Goal: Task Accomplishment & Management: Use online tool/utility

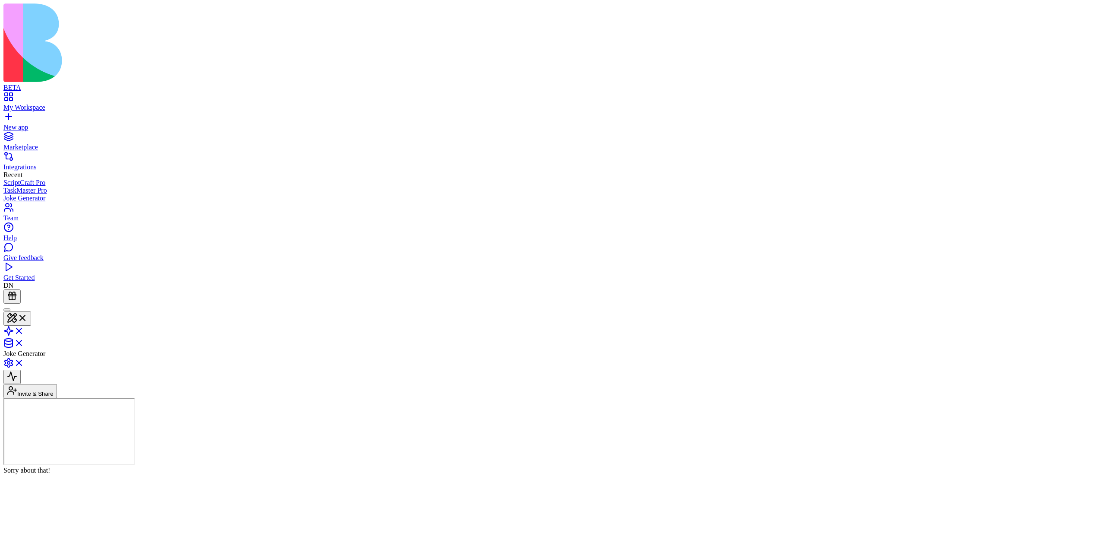
click at [24, 342] on link at bounding box center [13, 345] width 21 height 7
click at [62, 92] on div "My Workspace New app Marketplace Integrations Recent ScriptCraft Pro TaskMaster…" at bounding box center [552, 187] width 1098 height 190
click at [62, 123] on div "New app" at bounding box center [552, 127] width 1098 height 8
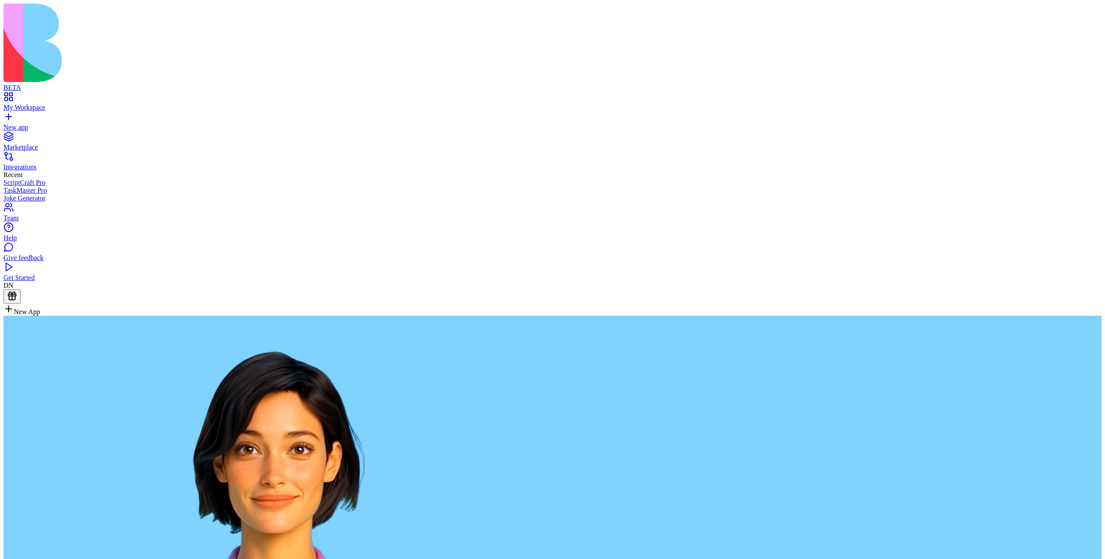
type textarea "**********"
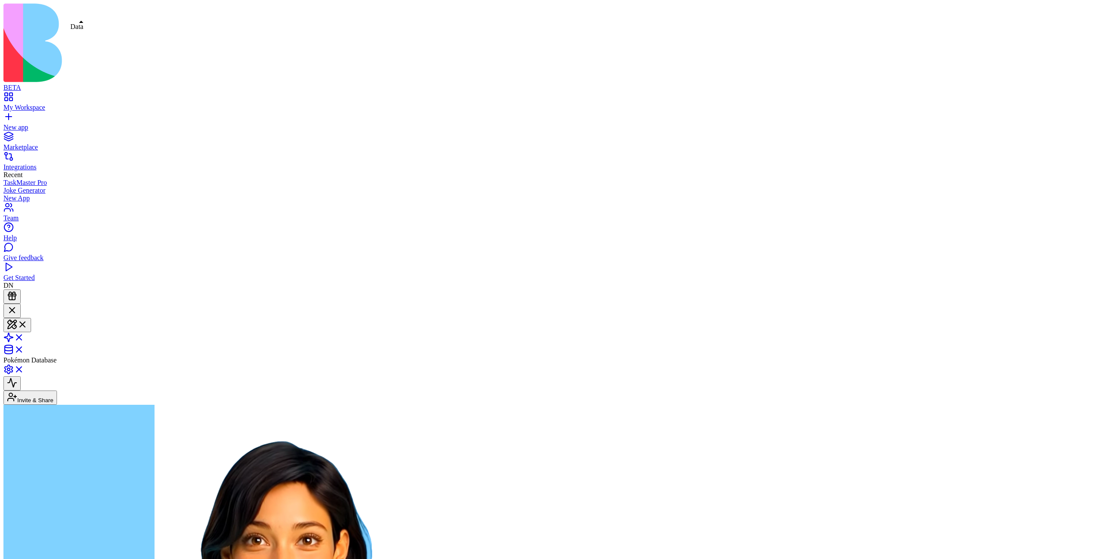
click at [24, 348] on span at bounding box center [24, 351] width 0 height 7
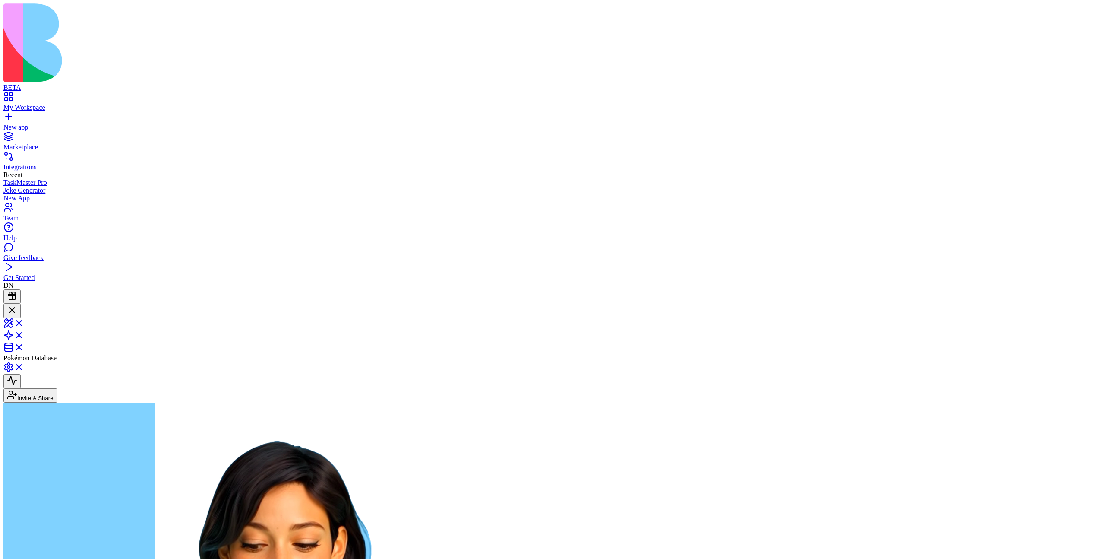
type input "*****"
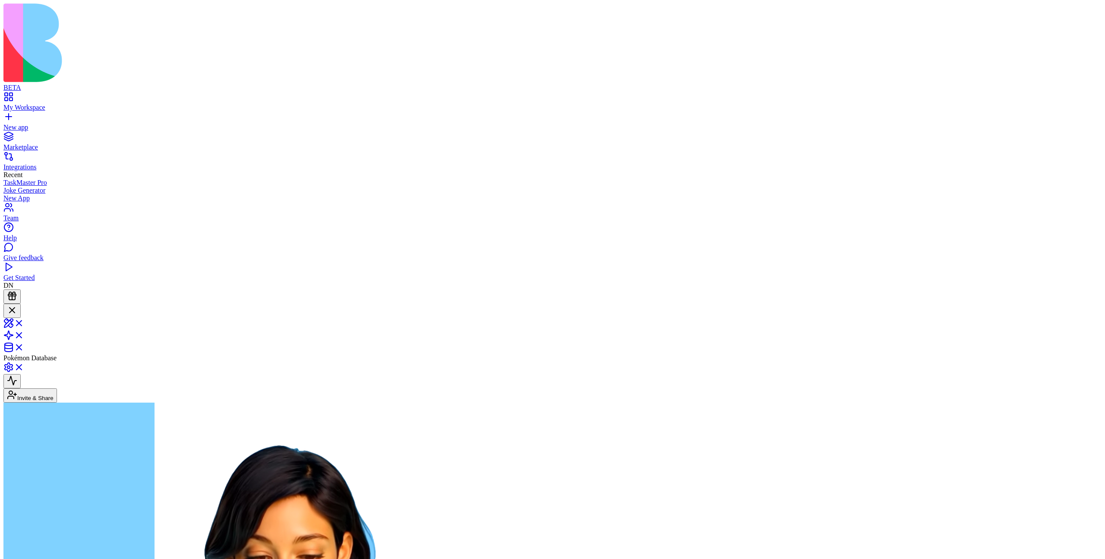
scroll to position [144, 0]
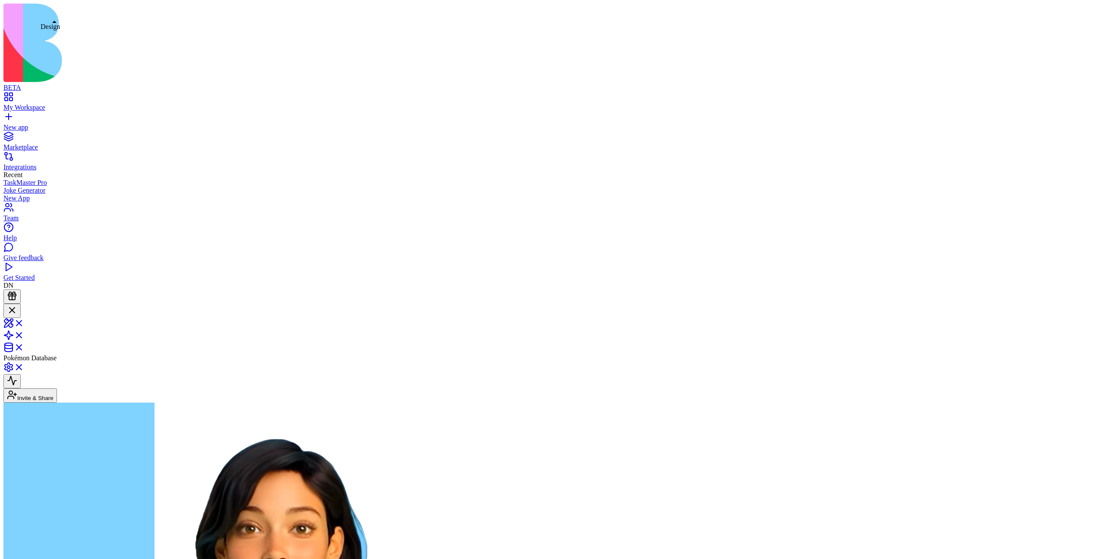
click at [24, 322] on span at bounding box center [24, 325] width 0 height 7
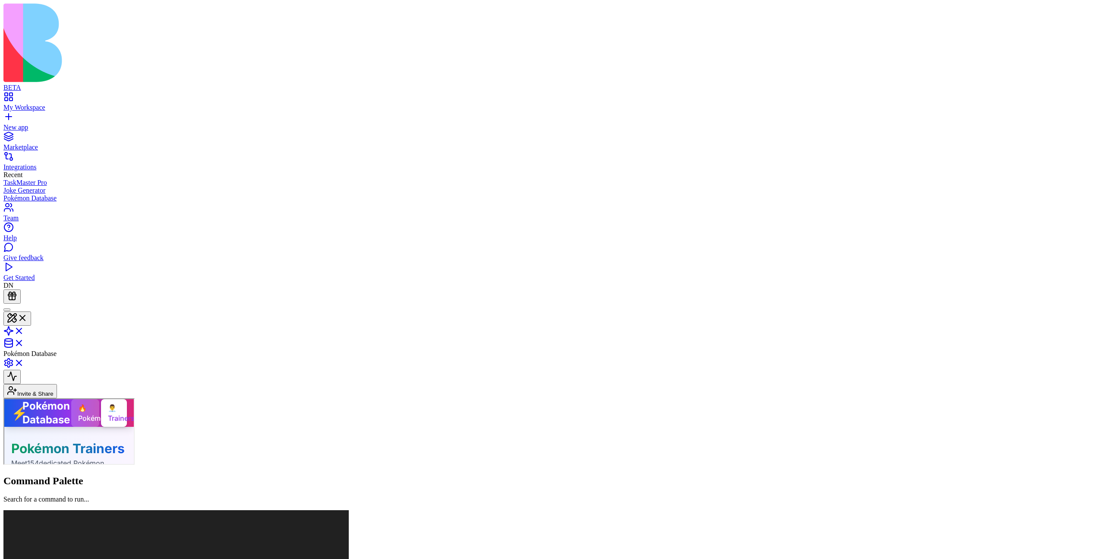
click at [98, 419] on div "🔥 Pokémon" at bounding box center [84, 412] width 28 height 28
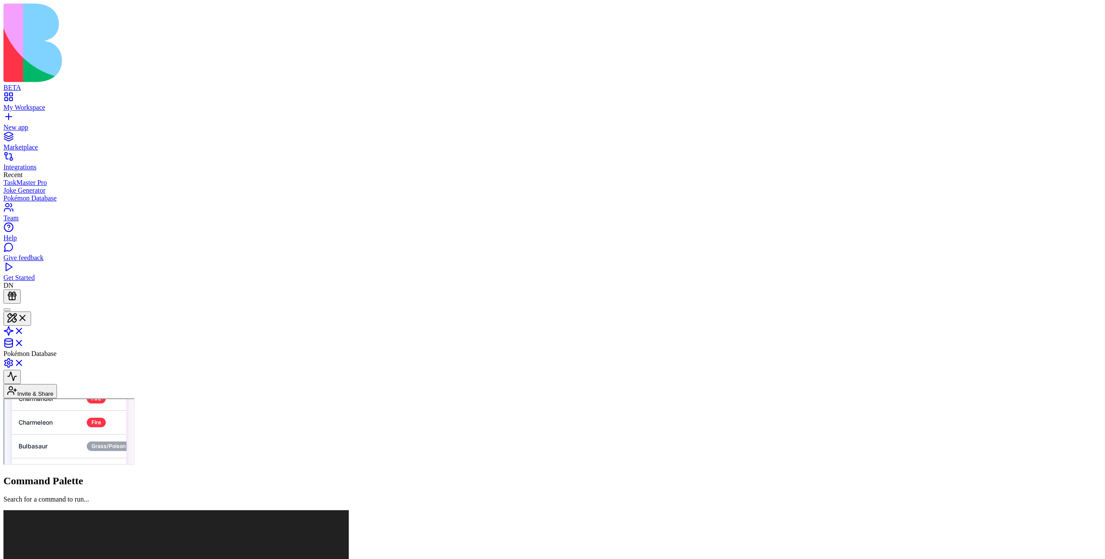
scroll to position [1925, 0]
click at [24, 342] on link at bounding box center [13, 345] width 21 height 7
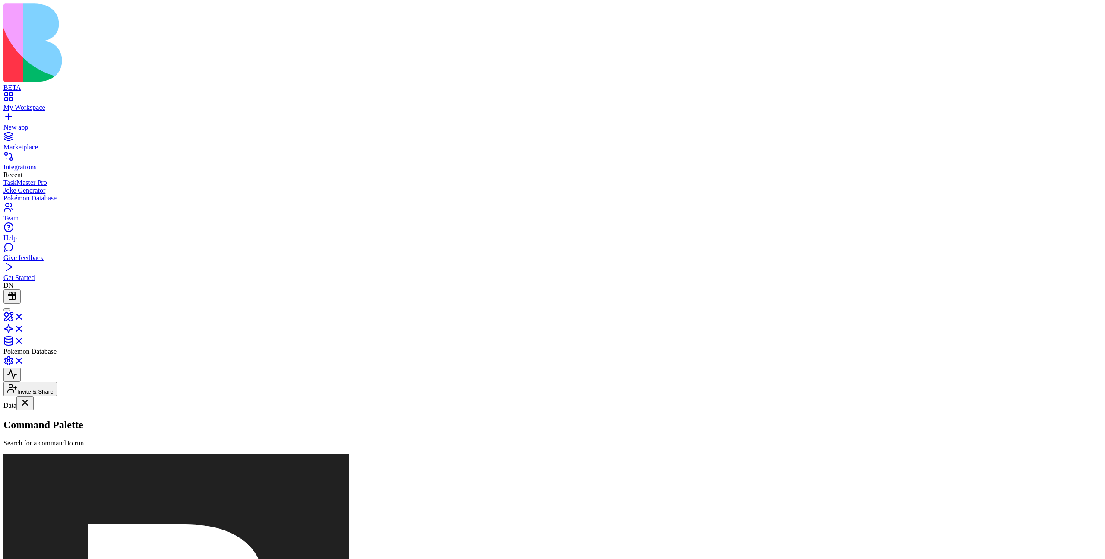
click at [63, 424] on link "Pokemon" at bounding box center [52, 432] width 99 height 16
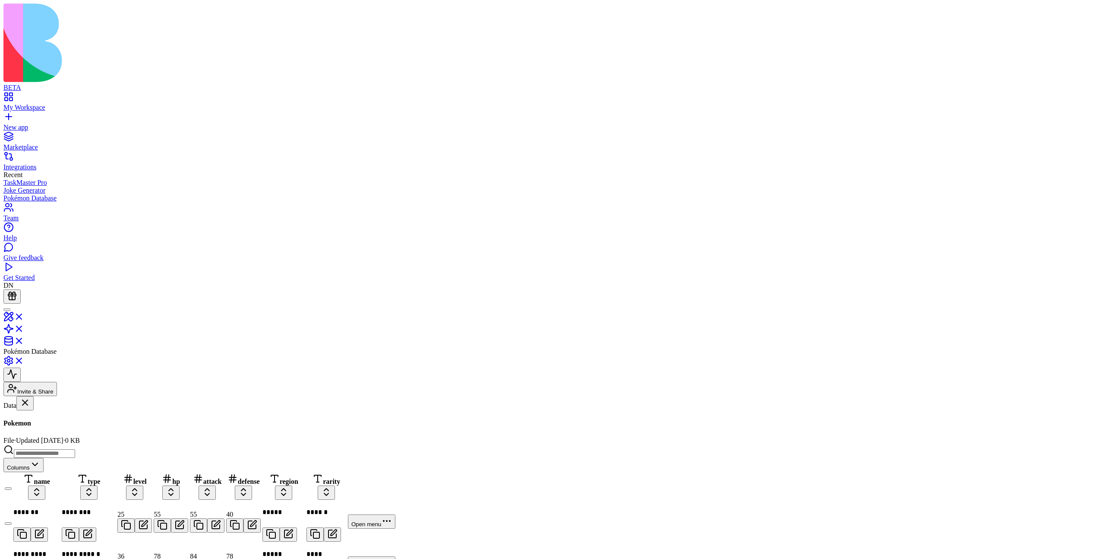
click at [92, 410] on div "Tables Pokemon PokemonTrainers Files No folders yet" at bounding box center [52, 410] width 99 height 0
click at [87, 454] on div "PokemonTrainers" at bounding box center [52, 458] width 99 height 8
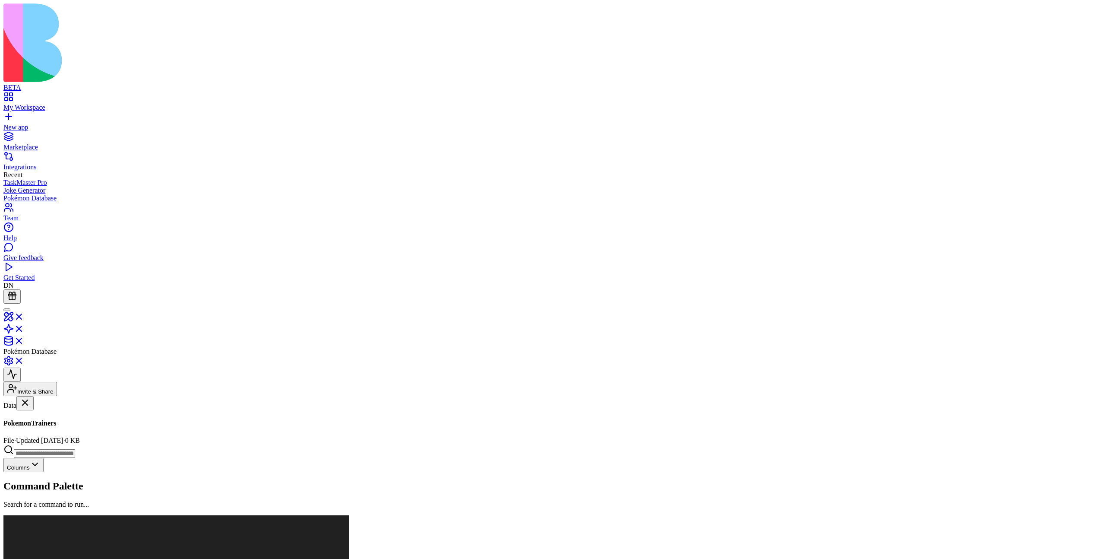
click at [66, 432] on div "Pokemon" at bounding box center [52, 436] width 99 height 8
click at [70, 454] on div "PokemonTrainers" at bounding box center [52, 458] width 99 height 8
click at [66, 432] on div "Pokemon" at bounding box center [52, 436] width 99 height 8
click at [71, 454] on div "PokemonTrainers" at bounding box center [52, 458] width 99 height 8
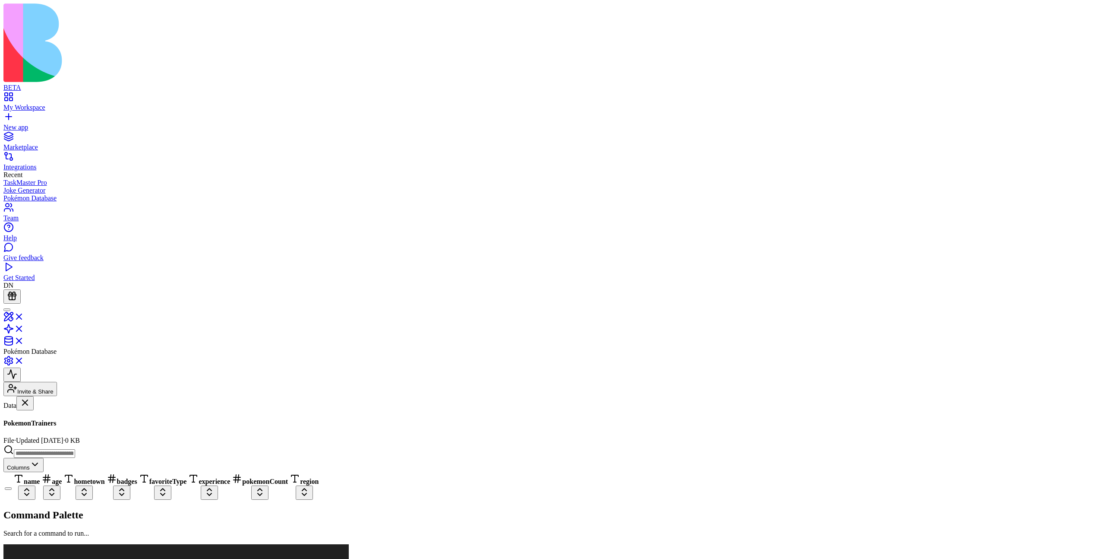
click at [73, 424] on link "Pokemon" at bounding box center [52, 432] width 99 height 16
click at [73, 454] on div "PokemonTrainers" at bounding box center [52, 458] width 99 height 8
click at [75, 424] on link "Pokemon" at bounding box center [52, 432] width 99 height 16
click at [77, 454] on div "PokemonTrainers" at bounding box center [52, 458] width 99 height 8
click at [24, 316] on link at bounding box center [13, 319] width 21 height 7
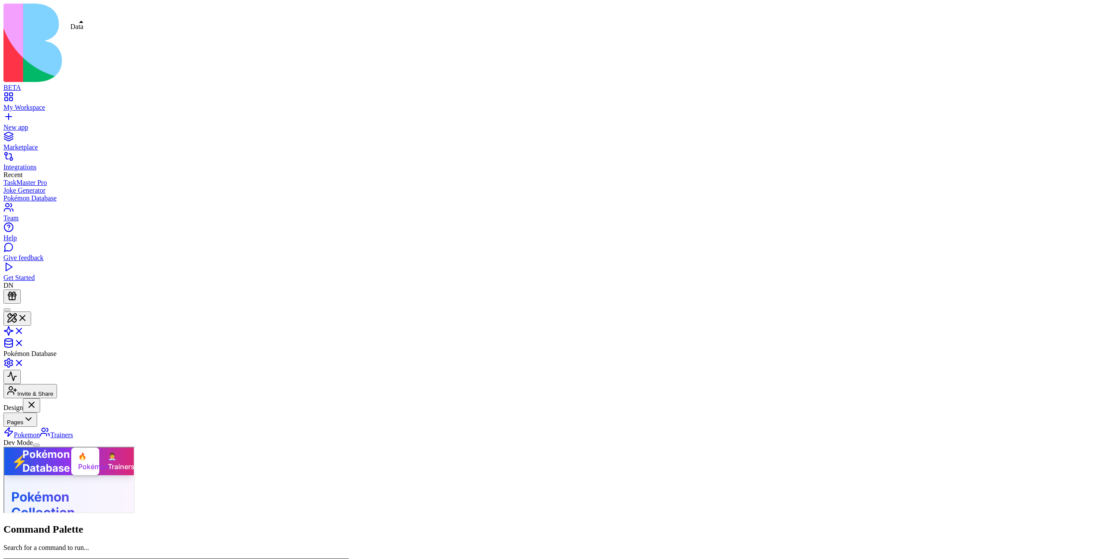
click at [24, 342] on link at bounding box center [13, 345] width 21 height 7
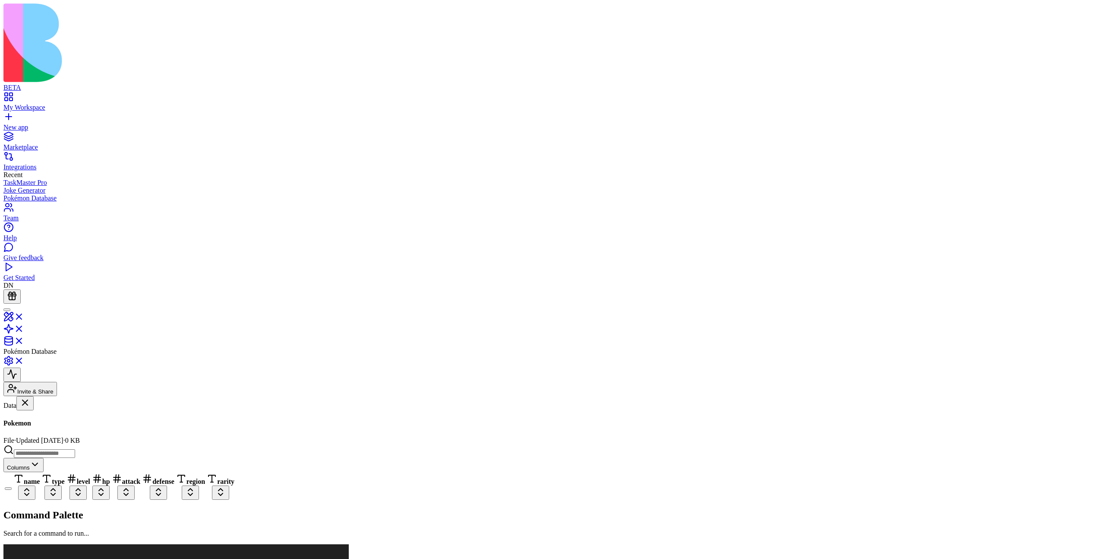
click at [71, 454] on div "PokemonTrainers" at bounding box center [52, 458] width 99 height 8
click at [64, 432] on div "Pokemon" at bounding box center [52, 436] width 99 height 8
click at [24, 316] on link at bounding box center [13, 319] width 21 height 7
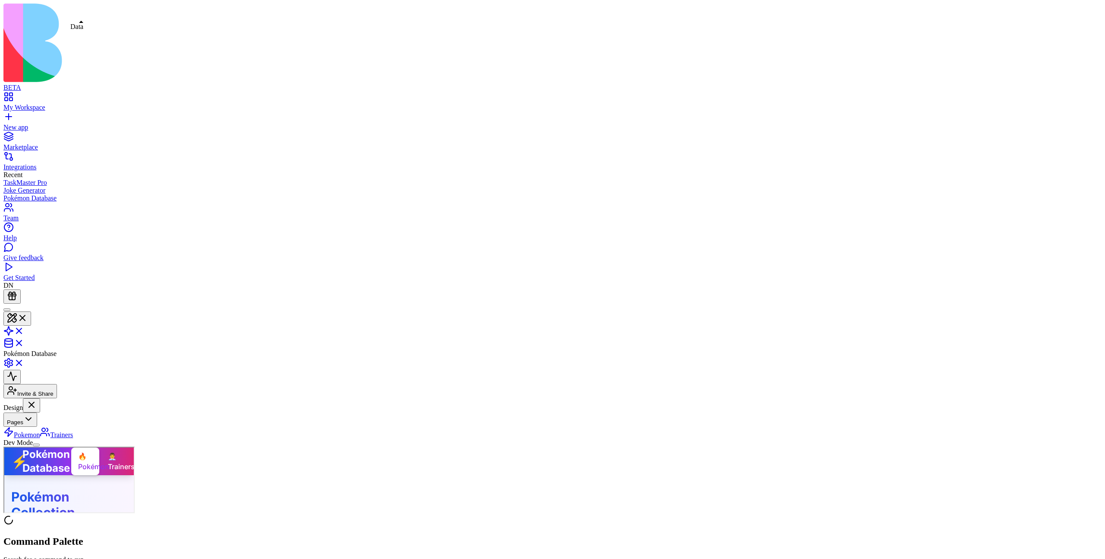
click at [24, 342] on link at bounding box center [13, 345] width 21 height 7
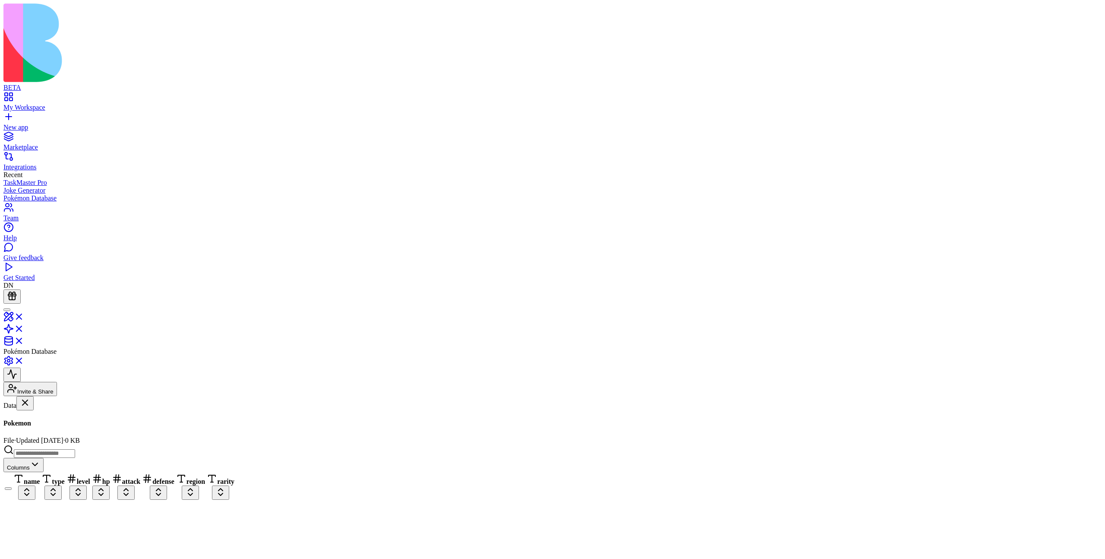
click at [81, 446] on link "PokemonTrainers" at bounding box center [52, 454] width 99 height 16
click at [67, 432] on div "Pokemon" at bounding box center [52, 436] width 99 height 8
click at [70, 446] on link "PokemonTrainers" at bounding box center [52, 454] width 99 height 16
click at [68, 432] on div "Pokemon" at bounding box center [52, 436] width 99 height 8
click at [24, 328] on link at bounding box center [13, 331] width 21 height 7
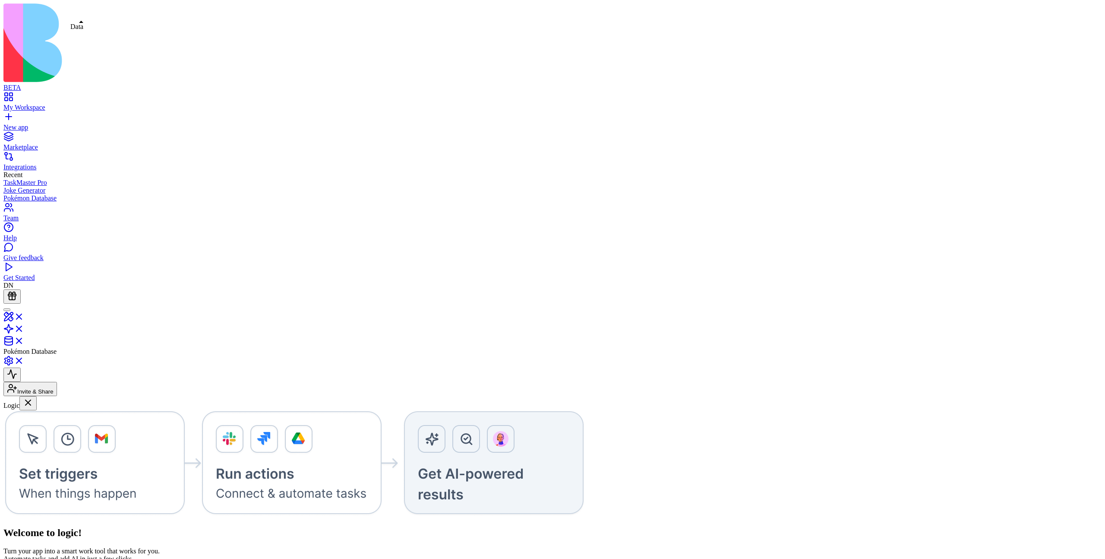
click at [24, 340] on link at bounding box center [13, 343] width 21 height 7
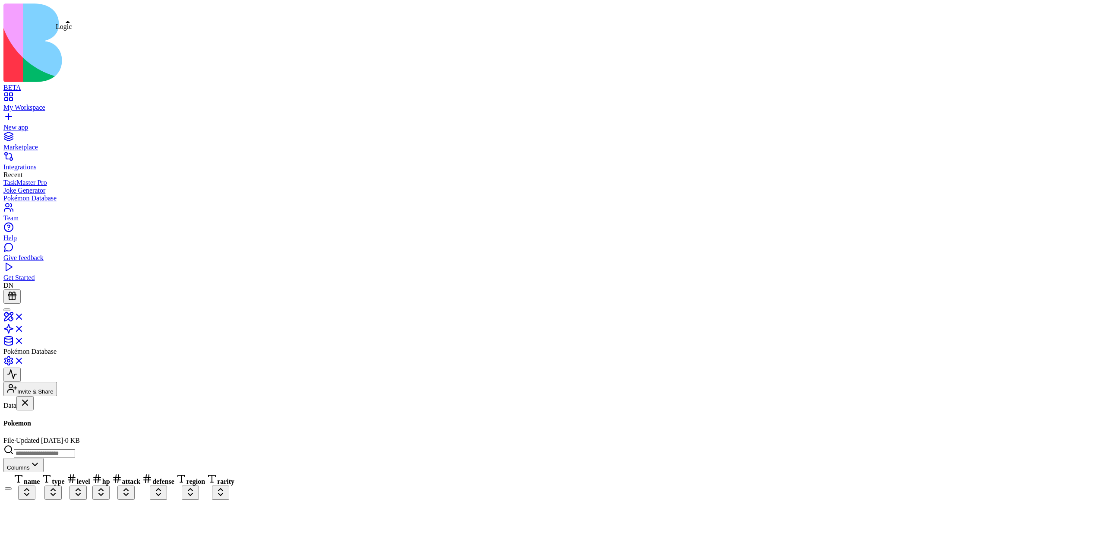
click at [24, 328] on link at bounding box center [13, 331] width 21 height 7
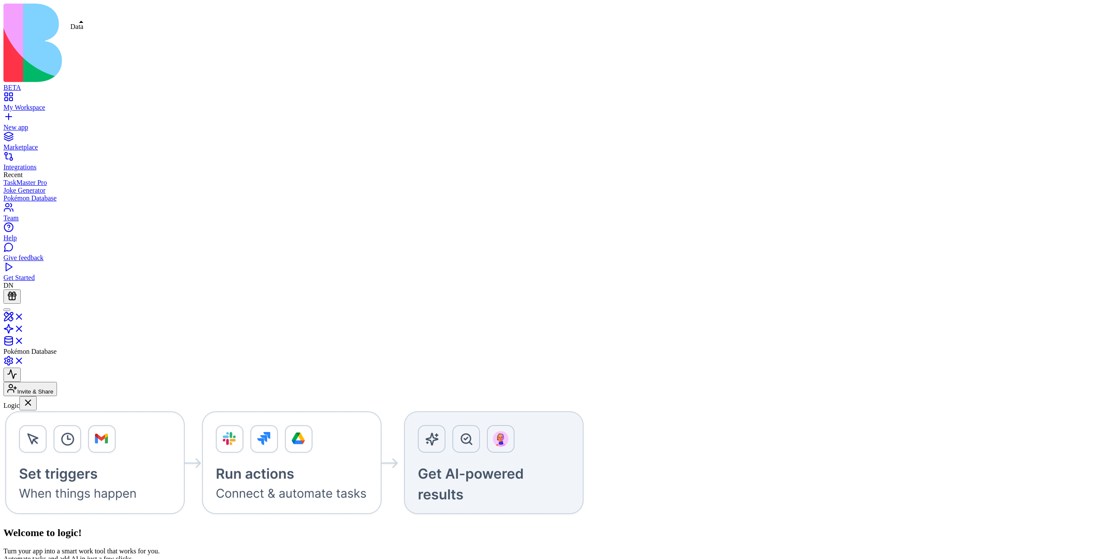
click at [24, 340] on link at bounding box center [13, 343] width 21 height 7
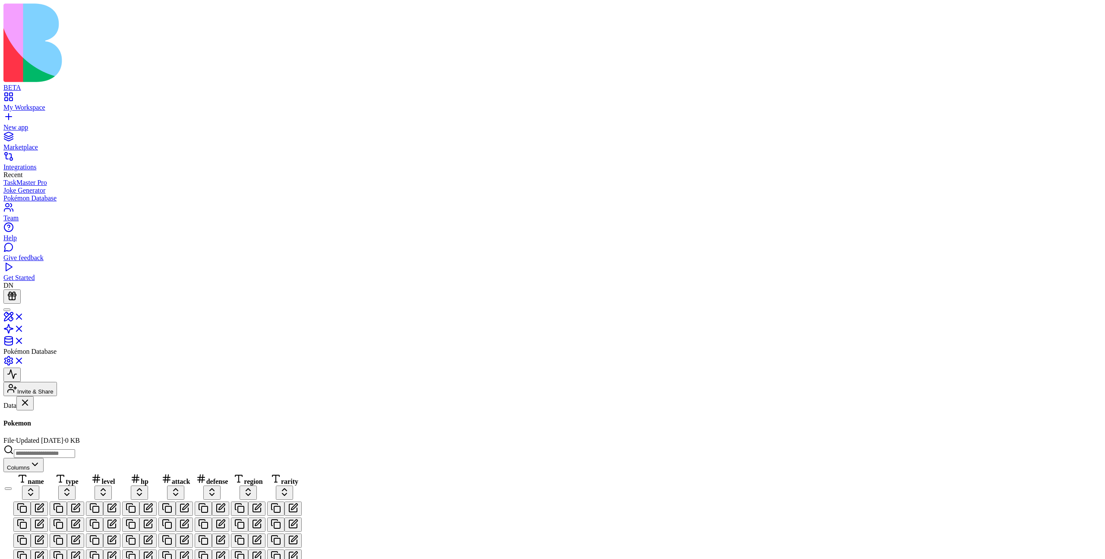
click at [85, 454] on div "PokemonTrainers" at bounding box center [52, 458] width 99 height 8
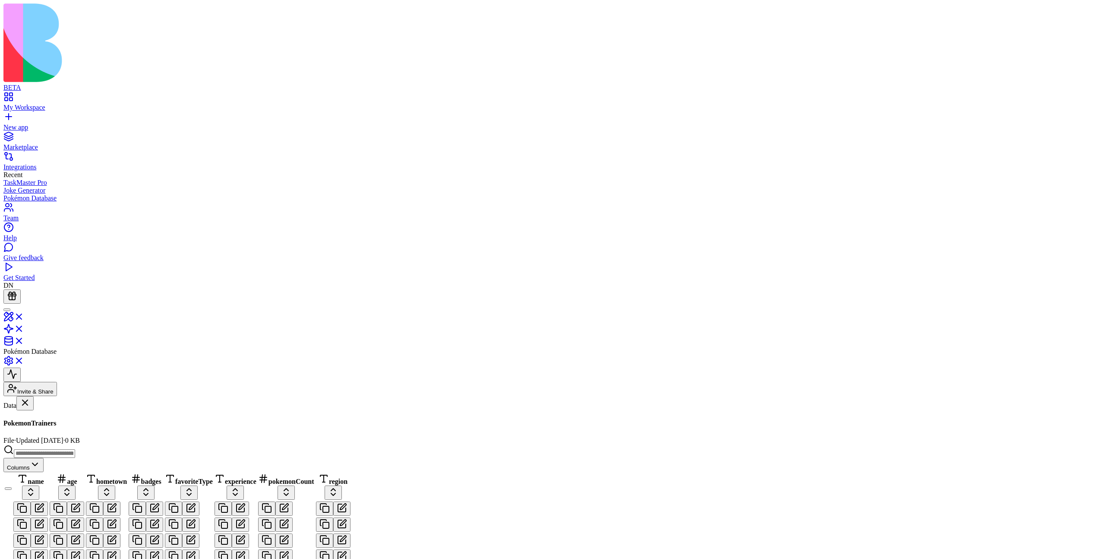
click at [75, 424] on link "Pokemon" at bounding box center [52, 432] width 99 height 16
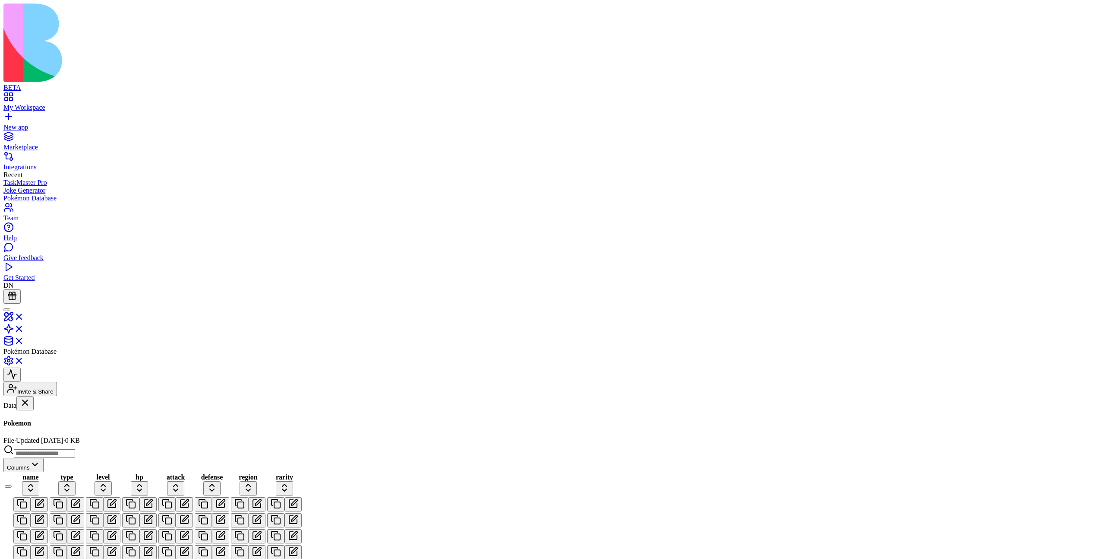
click at [80, 454] on div "PokemonTrainers" at bounding box center [52, 458] width 99 height 8
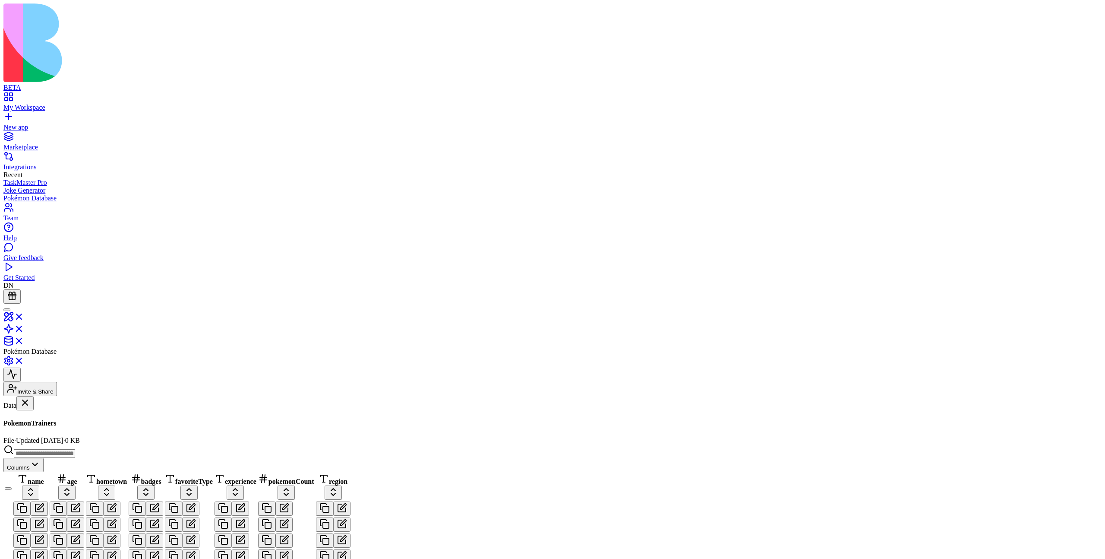
click at [75, 424] on link "Pokemon" at bounding box center [52, 432] width 99 height 16
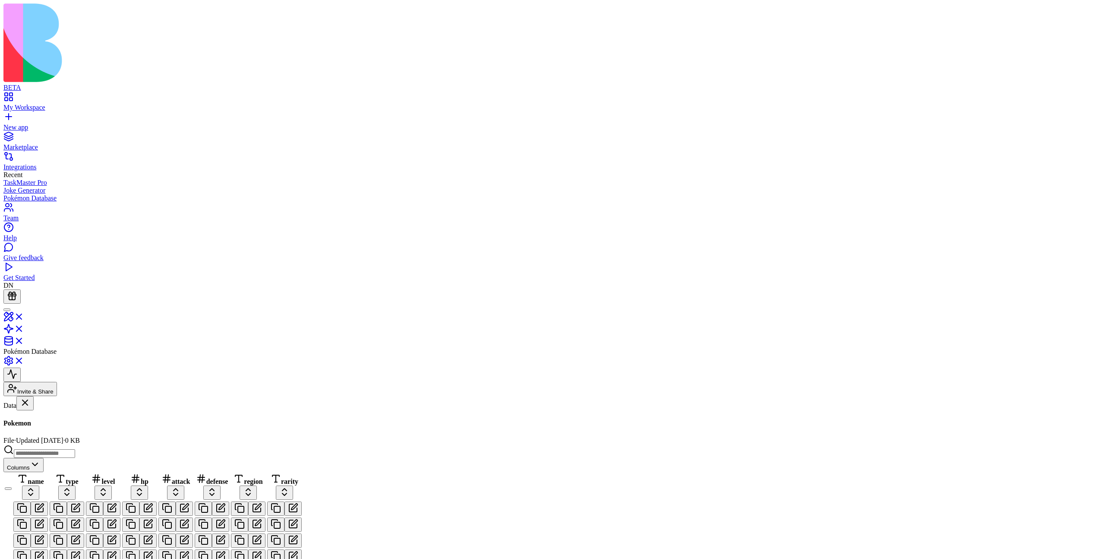
click at [75, 454] on div "PokemonTrainers" at bounding box center [52, 458] width 99 height 8
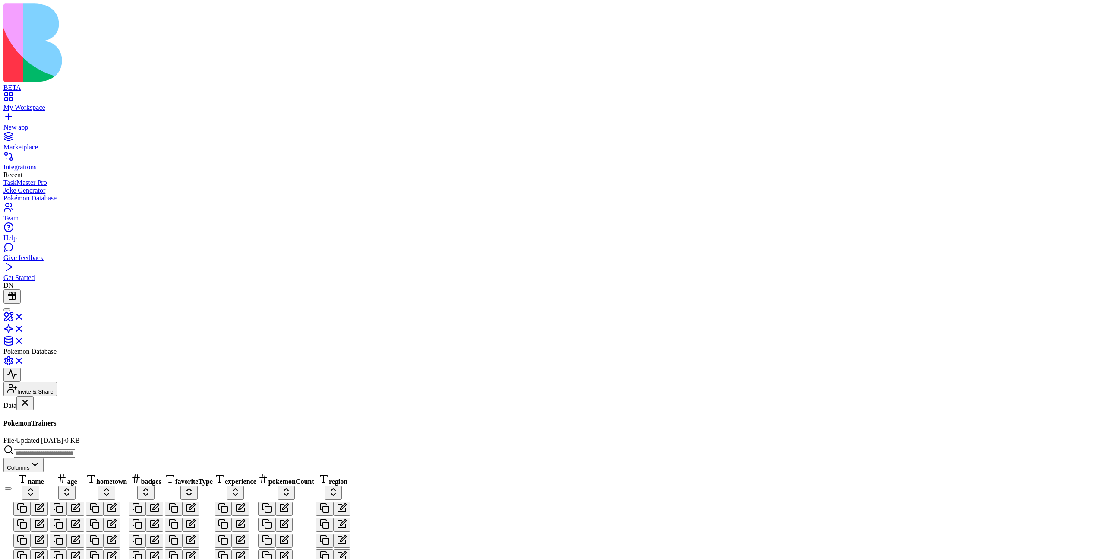
click at [89, 424] on link "Pokemon" at bounding box center [52, 432] width 99 height 16
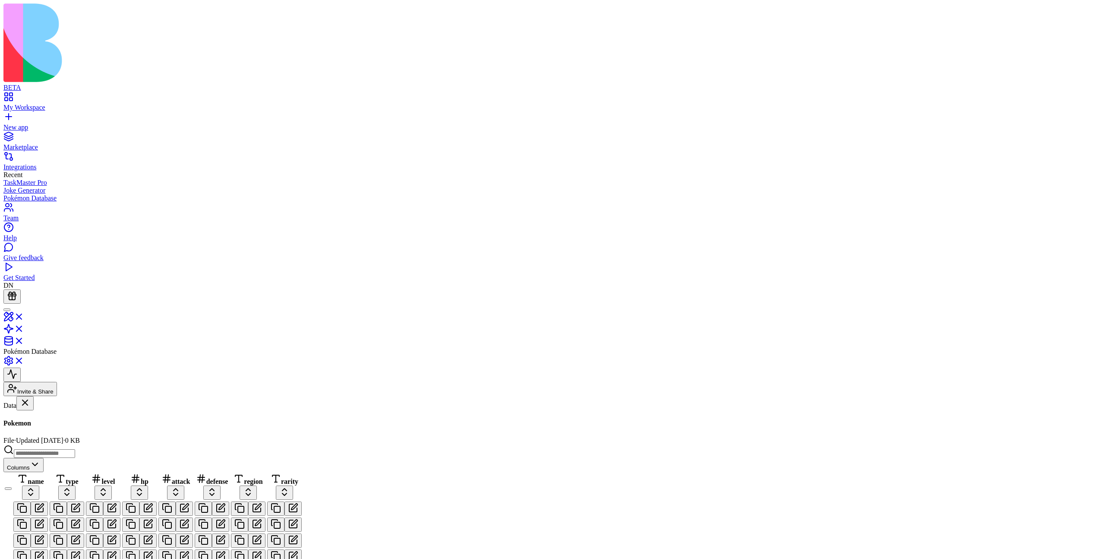
click at [83, 454] on div "PokemonTrainers" at bounding box center [52, 458] width 99 height 8
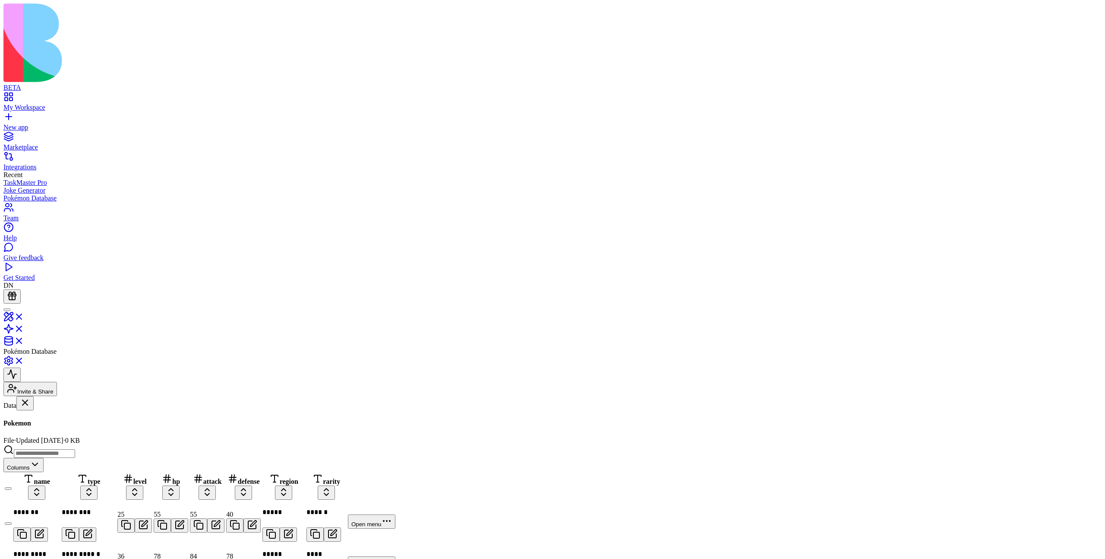
click at [73, 454] on div "PokemonTrainers" at bounding box center [52, 458] width 99 height 8
click at [72, 454] on div "PokemonTrainers" at bounding box center [52, 458] width 99 height 8
click at [78, 454] on div "PokemonTrainers" at bounding box center [52, 458] width 99 height 8
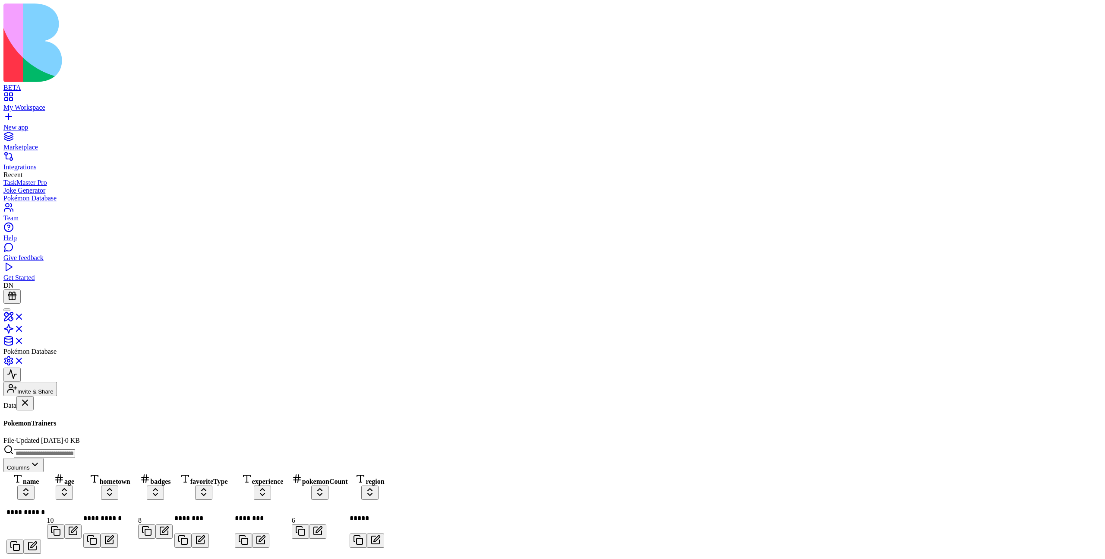
click at [80, 424] on link "Pokemon" at bounding box center [52, 432] width 99 height 16
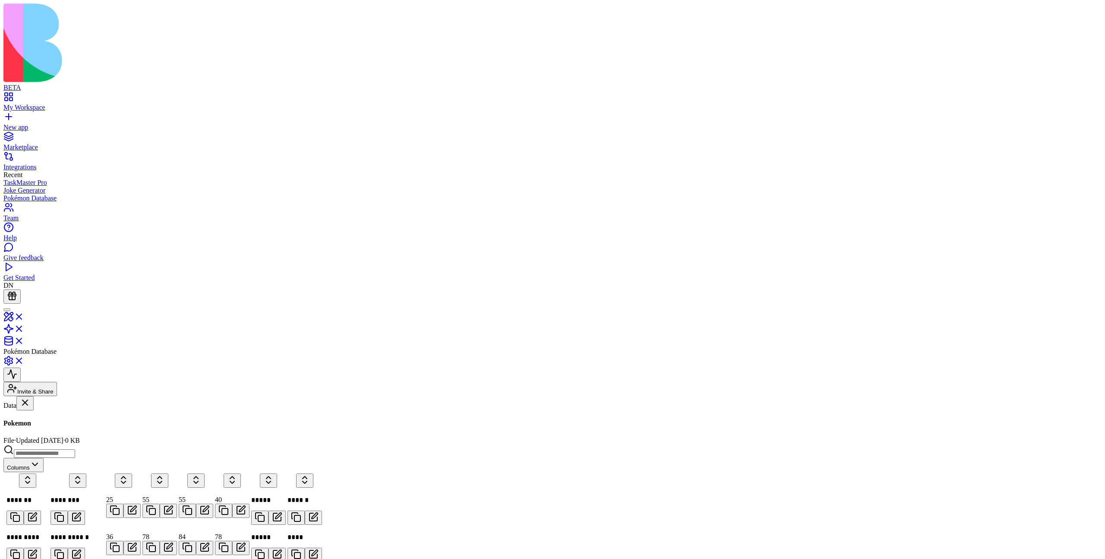
click at [88, 454] on div "PokemonTrainers" at bounding box center [52, 458] width 99 height 8
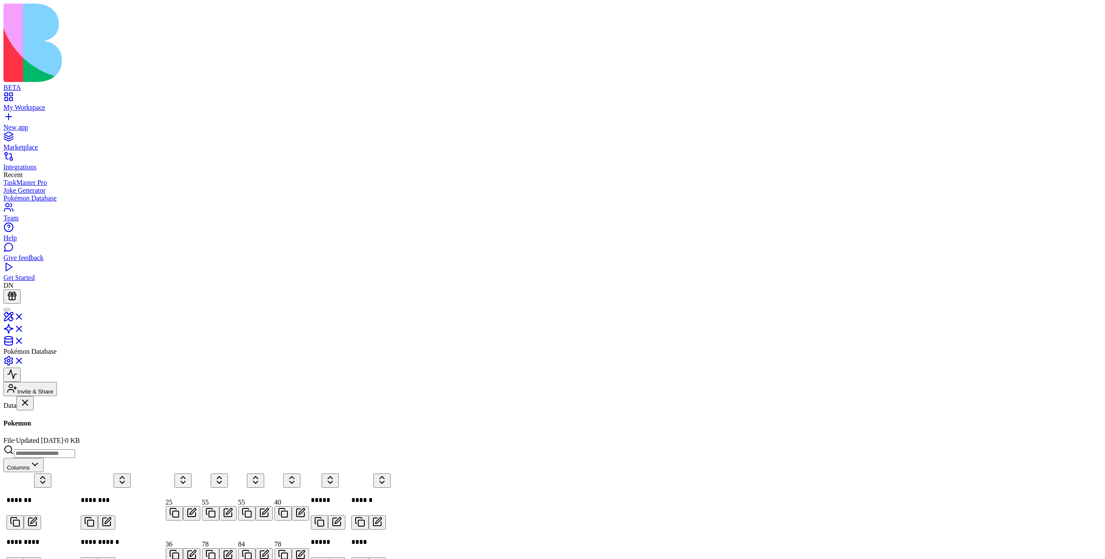
click at [89, 454] on div "PokemonTrainers" at bounding box center [52, 458] width 99 height 8
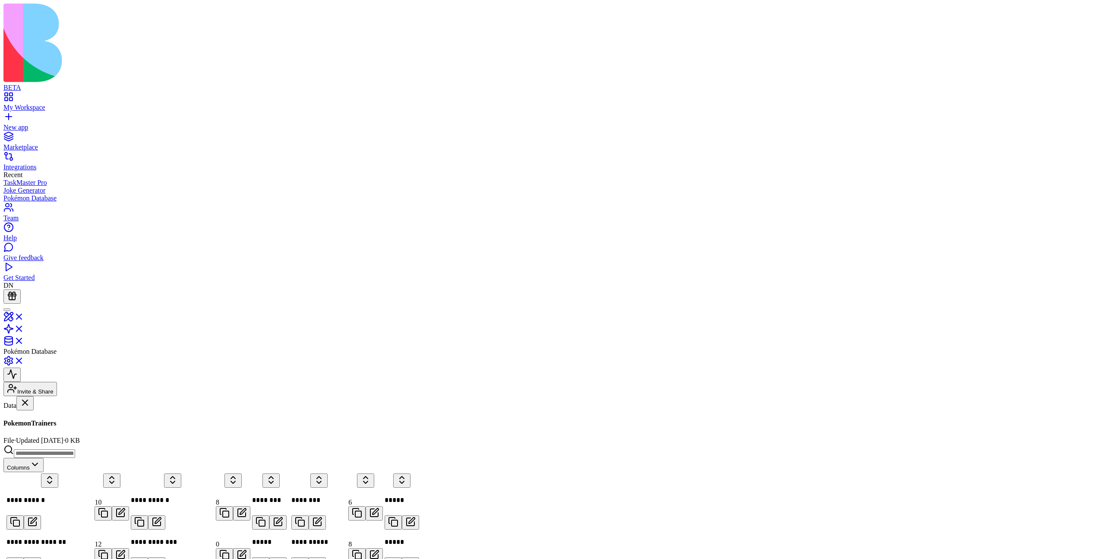
click at [69, 424] on link "Pokemon" at bounding box center [52, 432] width 99 height 16
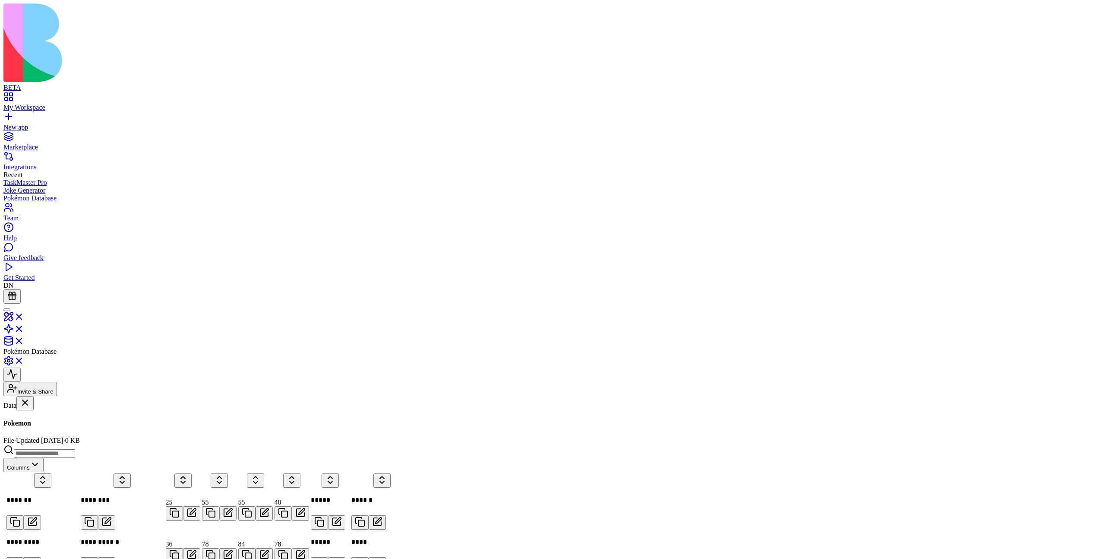
click at [66, 446] on link "PokemonTrainers" at bounding box center [52, 454] width 99 height 16
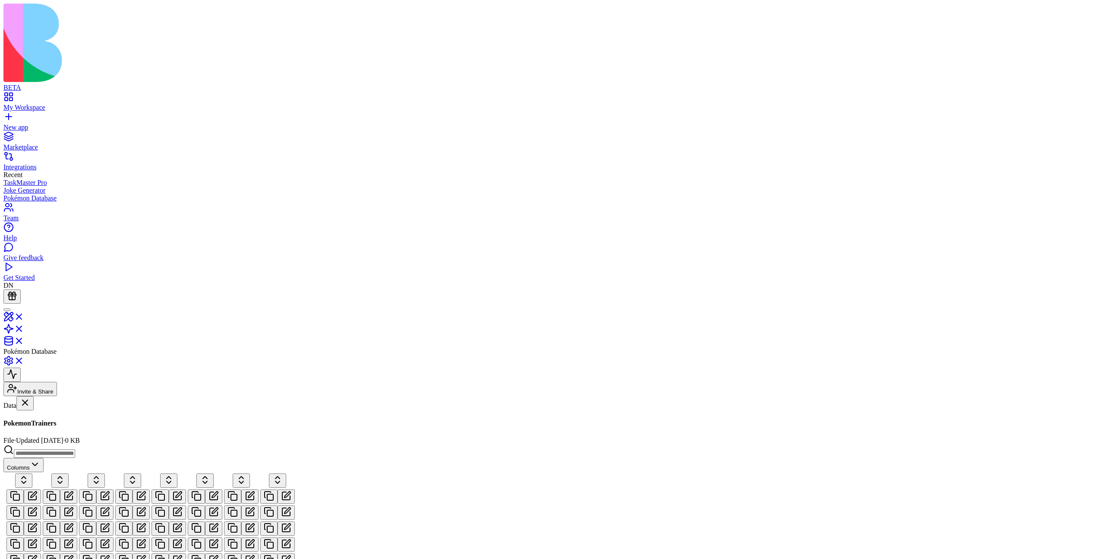
click at [64, 432] on div "Pokemon" at bounding box center [52, 436] width 99 height 8
click at [66, 454] on div "PokemonTrainers" at bounding box center [52, 458] width 99 height 8
click at [70, 424] on link "Pokemon" at bounding box center [52, 432] width 99 height 16
click at [72, 454] on div "PokemonTrainers" at bounding box center [52, 458] width 99 height 8
click at [70, 454] on div "PokemonTrainers" at bounding box center [52, 458] width 99 height 8
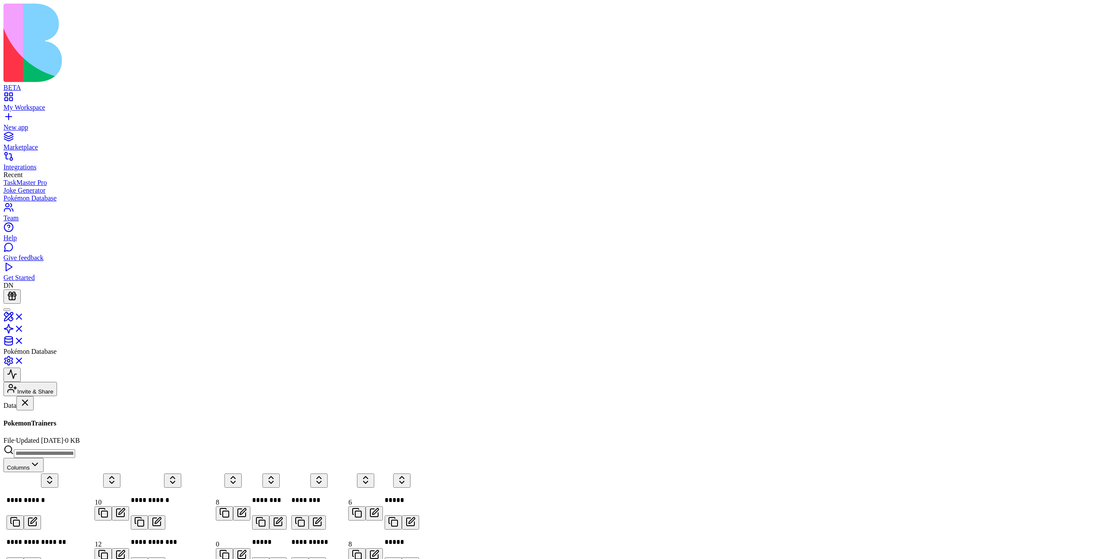
click at [71, 424] on link "Pokemon" at bounding box center [52, 432] width 99 height 16
click at [65, 432] on div "Pokemon" at bounding box center [52, 436] width 99 height 8
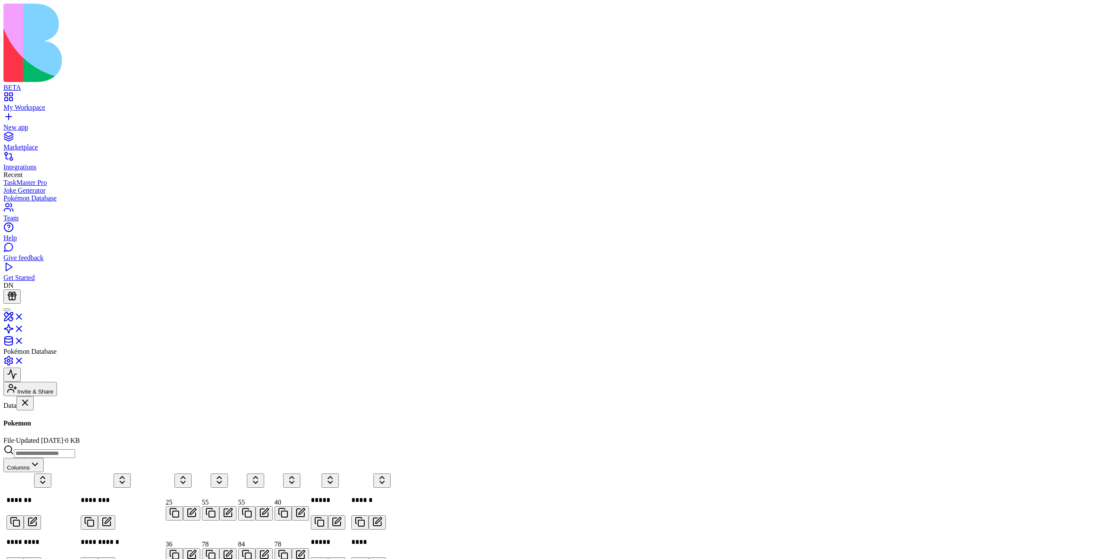
click at [68, 454] on div "PokemonTrainers" at bounding box center [52, 458] width 99 height 8
click at [80, 454] on div "PokemonTrainers" at bounding box center [52, 458] width 99 height 8
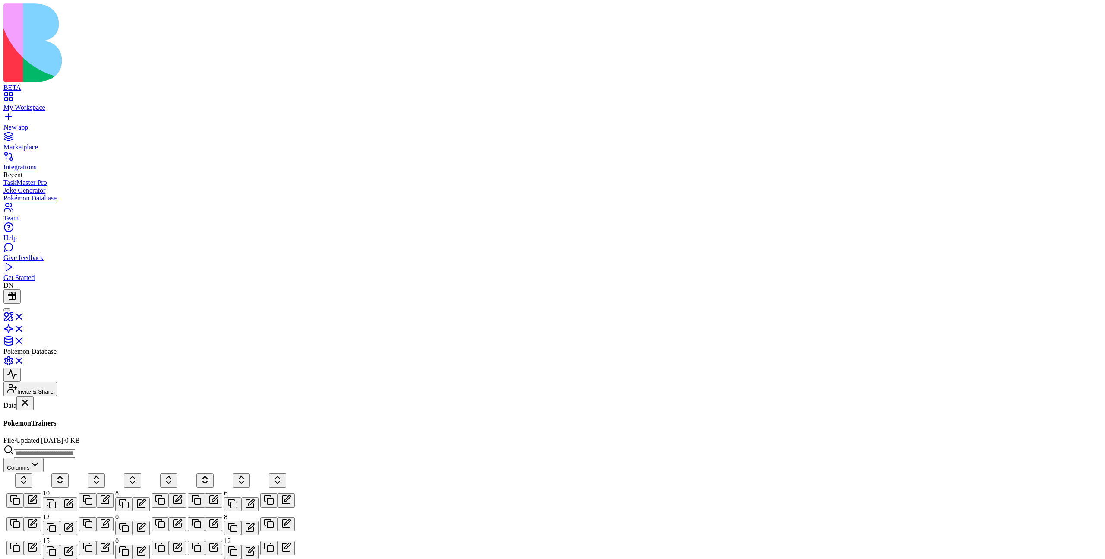
click at [74, 424] on link "Pokemon" at bounding box center [52, 432] width 99 height 16
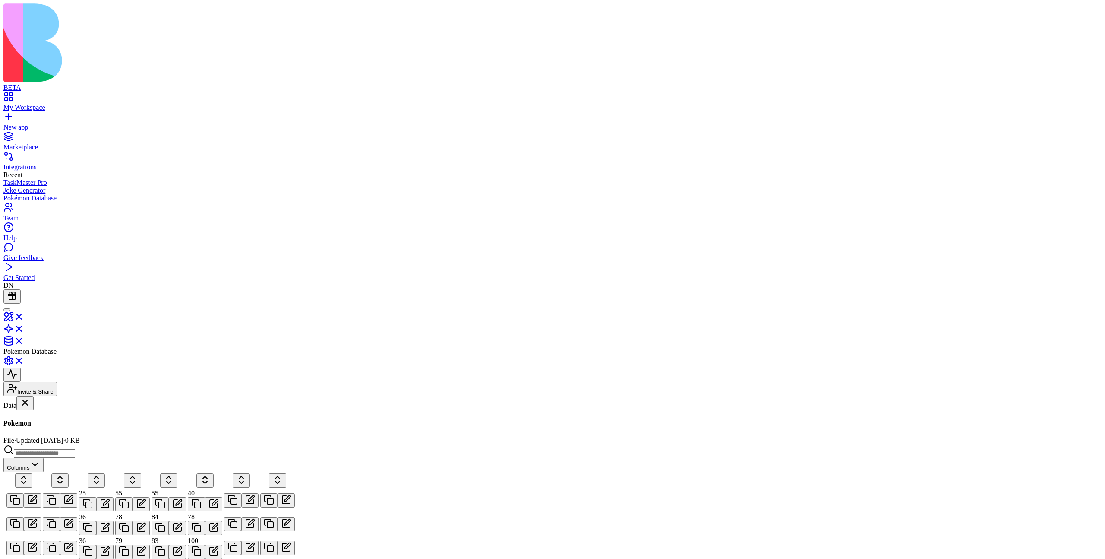
click at [72, 454] on div "PokemonTrainers" at bounding box center [52, 458] width 99 height 8
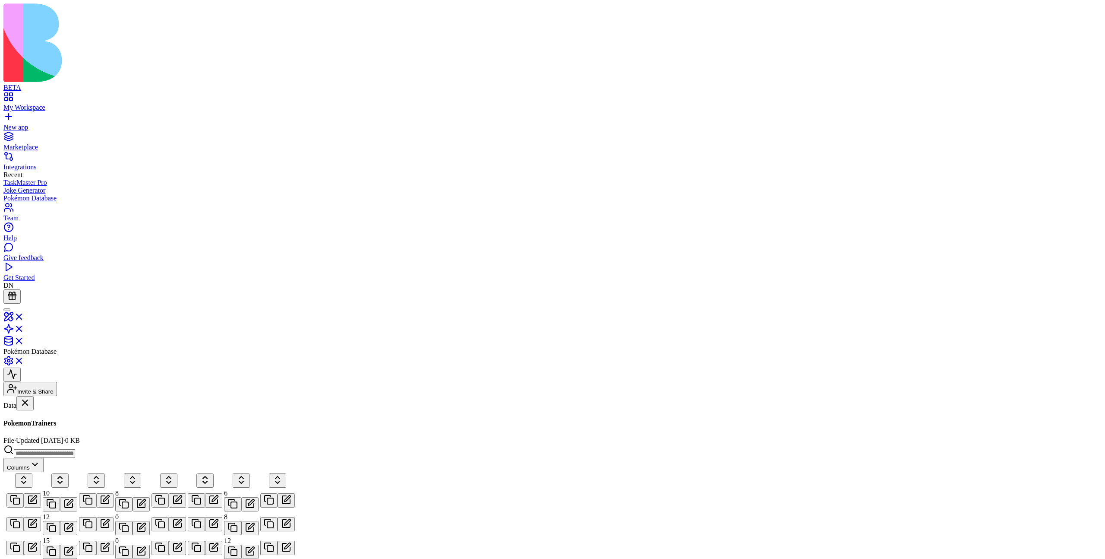
click at [72, 424] on link "Pokemon" at bounding box center [52, 432] width 99 height 16
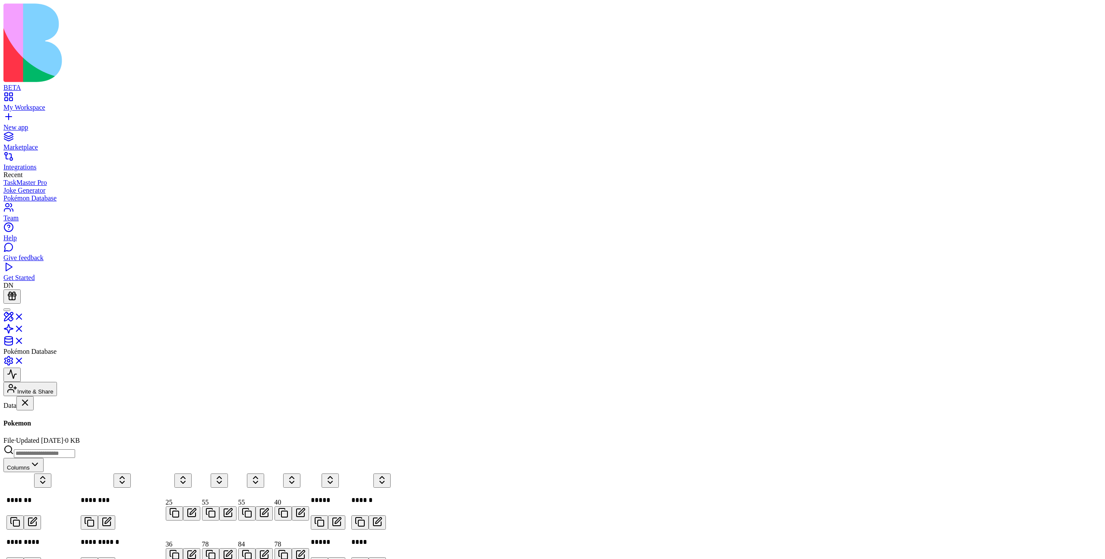
click at [67, 454] on div "PokemonTrainers" at bounding box center [52, 458] width 99 height 8
click at [88, 454] on div "PokemonTrainers" at bounding box center [52, 458] width 99 height 8
click at [68, 454] on div "PokemonTrainers" at bounding box center [52, 458] width 99 height 8
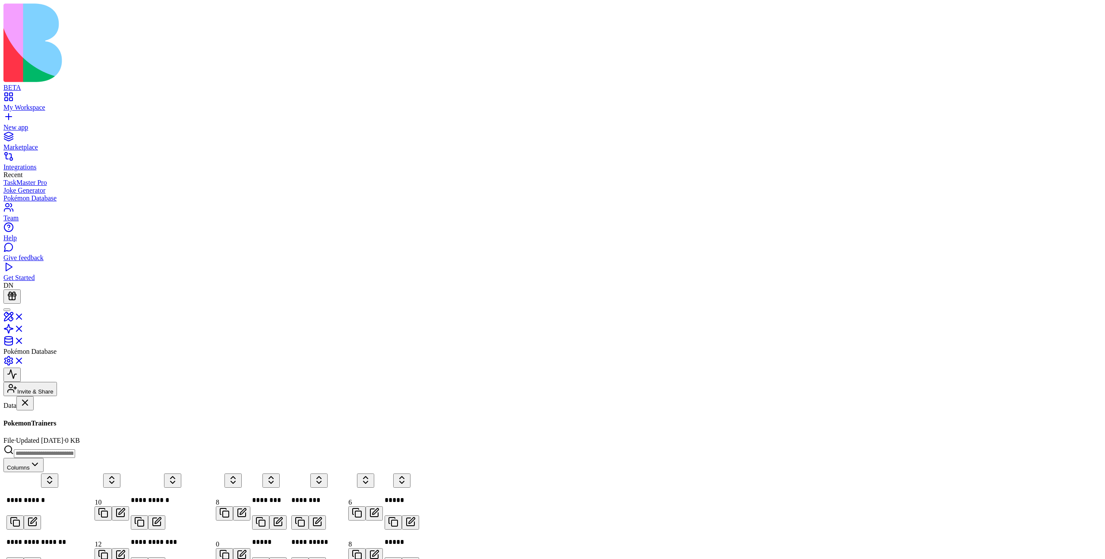
click at [79, 424] on link "Pokemon" at bounding box center [52, 432] width 99 height 16
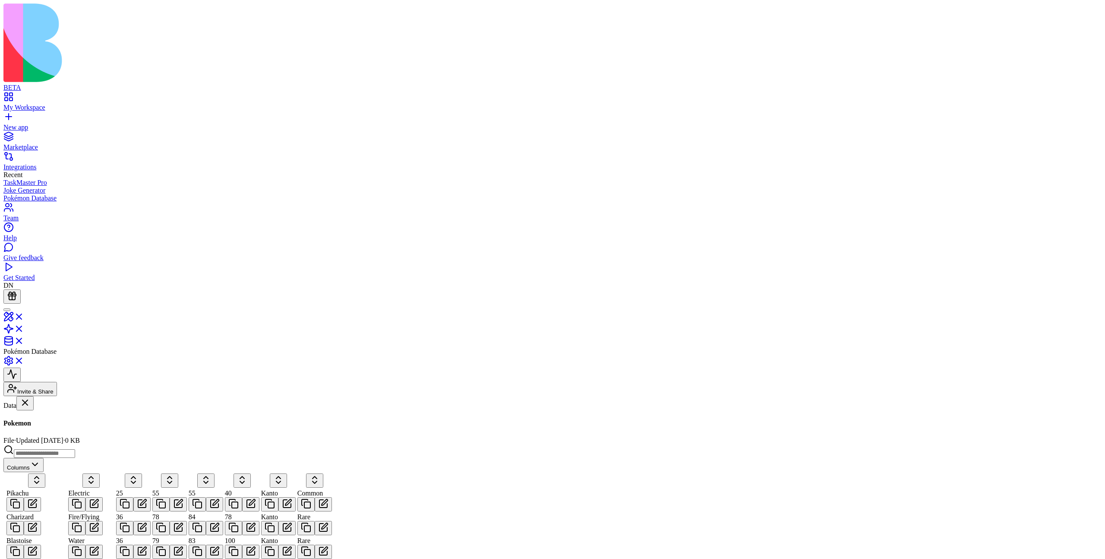
click at [76, 454] on div "PokemonTrainers" at bounding box center [52, 458] width 99 height 8
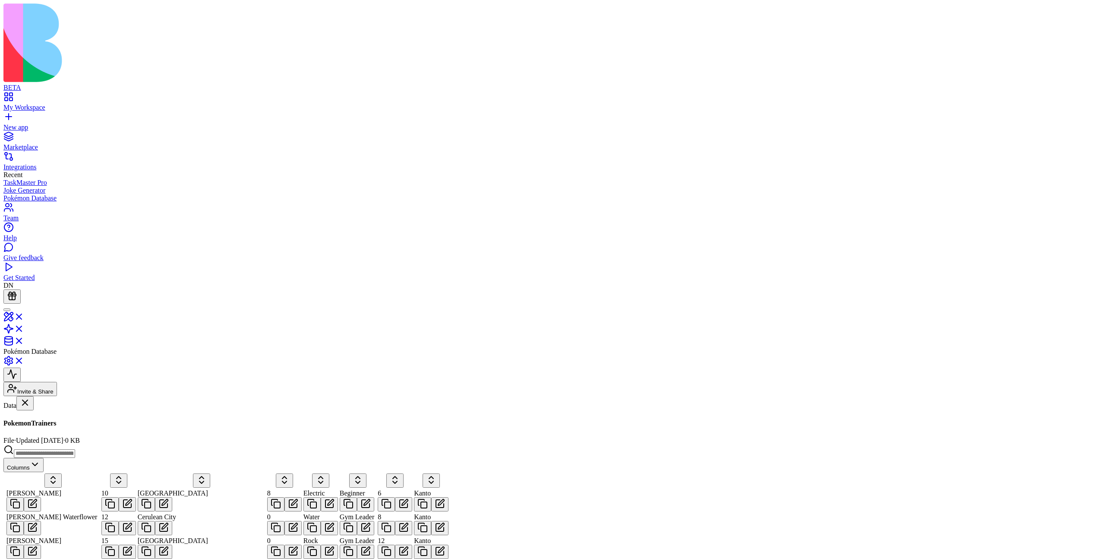
click at [86, 424] on link "Pokemon" at bounding box center [52, 432] width 99 height 16
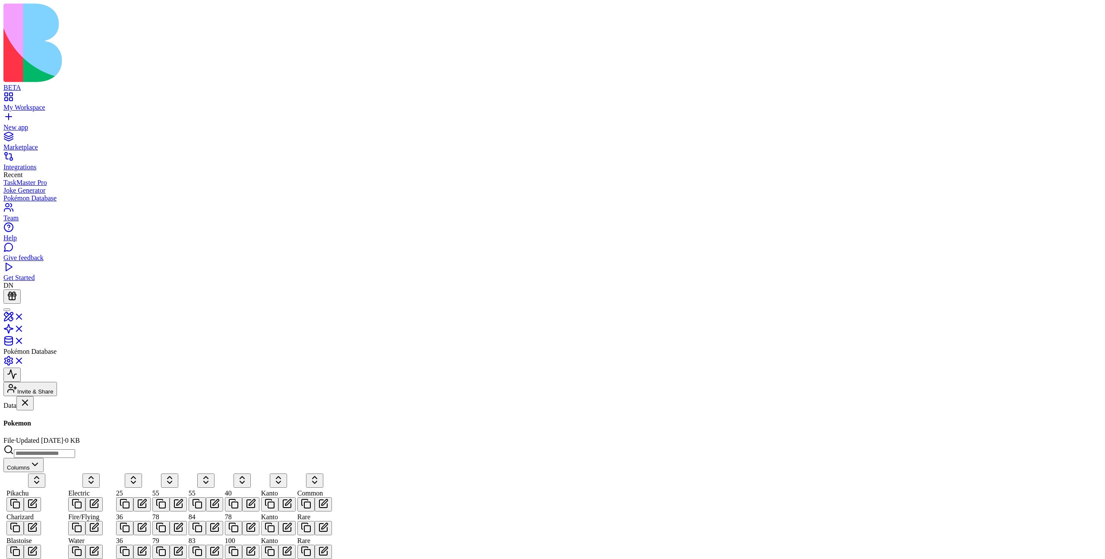
click at [67, 410] on div "Tables Pokemon PokemonTrainers Files No folders yet" at bounding box center [52, 410] width 99 height 0
click at [62, 446] on link "PokemonTrainers" at bounding box center [52, 454] width 99 height 16
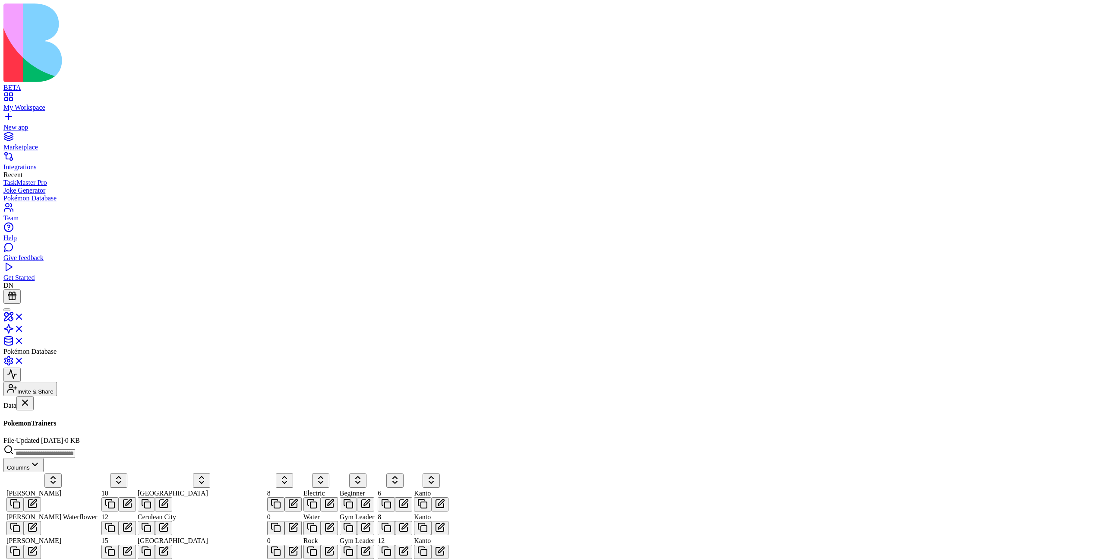
click at [77, 424] on link "Pokemon" at bounding box center [52, 432] width 99 height 16
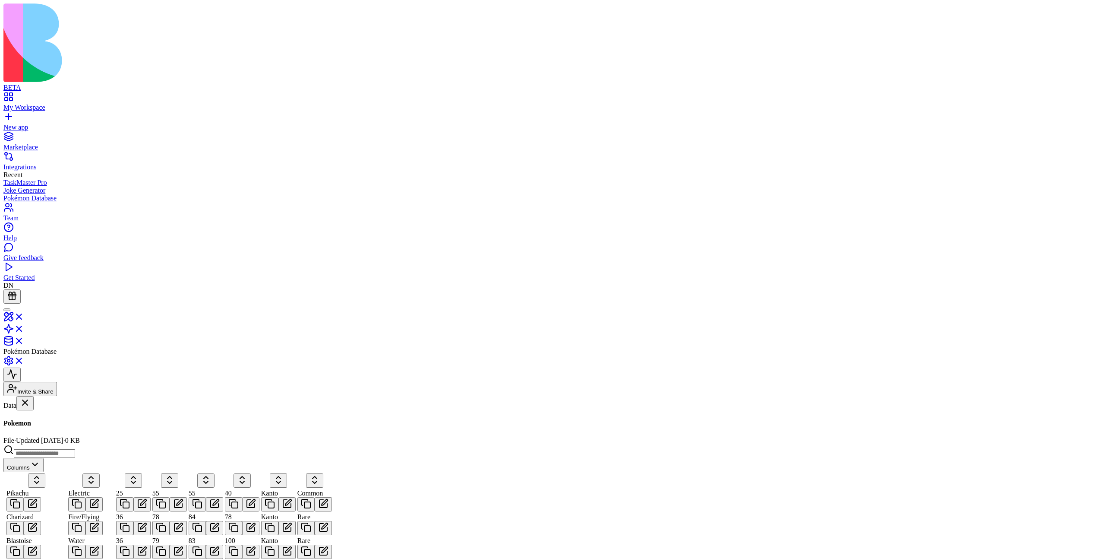
click at [62, 454] on div "PokemonTrainers" at bounding box center [52, 458] width 99 height 8
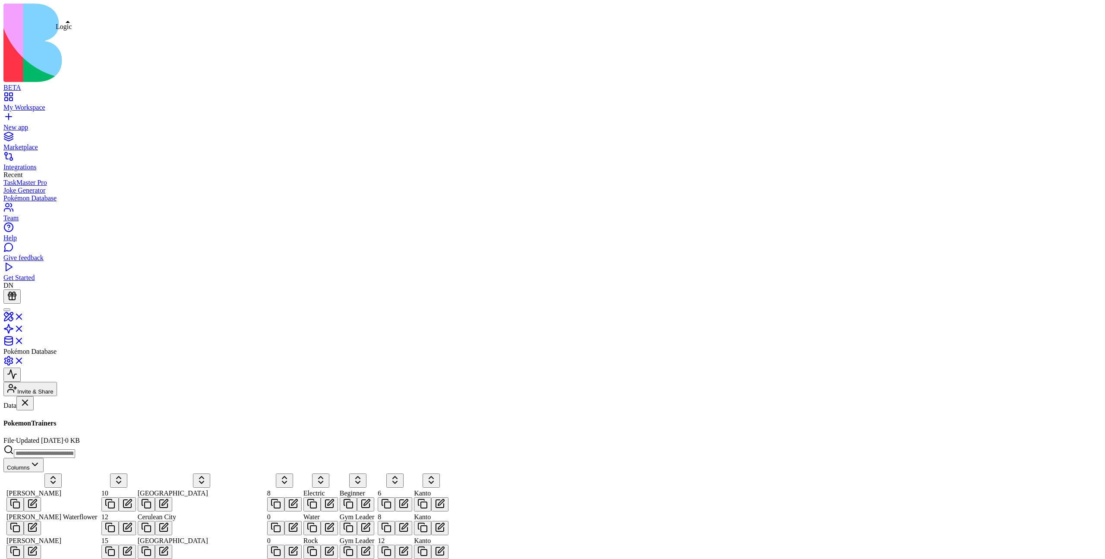
click at [64, 311] on div at bounding box center [552, 329] width 1098 height 36
click at [24, 328] on link at bounding box center [13, 331] width 21 height 7
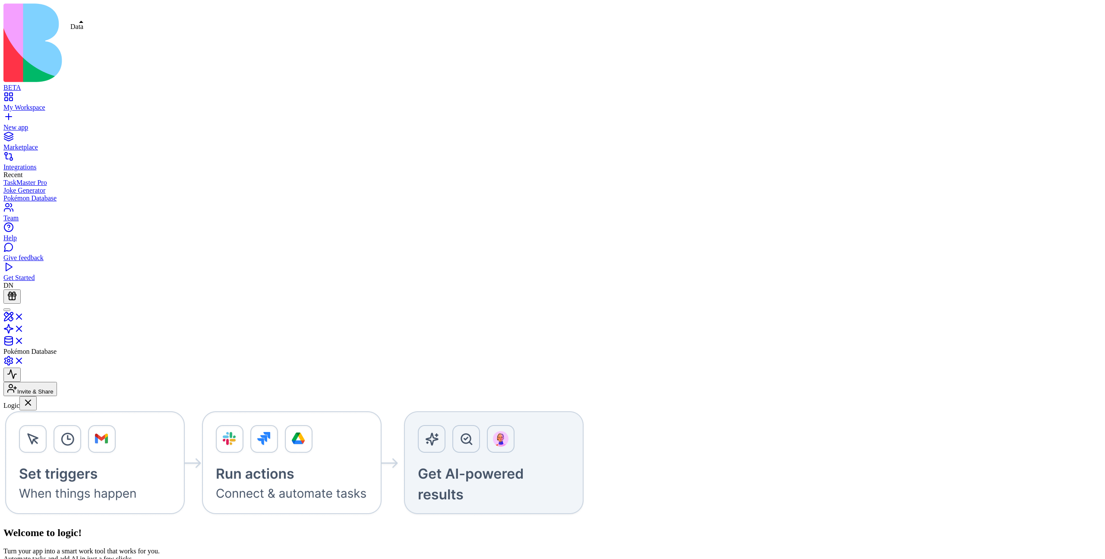
click at [24, 340] on link at bounding box center [13, 343] width 21 height 7
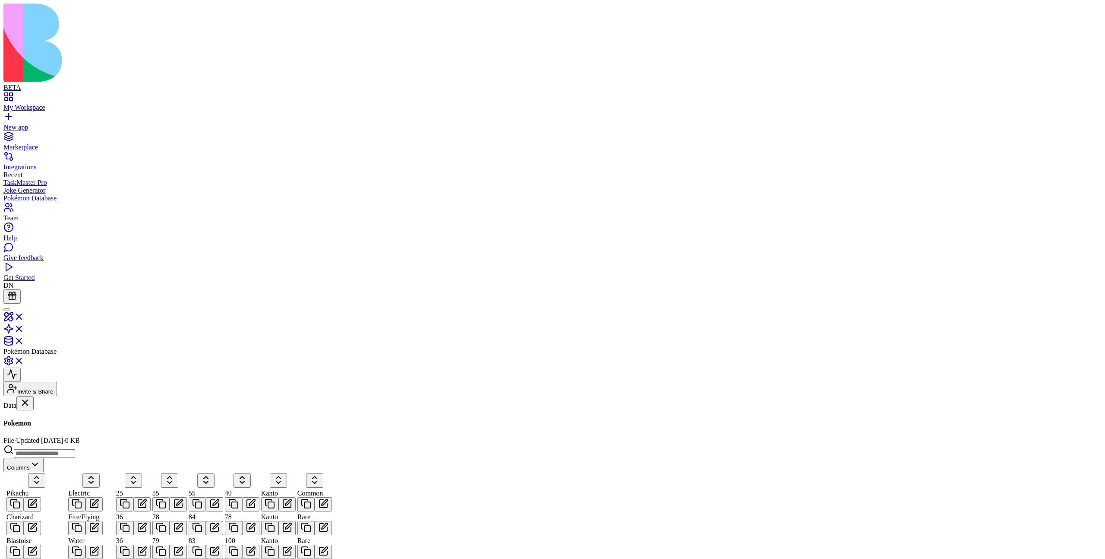
click at [75, 454] on div "PokemonTrainers" at bounding box center [52, 458] width 99 height 8
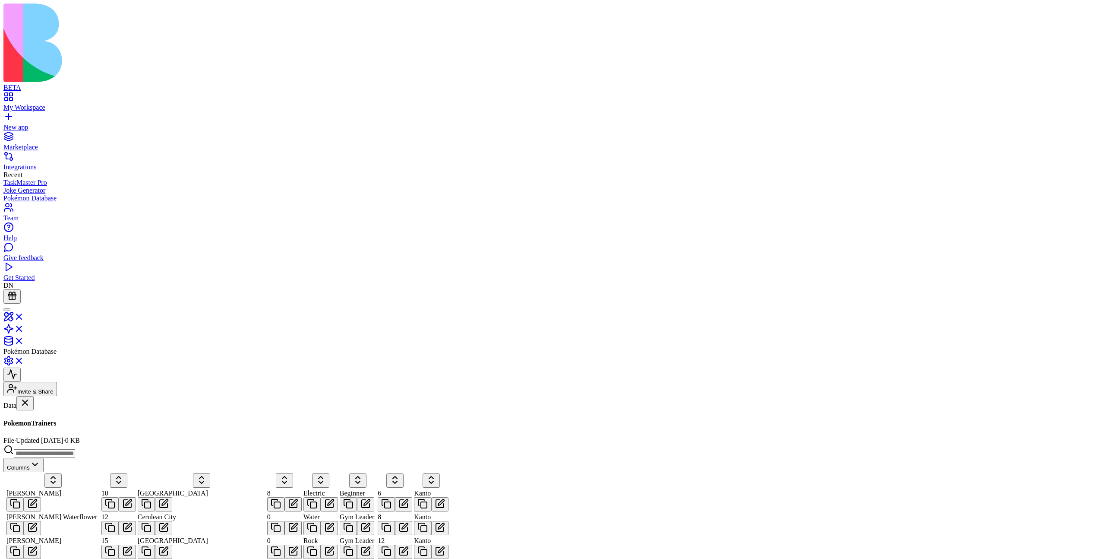
click at [58, 432] on div "Pokemon" at bounding box center [52, 436] width 99 height 8
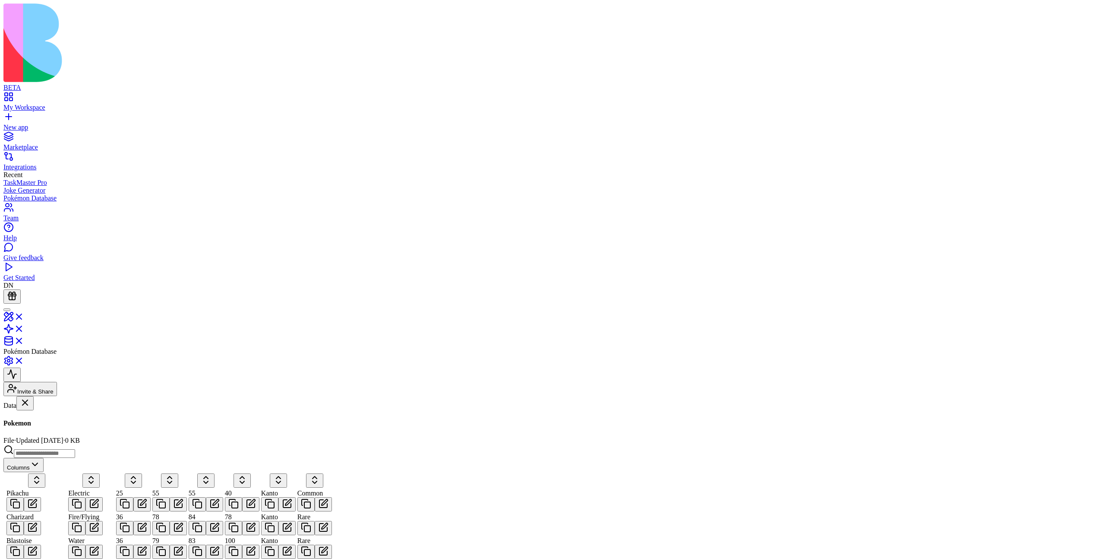
click at [57, 446] on link "PokemonTrainers" at bounding box center [52, 454] width 99 height 16
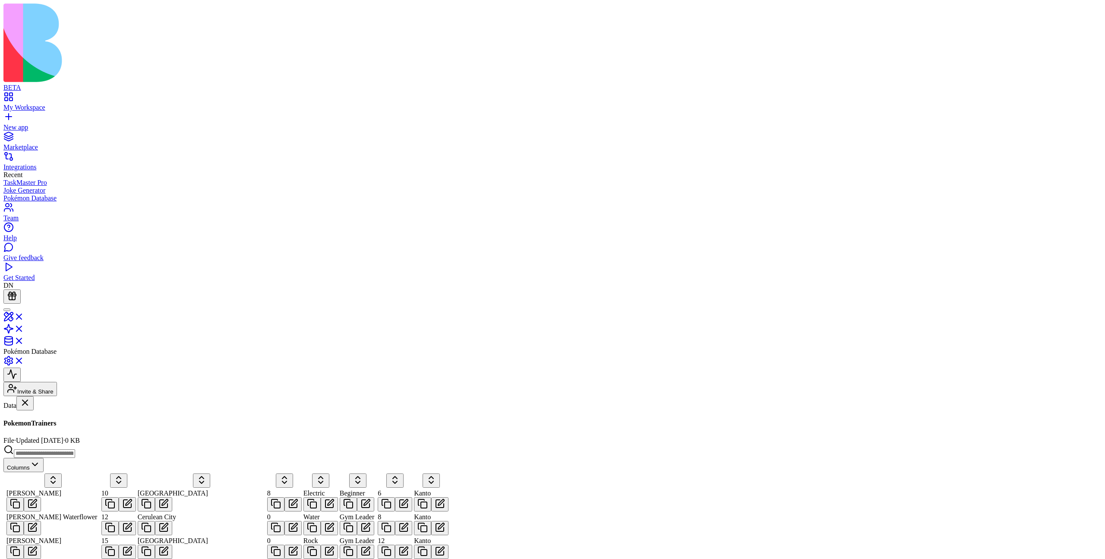
click at [87, 424] on link "Pokemon" at bounding box center [52, 432] width 99 height 16
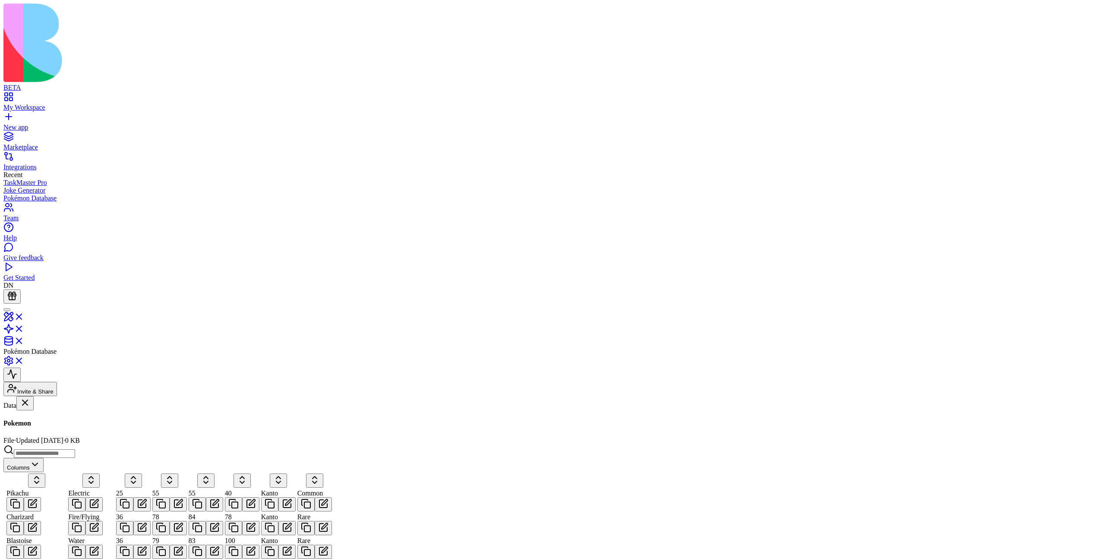
click at [82, 454] on div "PokemonTrainers" at bounding box center [52, 458] width 99 height 8
click at [79, 454] on div "PokemonTrainers" at bounding box center [52, 458] width 99 height 8
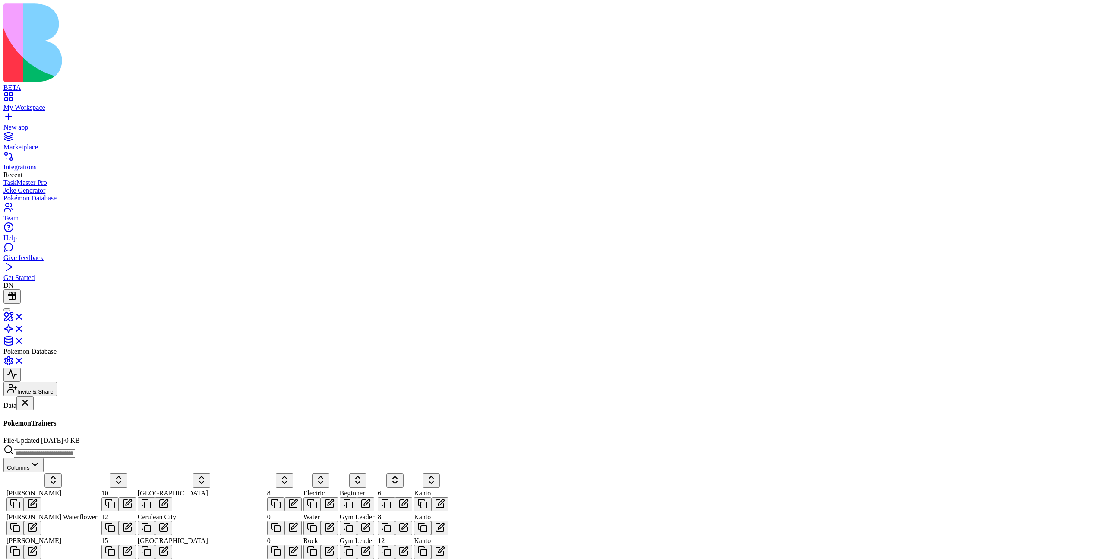
click at [54, 432] on div "Pokemon" at bounding box center [52, 436] width 99 height 8
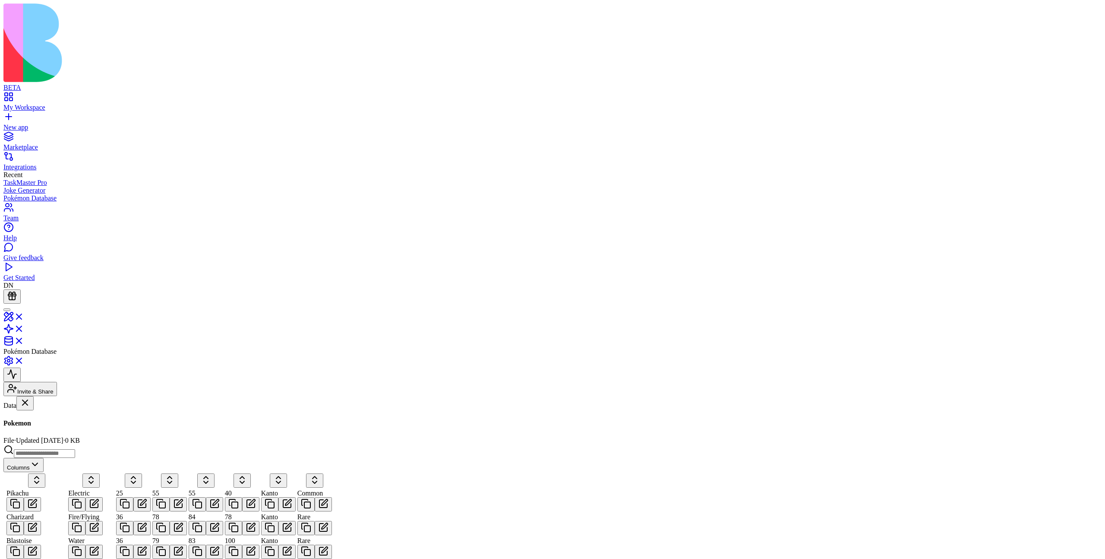
click at [63, 454] on div "PokemonTrainers" at bounding box center [52, 458] width 99 height 8
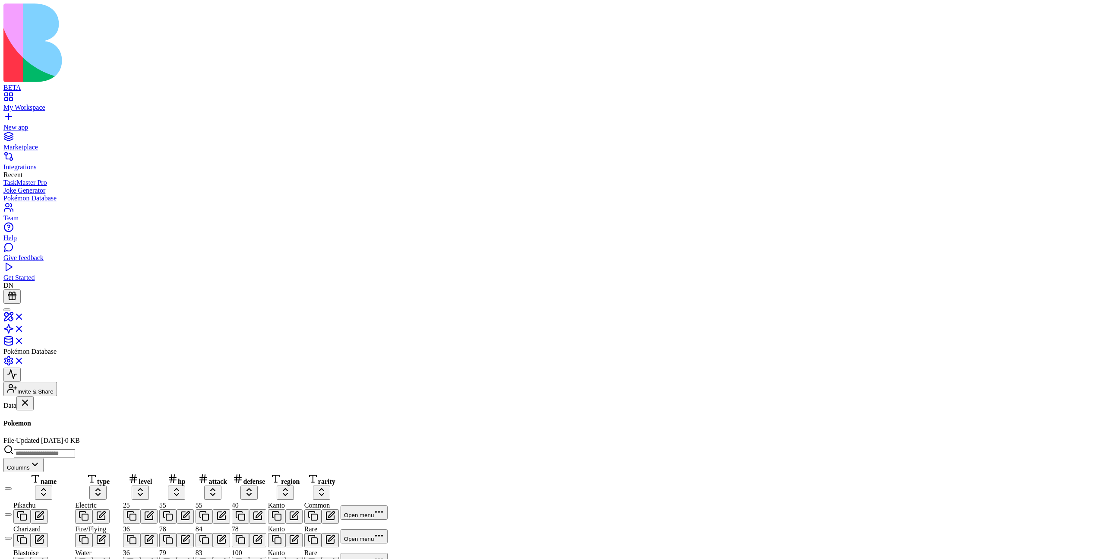
click at [85, 454] on div "PokemonTrainers" at bounding box center [52, 458] width 99 height 8
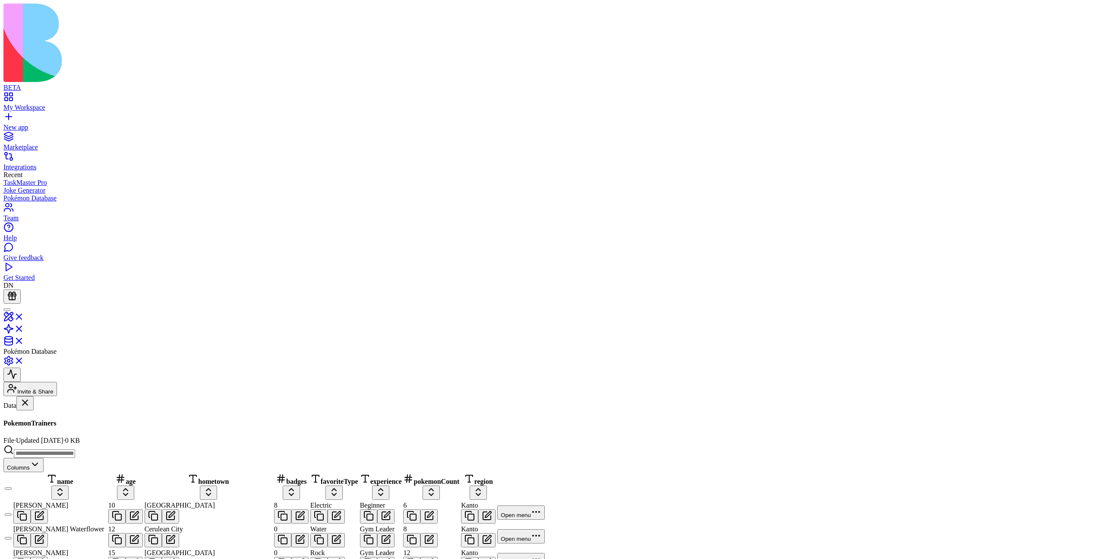
click at [66, 432] on div "Pokemon" at bounding box center [52, 436] width 99 height 8
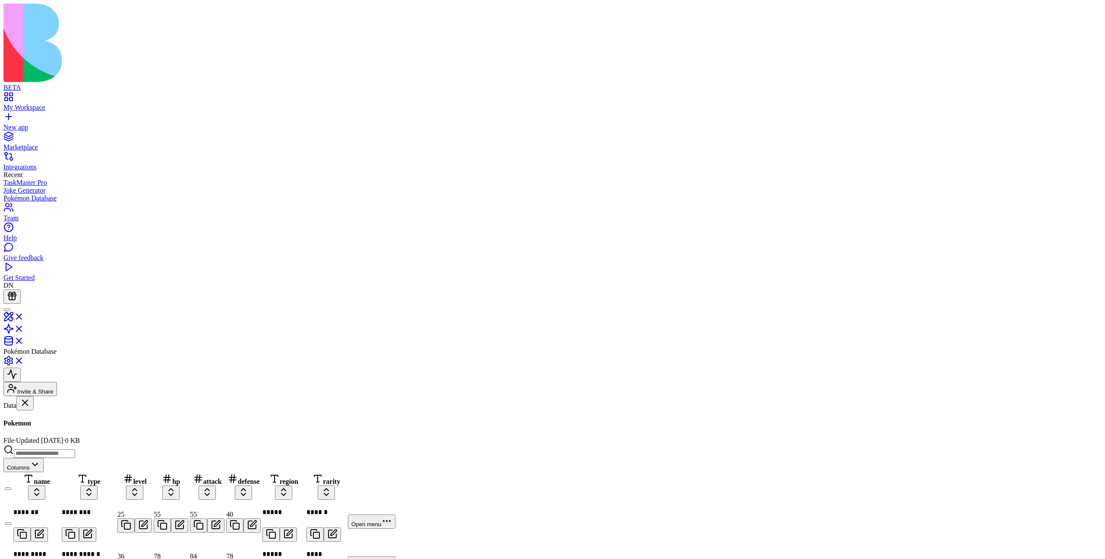
click at [78, 454] on div "PokemonTrainers" at bounding box center [52, 458] width 99 height 8
click at [86, 410] on div "Tables Pokemon PokemonTrainers Files No folders yet" at bounding box center [52, 410] width 99 height 0
click at [87, 424] on link "Pokemon" at bounding box center [52, 432] width 99 height 16
click at [77, 454] on div "PokemonTrainers" at bounding box center [52, 458] width 99 height 8
click at [84, 454] on div "PokemonTrainers" at bounding box center [52, 458] width 99 height 8
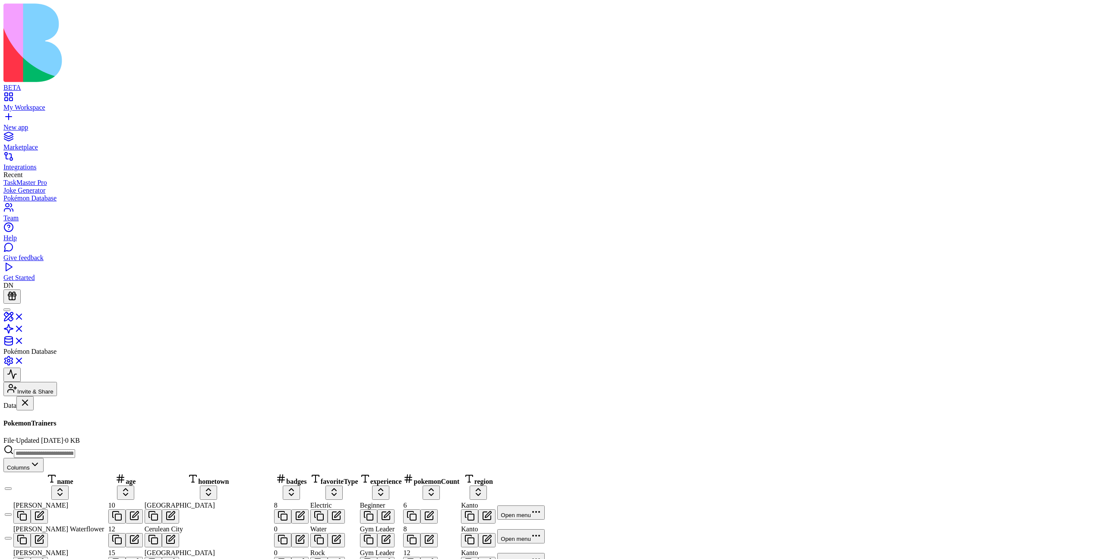
click at [64, 432] on div "Pokemon" at bounding box center [52, 436] width 99 height 8
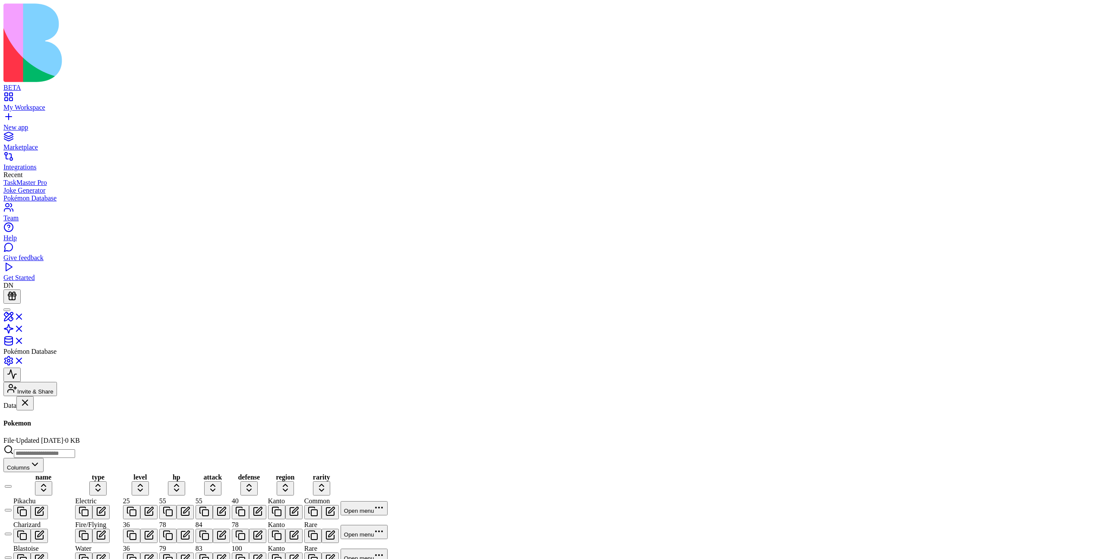
click at [69, 454] on div "PokemonTrainers" at bounding box center [52, 458] width 99 height 8
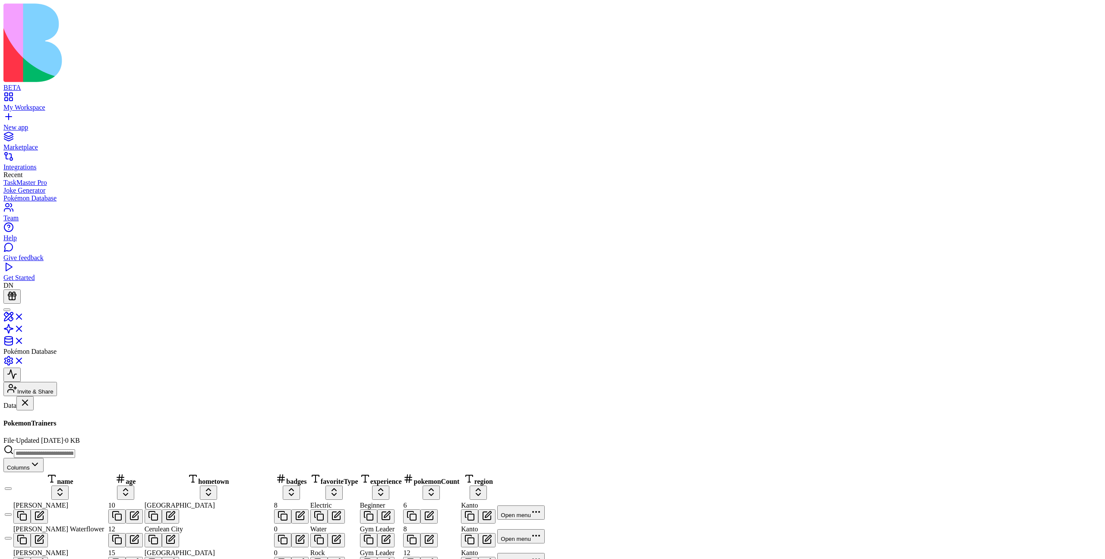
click at [63, 432] on div "Pokemon" at bounding box center [52, 436] width 99 height 8
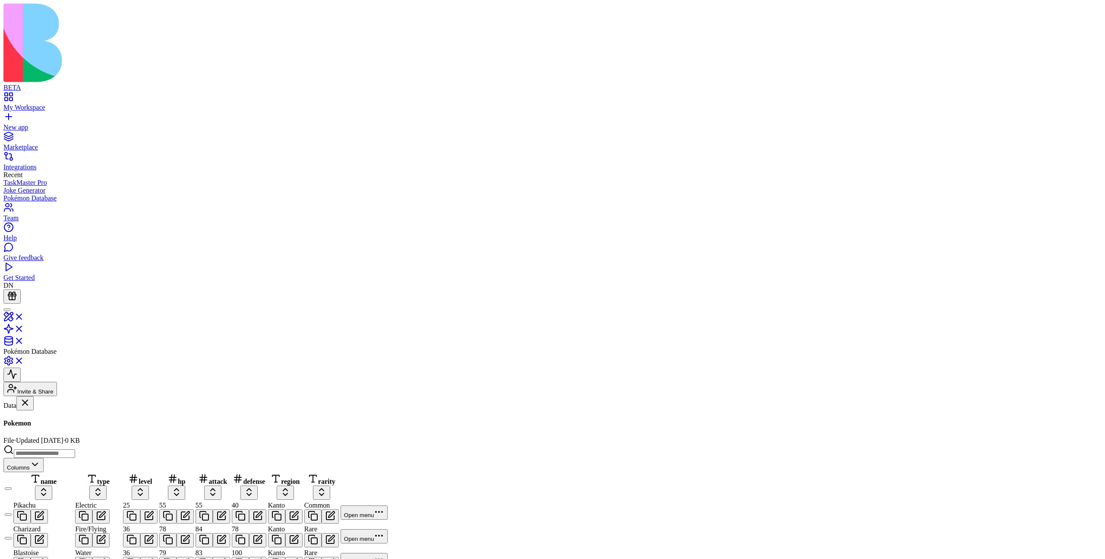
click at [69, 454] on div "PokemonTrainers" at bounding box center [52, 458] width 99 height 8
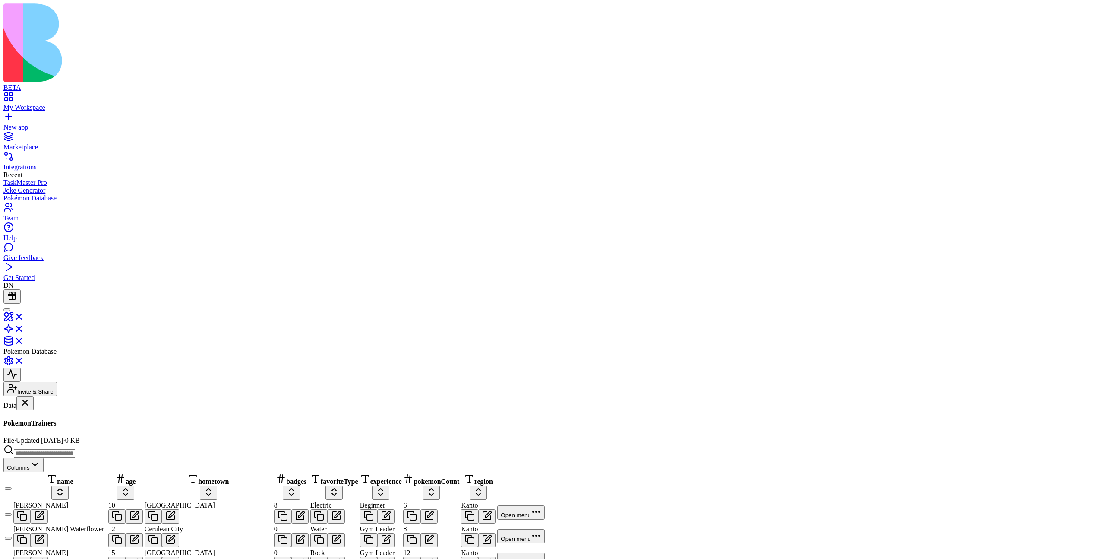
click at [61, 432] on div "Pokemon" at bounding box center [52, 436] width 99 height 8
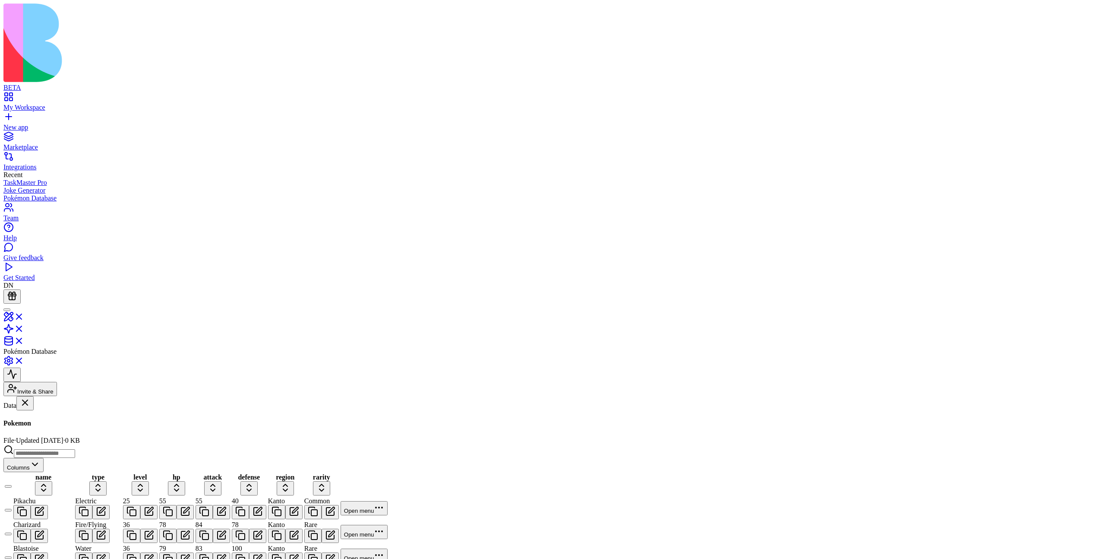
click at [89, 454] on div "PokemonTrainers" at bounding box center [52, 458] width 99 height 8
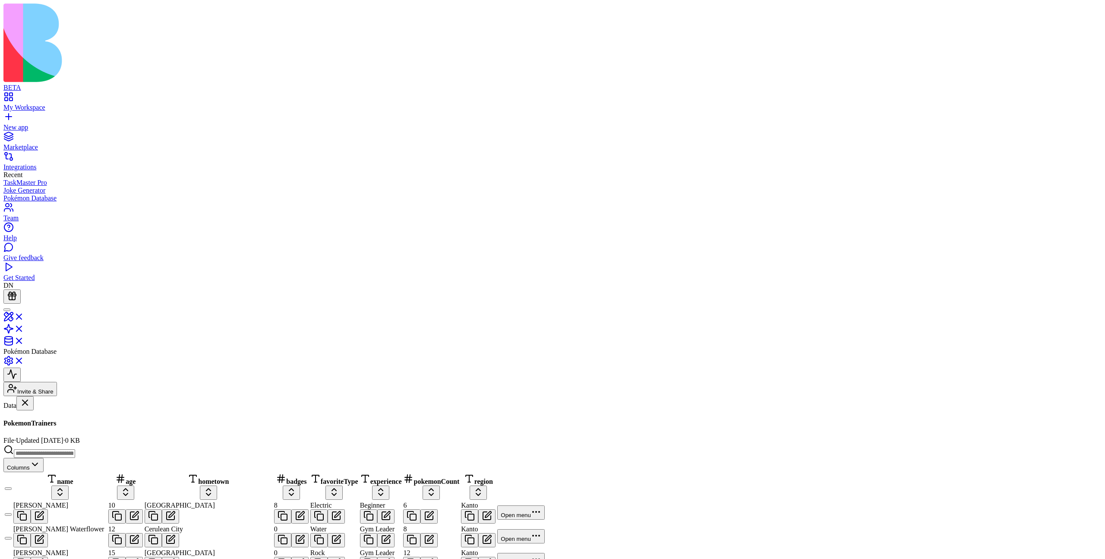
click at [95, 424] on link "Pokemon" at bounding box center [52, 432] width 99 height 16
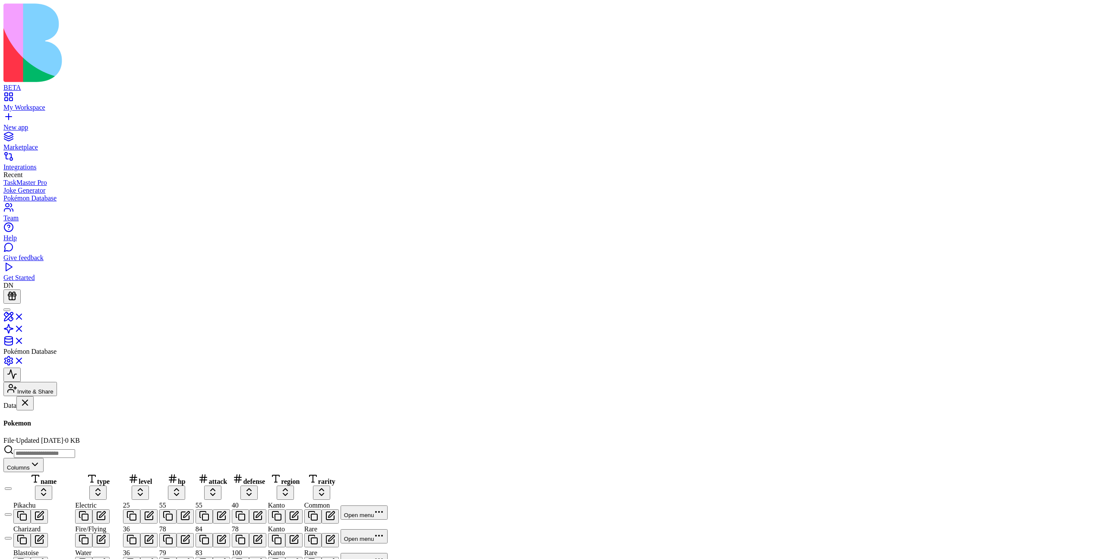
click at [74, 454] on div "PokemonTrainers" at bounding box center [52, 458] width 99 height 8
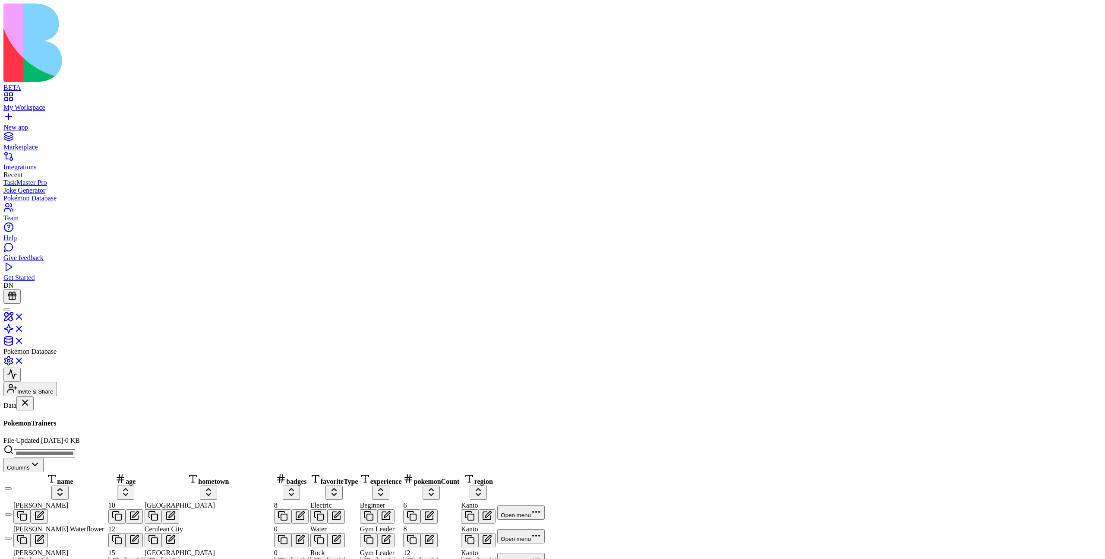
click at [70, 424] on link "Pokemon" at bounding box center [52, 432] width 99 height 16
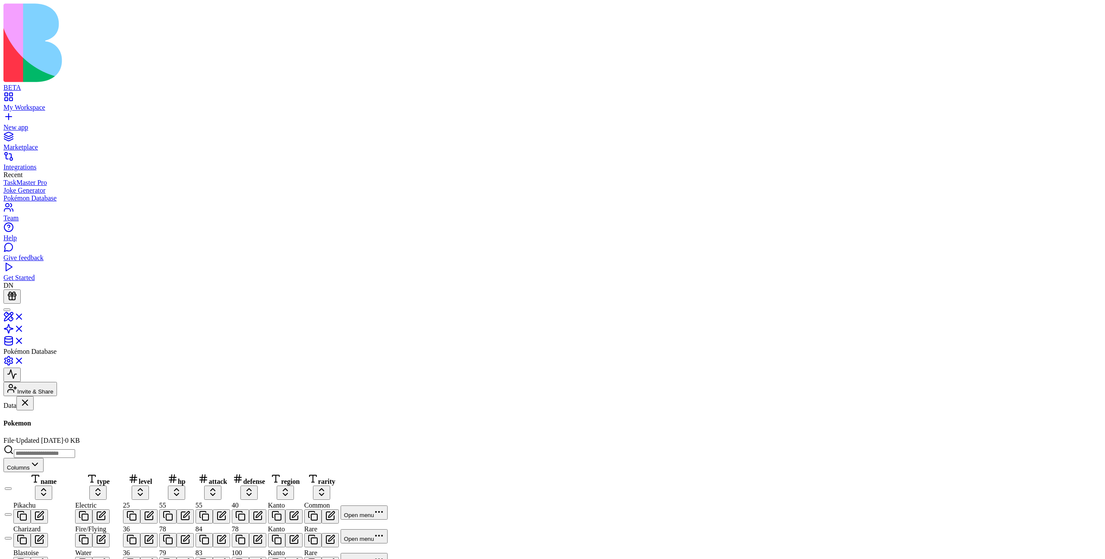
click at [68, 454] on div "PokemonTrainers" at bounding box center [52, 458] width 99 height 8
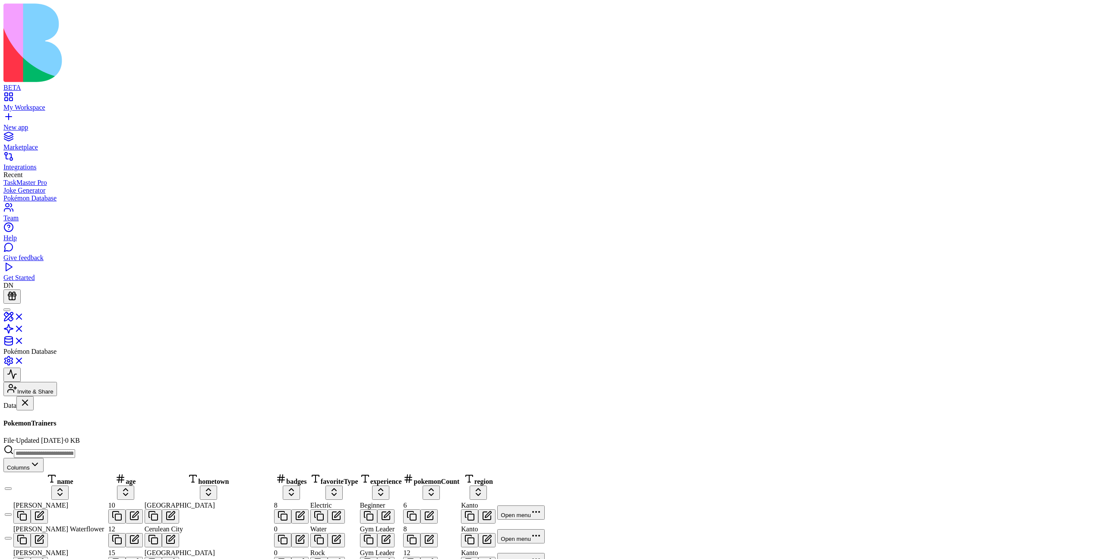
click at [61, 432] on div "Pokemon" at bounding box center [52, 436] width 99 height 8
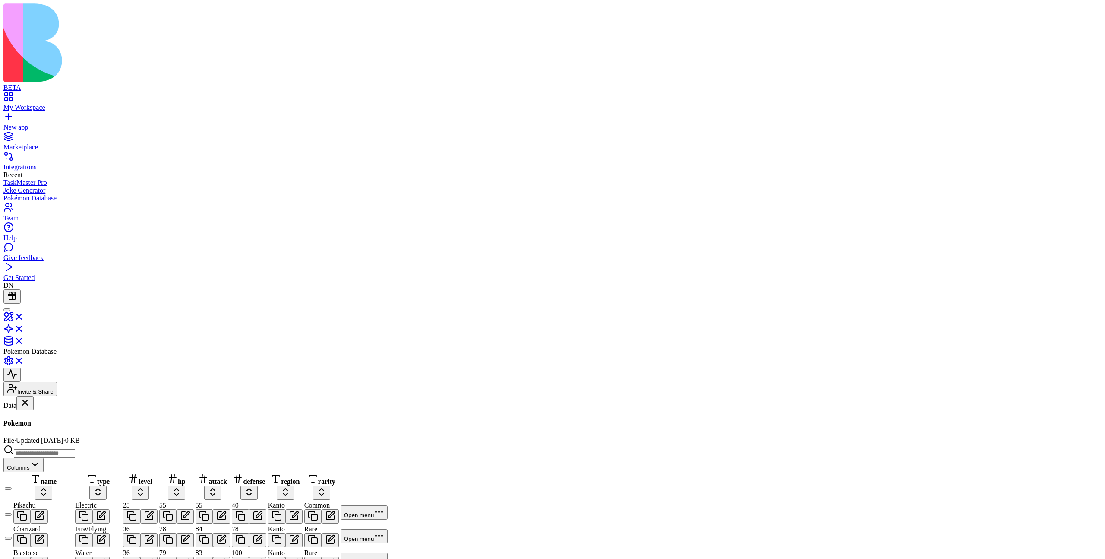
click at [59, 454] on div "PokemonTrainers" at bounding box center [52, 458] width 99 height 8
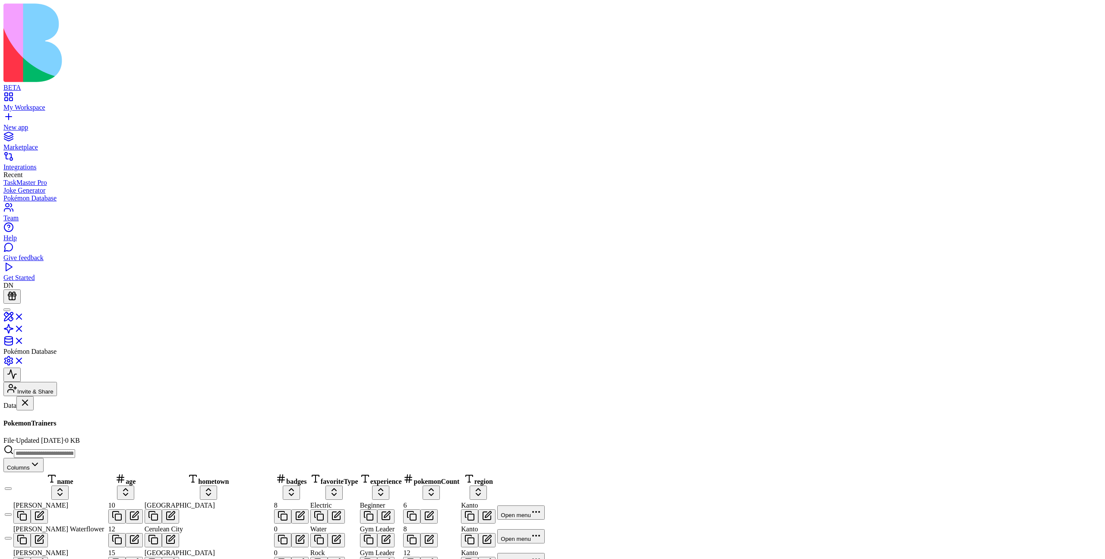
click at [67, 432] on div "Pokemon" at bounding box center [52, 436] width 99 height 8
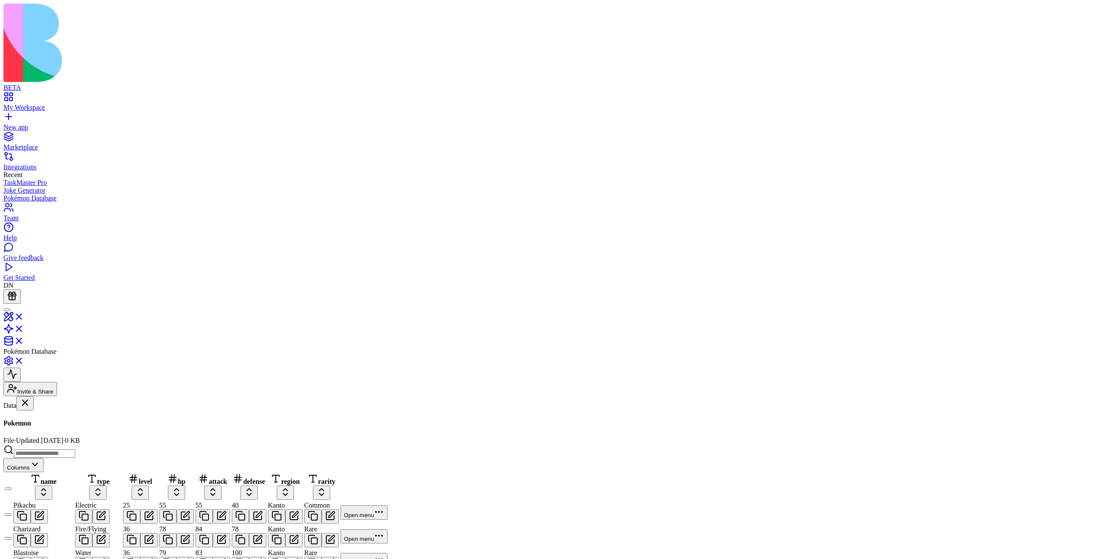
click at [59, 454] on div "PokemonTrainers" at bounding box center [52, 458] width 99 height 8
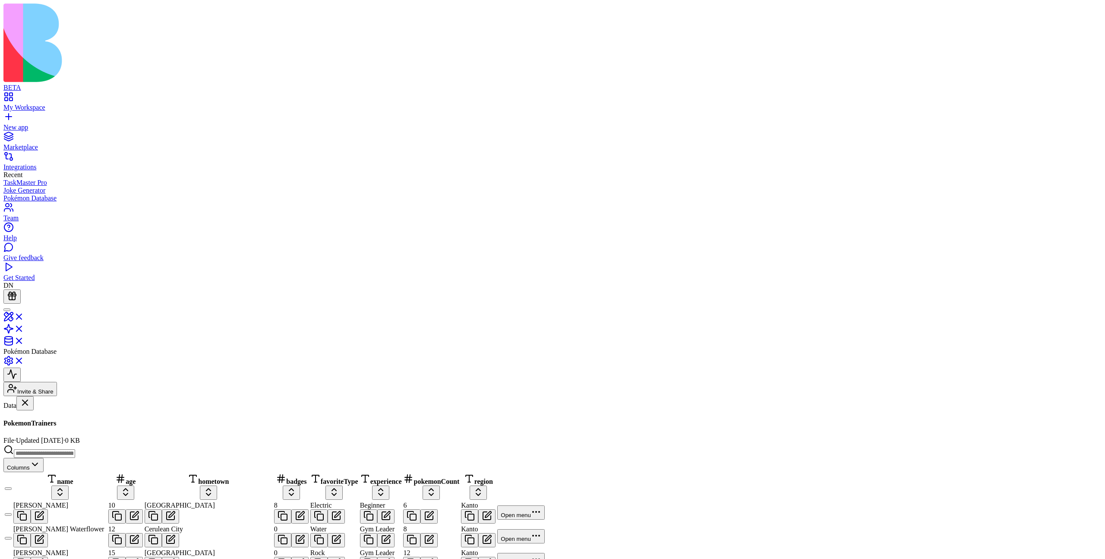
click at [72, 424] on link "Pokemon" at bounding box center [52, 432] width 99 height 16
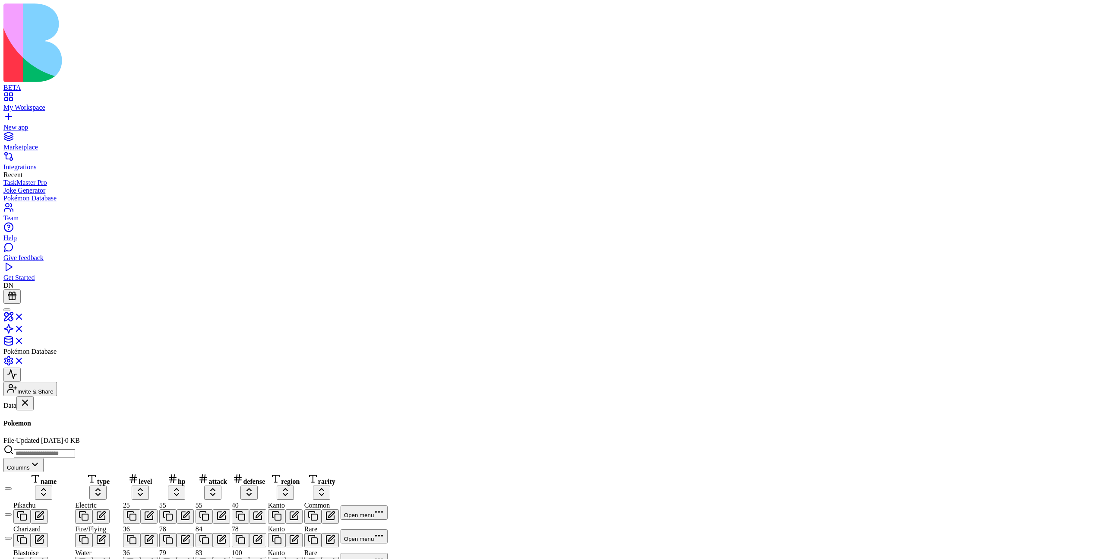
click at [67, 454] on div "PokemonTrainers" at bounding box center [52, 458] width 99 height 8
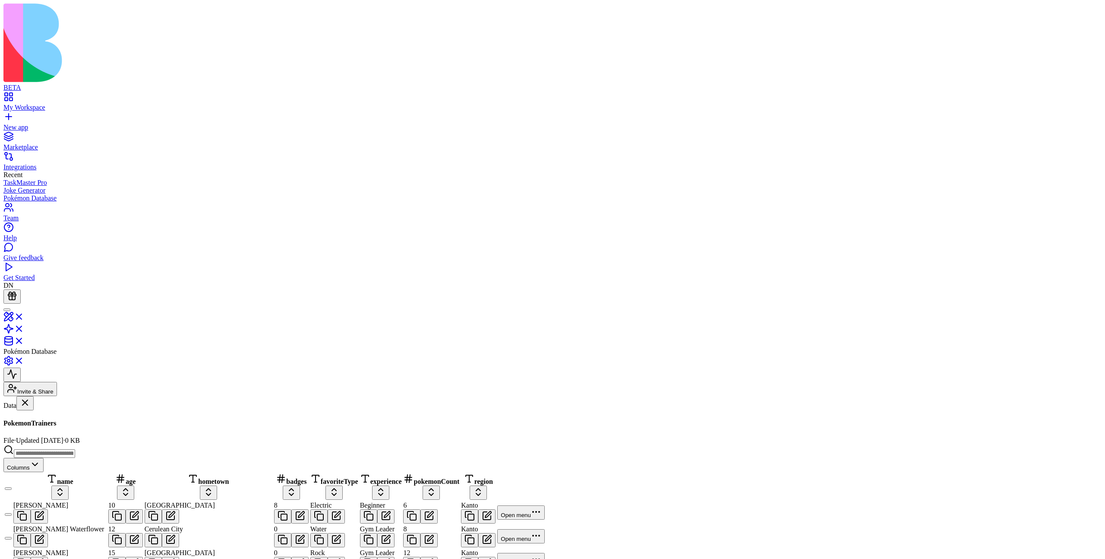
click at [69, 424] on link "Pokemon" at bounding box center [52, 432] width 99 height 16
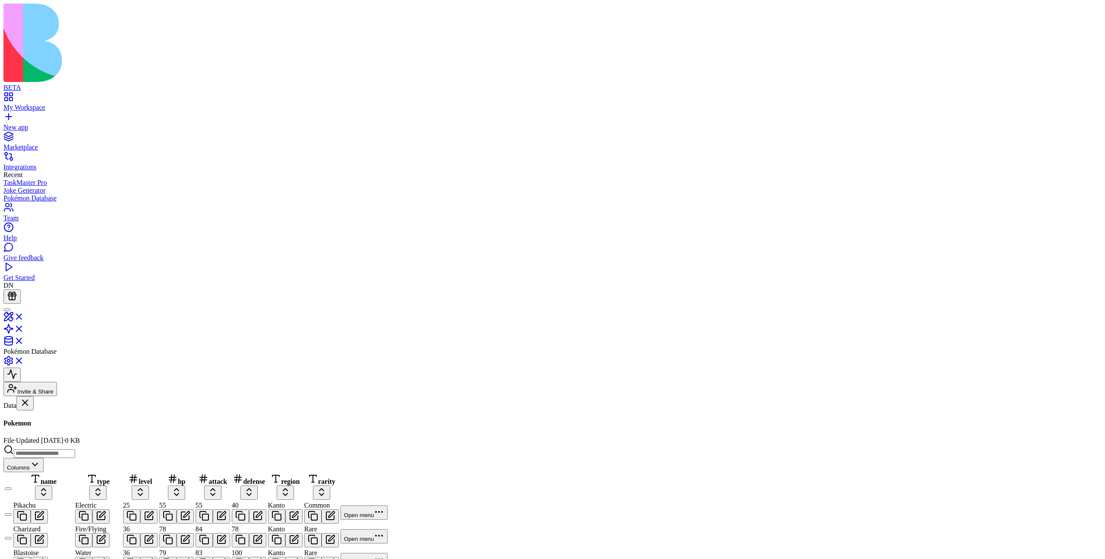
click at [75, 454] on div "PokemonTrainers" at bounding box center [52, 458] width 99 height 8
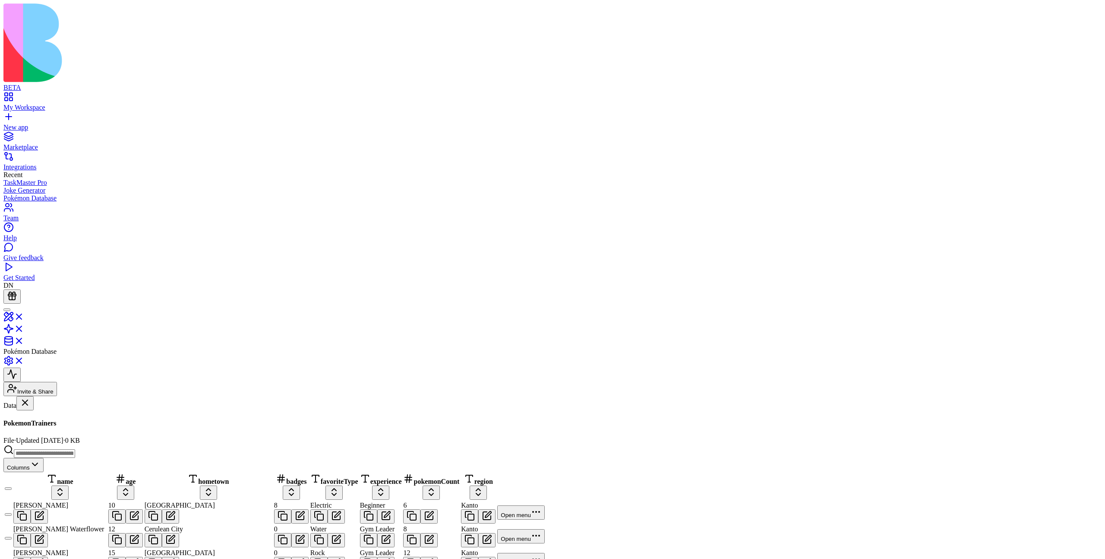
click at [78, 424] on link "Pokemon" at bounding box center [52, 432] width 99 height 16
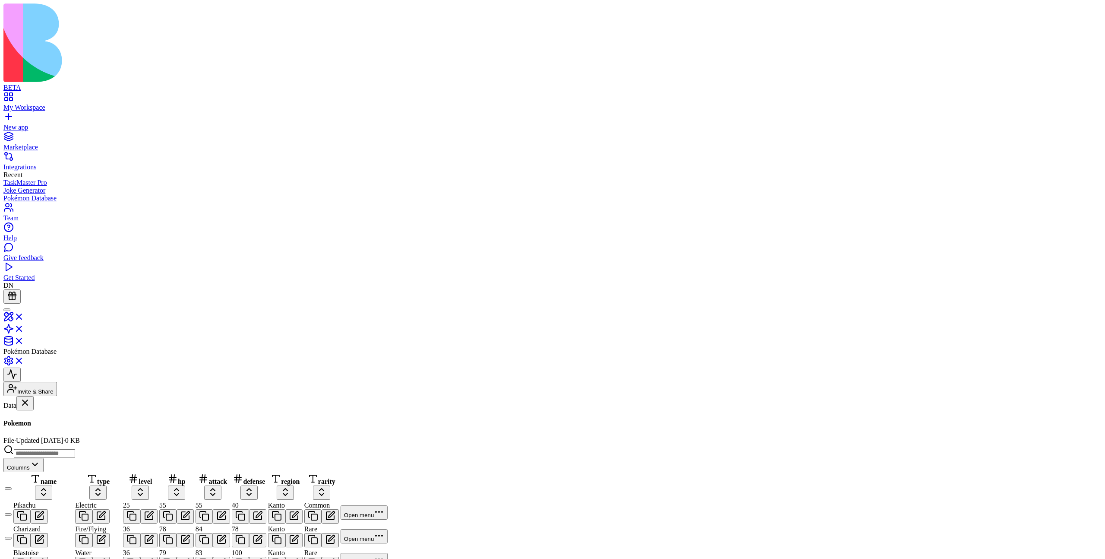
click at [95, 446] on link "PokemonTrainers" at bounding box center [52, 454] width 99 height 16
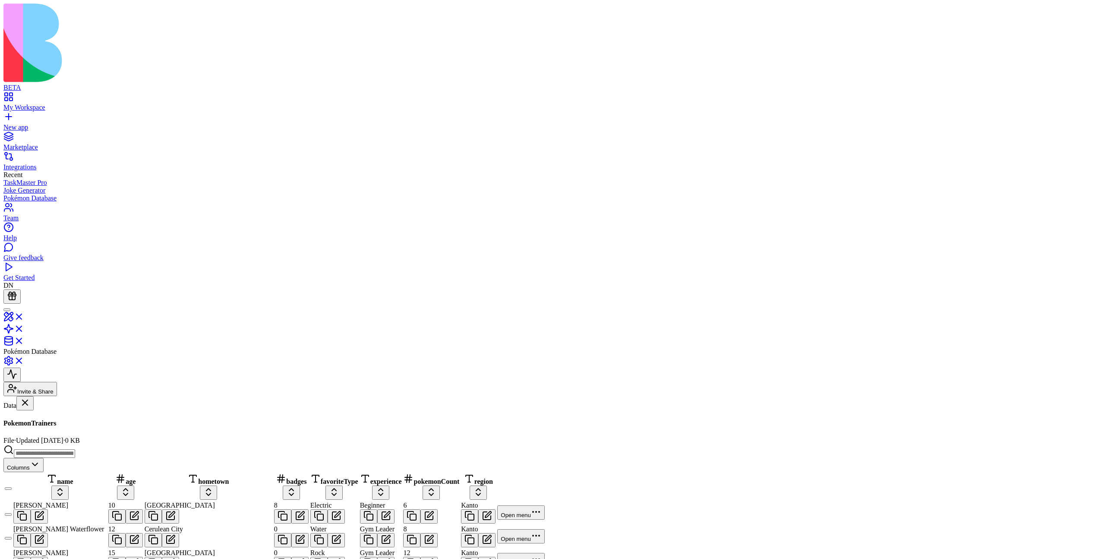
click at [67, 432] on div "Pokemon" at bounding box center [52, 436] width 99 height 8
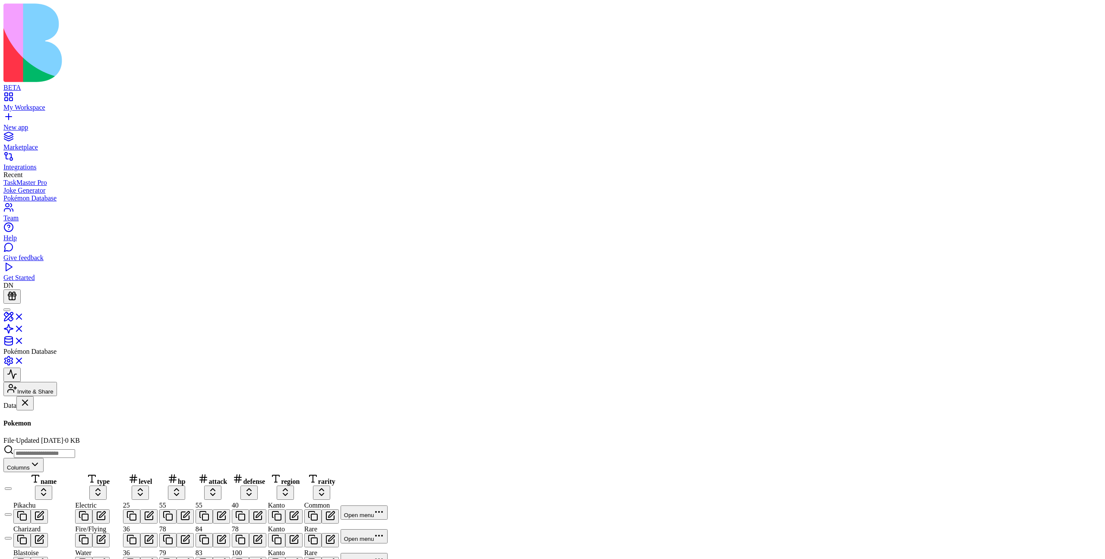
click at [73, 454] on div "PokemonTrainers" at bounding box center [52, 458] width 99 height 8
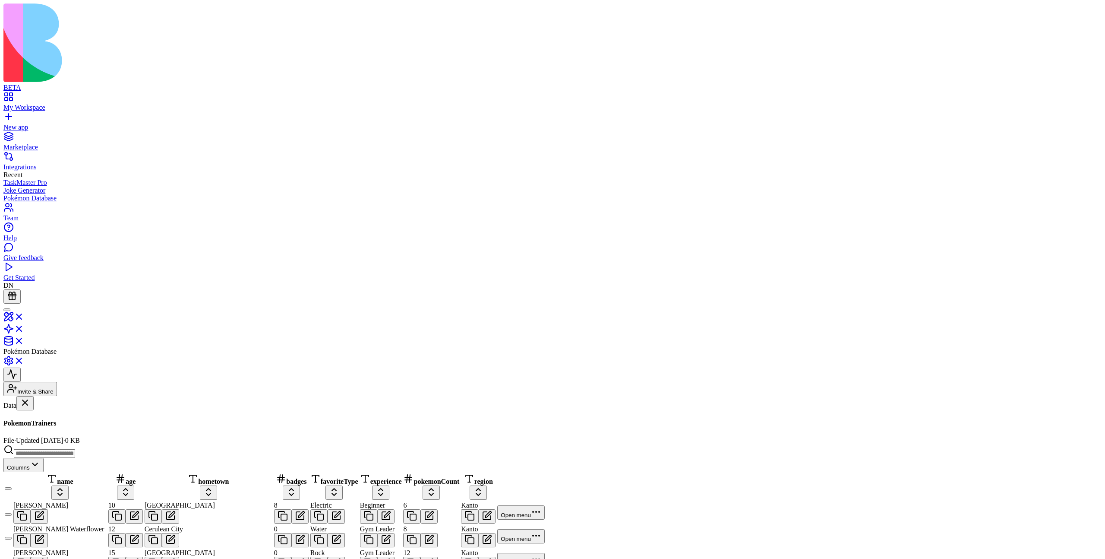
click at [75, 449] on input at bounding box center [44, 453] width 61 height 9
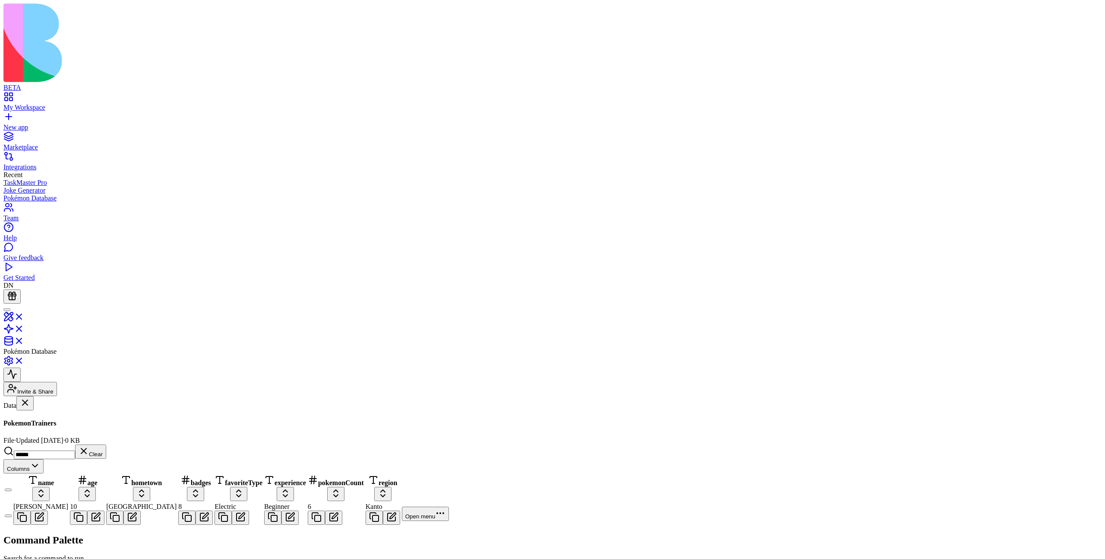
type input "*******"
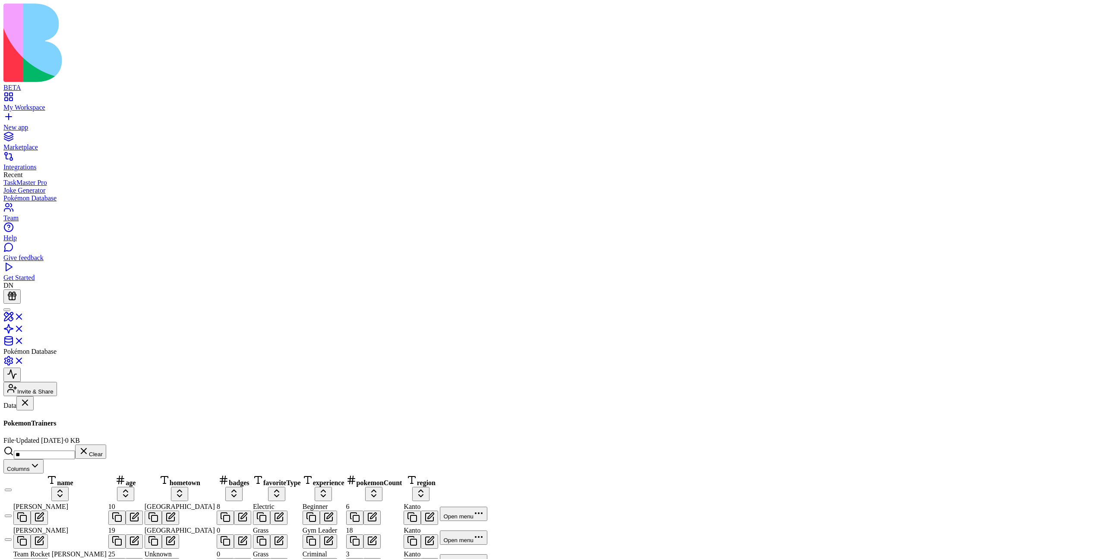
type input "*"
type input "***"
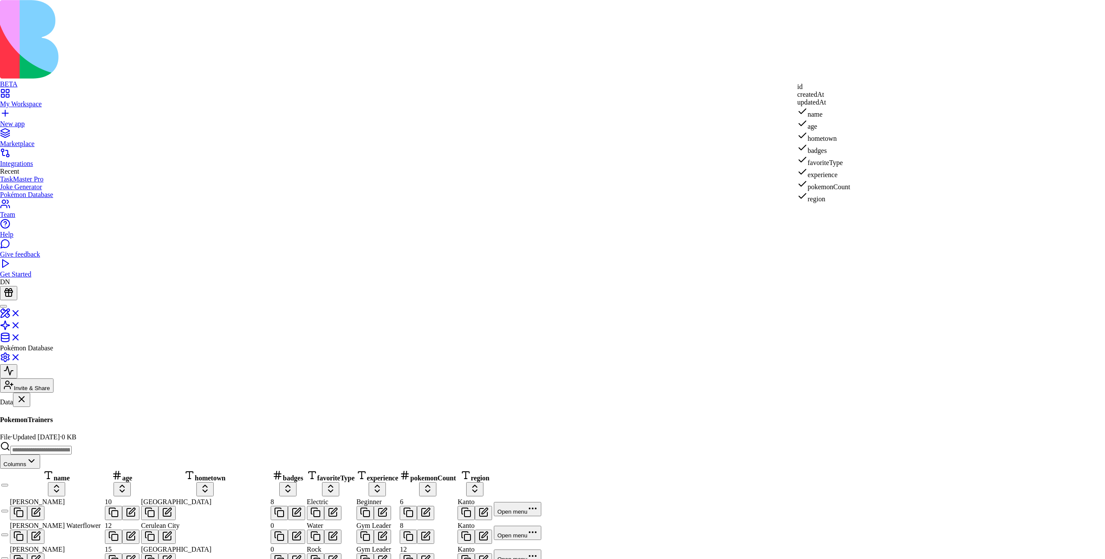
click at [822, 98] on div "createdAt" at bounding box center [823, 95] width 53 height 8
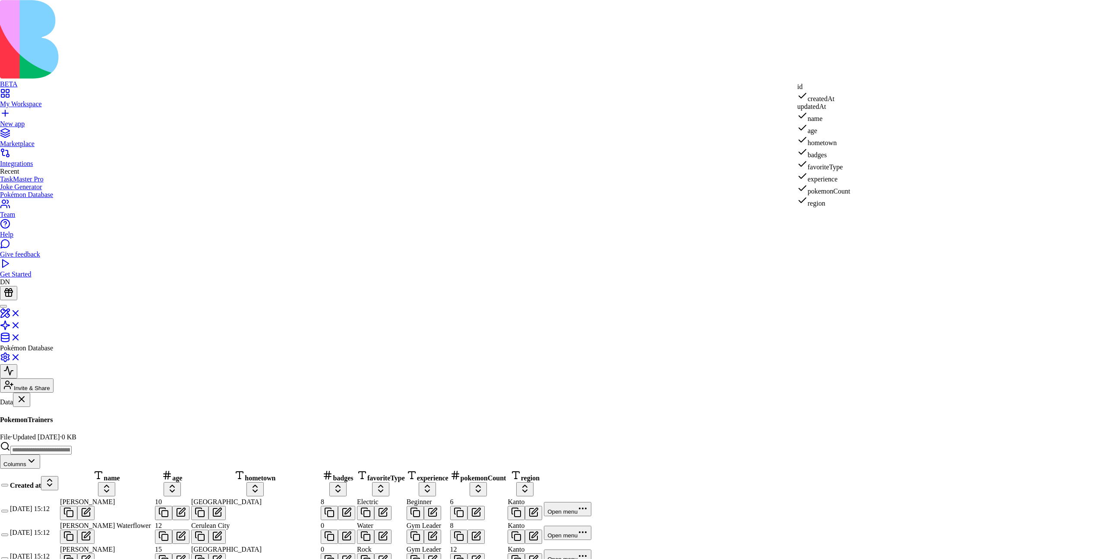
click at [835, 111] on div "updatedAt" at bounding box center [823, 107] width 53 height 8
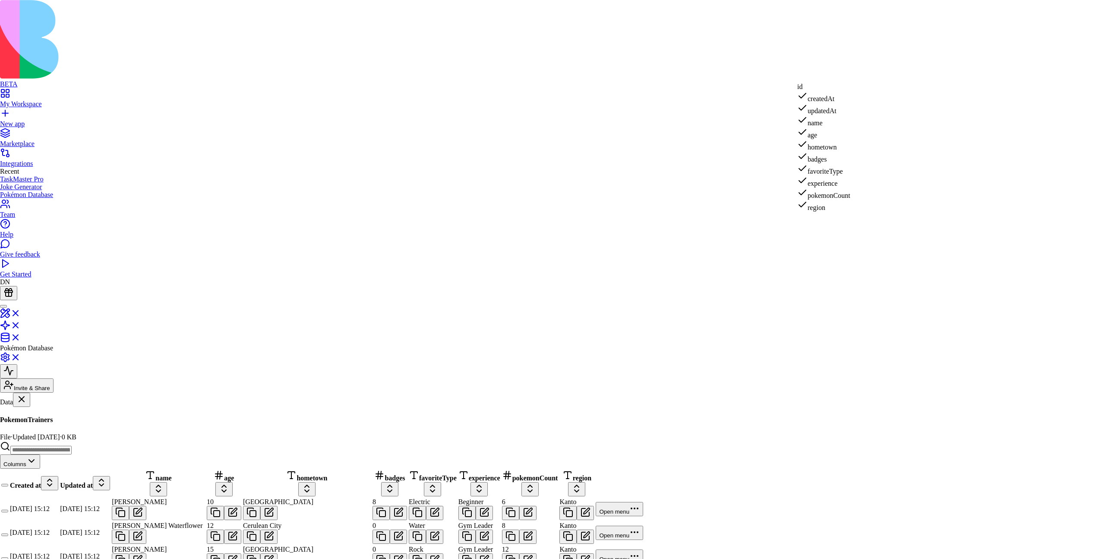
click at [839, 103] on div "createdAt" at bounding box center [823, 97] width 53 height 12
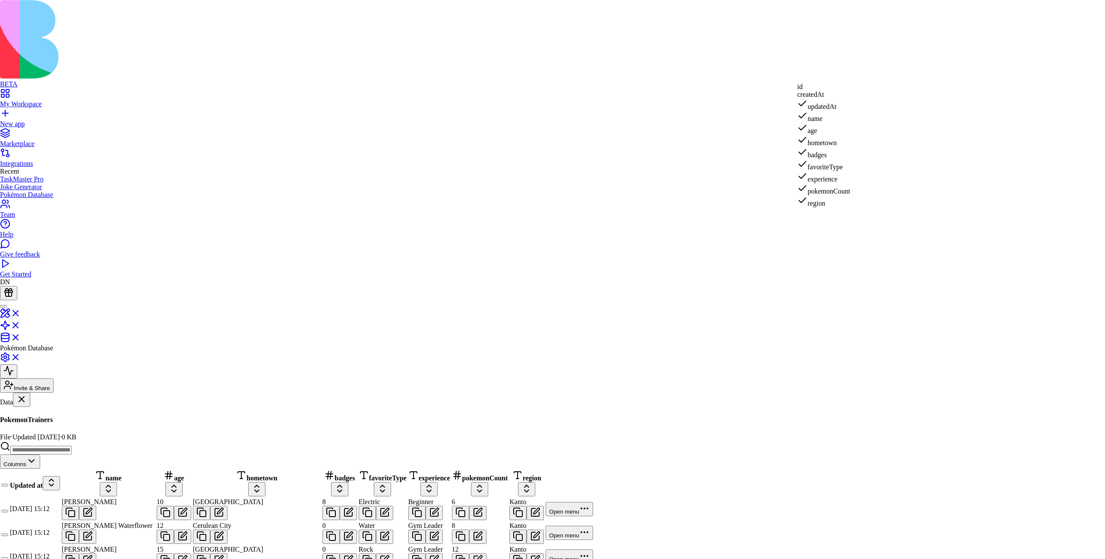
click at [826, 111] on div "updatedAt" at bounding box center [823, 104] width 53 height 12
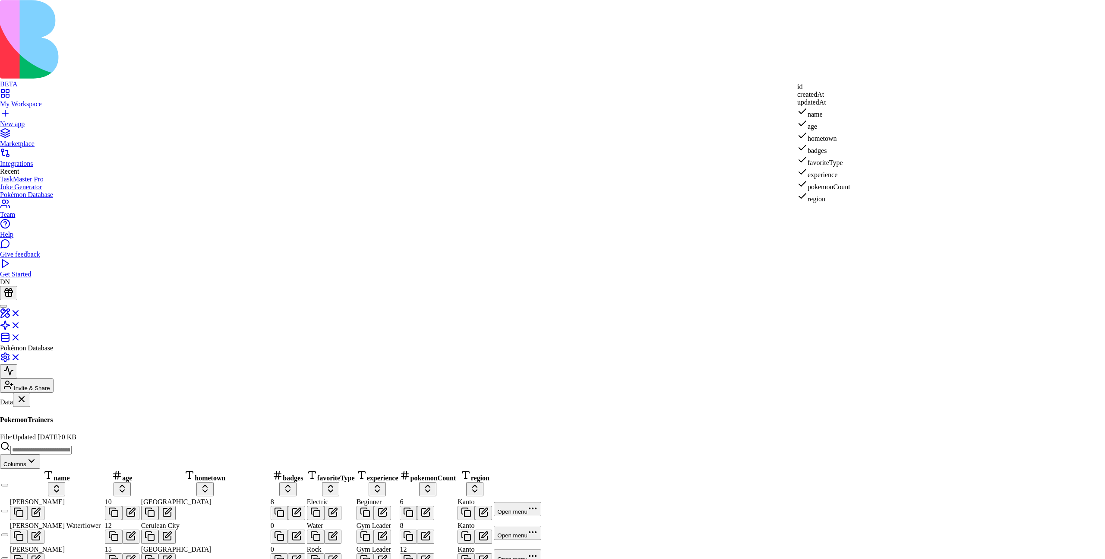
click at [837, 98] on div "createdAt" at bounding box center [823, 95] width 53 height 8
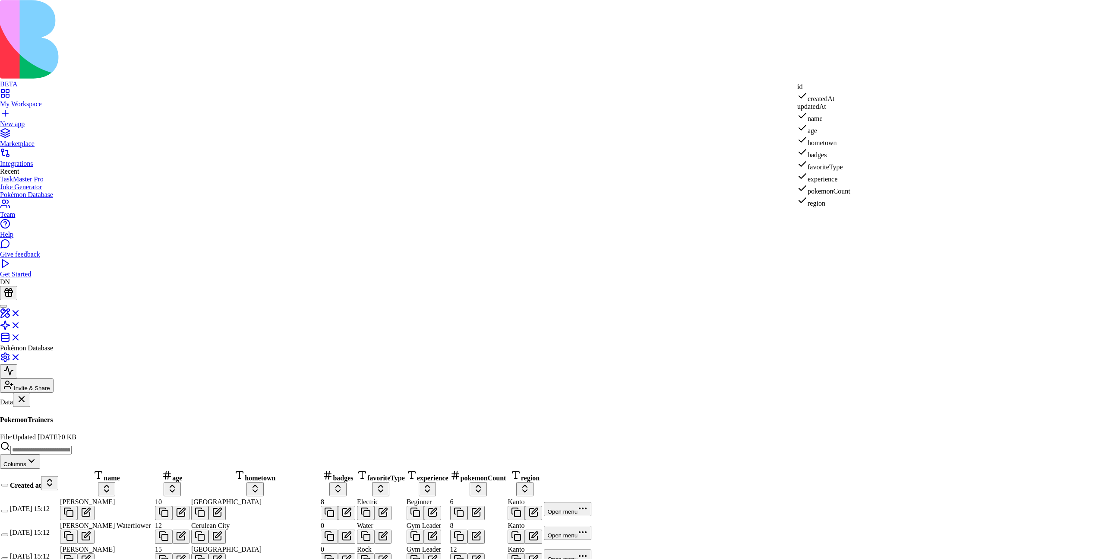
click at [829, 111] on div "updatedAt" at bounding box center [823, 107] width 53 height 8
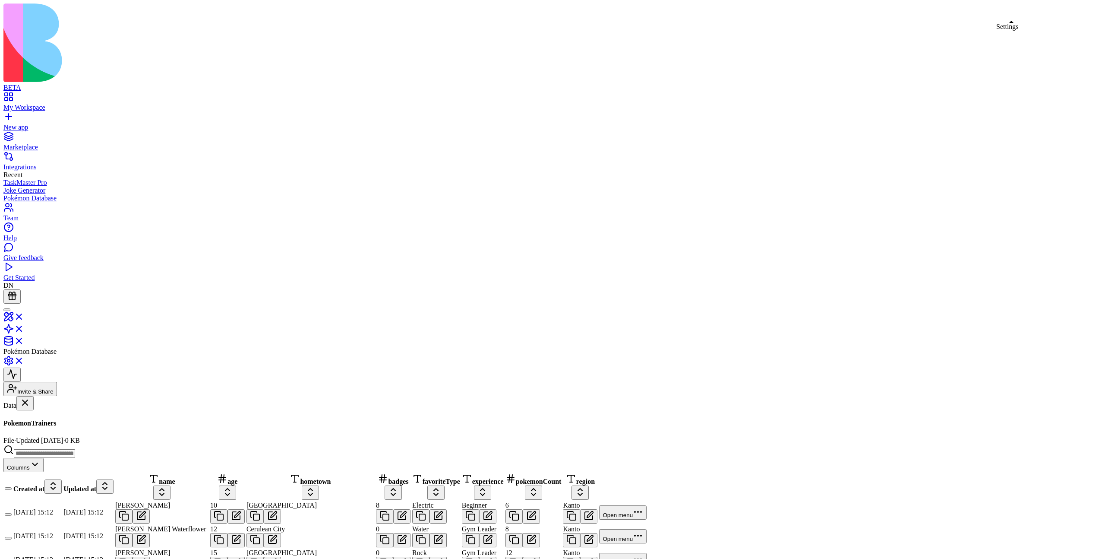
click at [24, 360] on link at bounding box center [13, 363] width 21 height 7
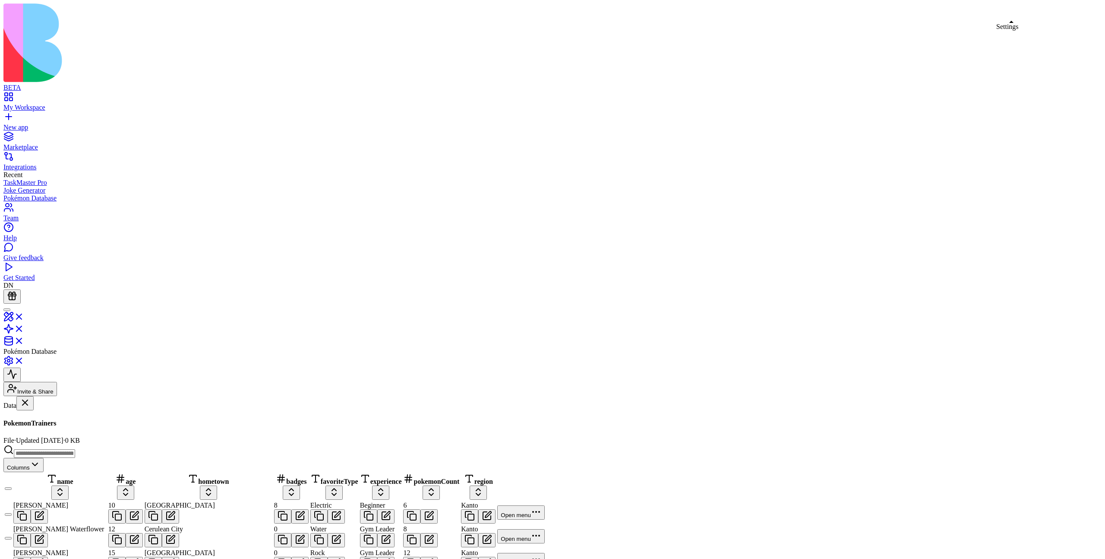
click at [75, 449] on input at bounding box center [44, 453] width 61 height 9
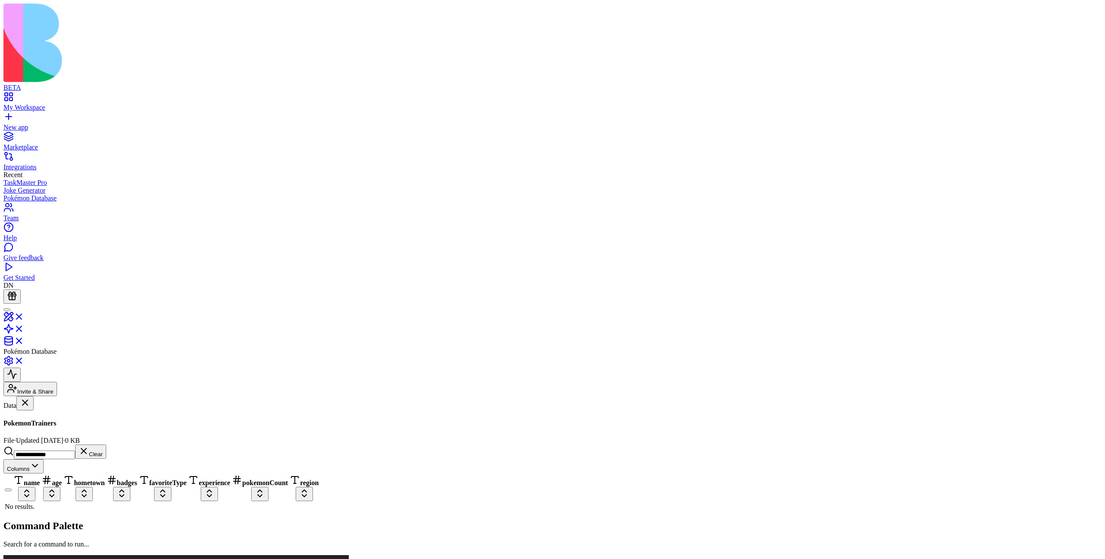
type input "**********"
click at [106, 444] on button "Clear" at bounding box center [90, 451] width 31 height 14
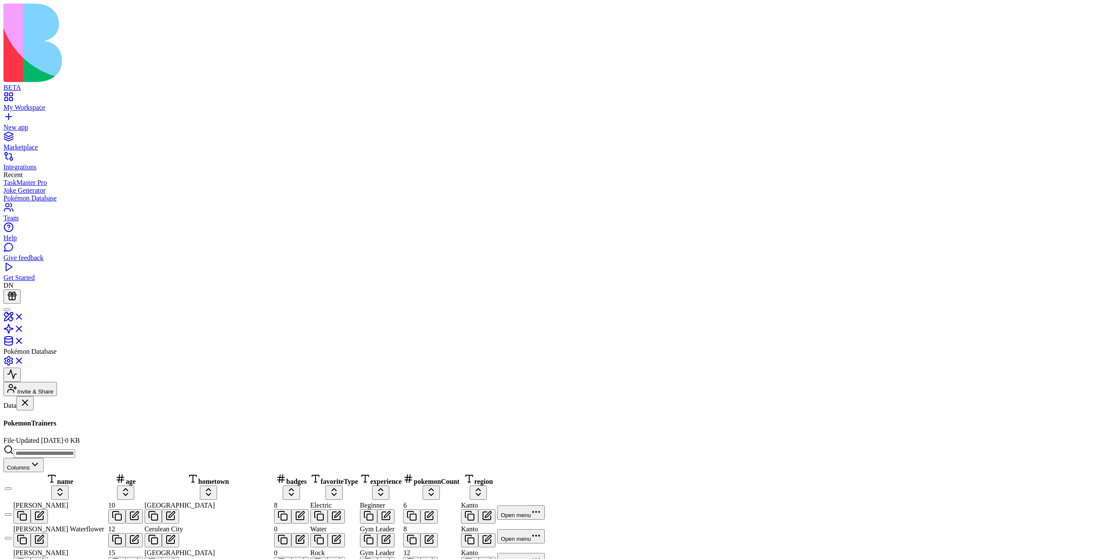
scroll to position [1811, 0]
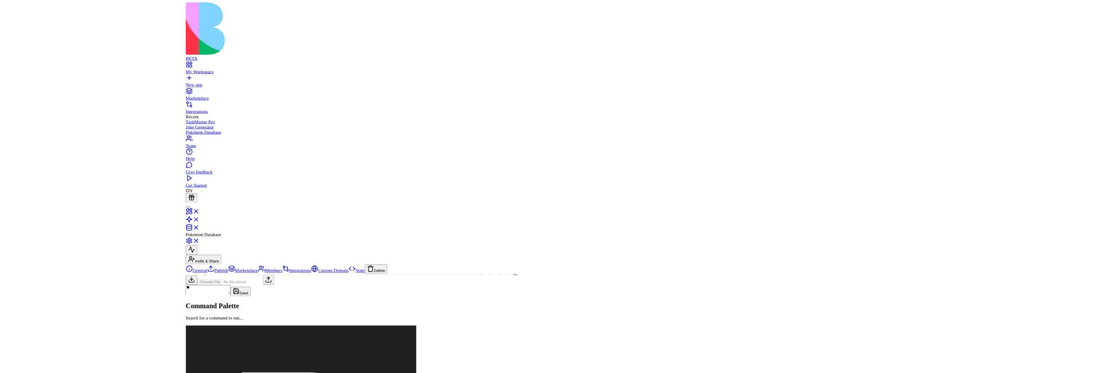
scroll to position [0, 3]
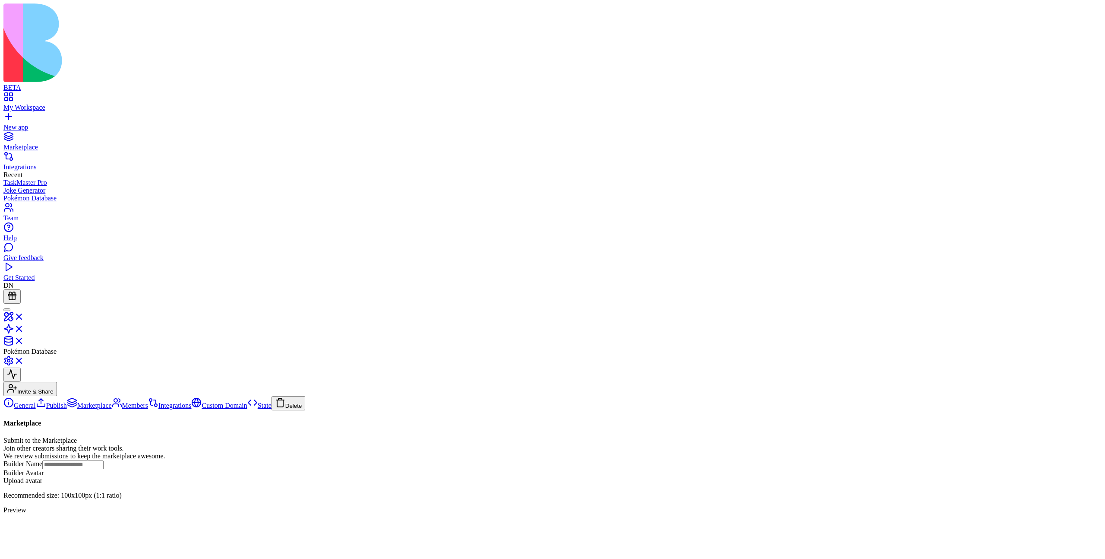
click at [112, 402] on link "Members" at bounding box center [130, 405] width 36 height 7
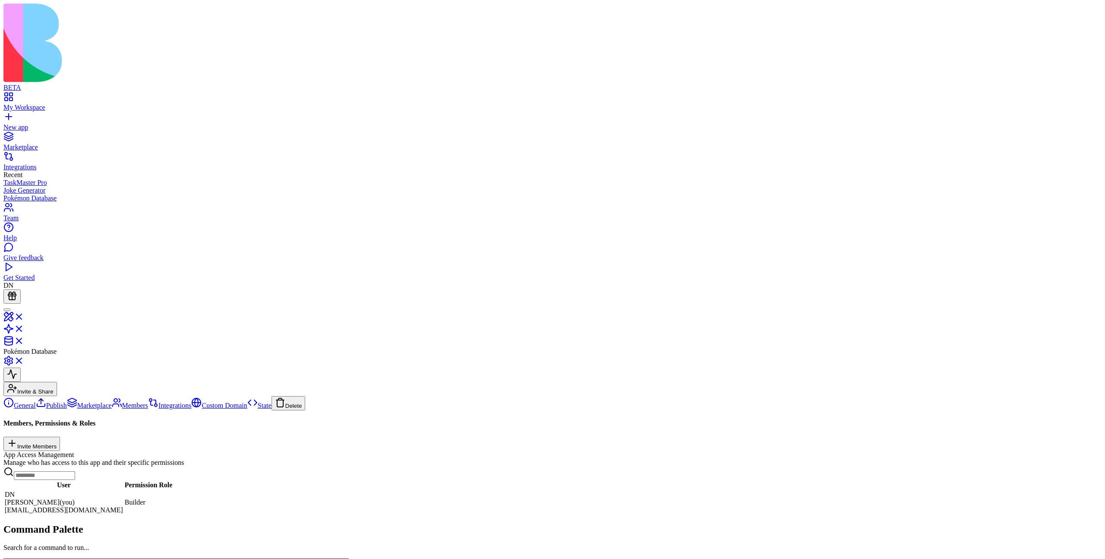
click at [148, 402] on link "Integrations" at bounding box center [169, 405] width 43 height 7
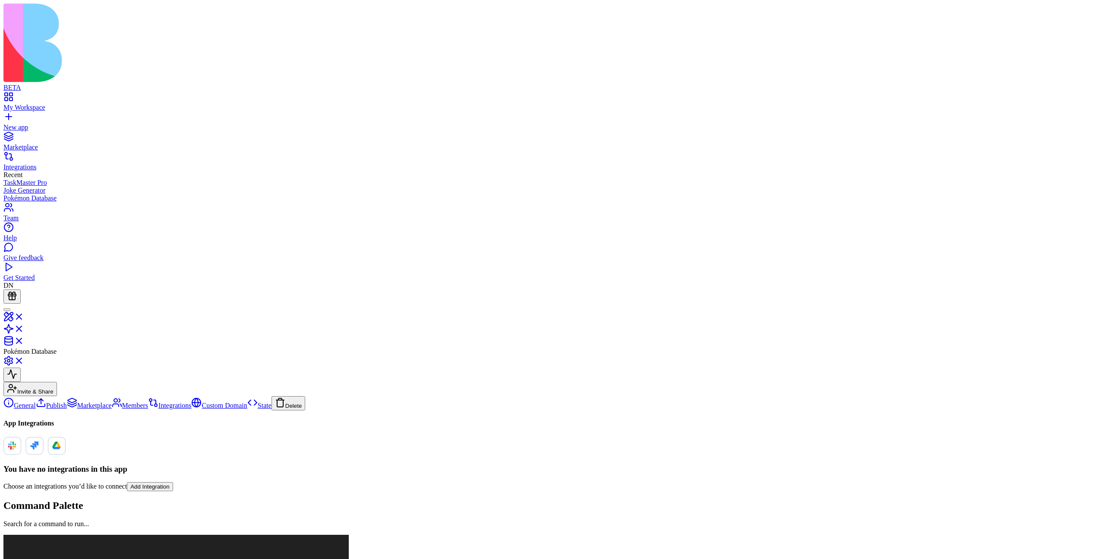
click at [191, 402] on link "Custom Domain" at bounding box center [219, 405] width 56 height 7
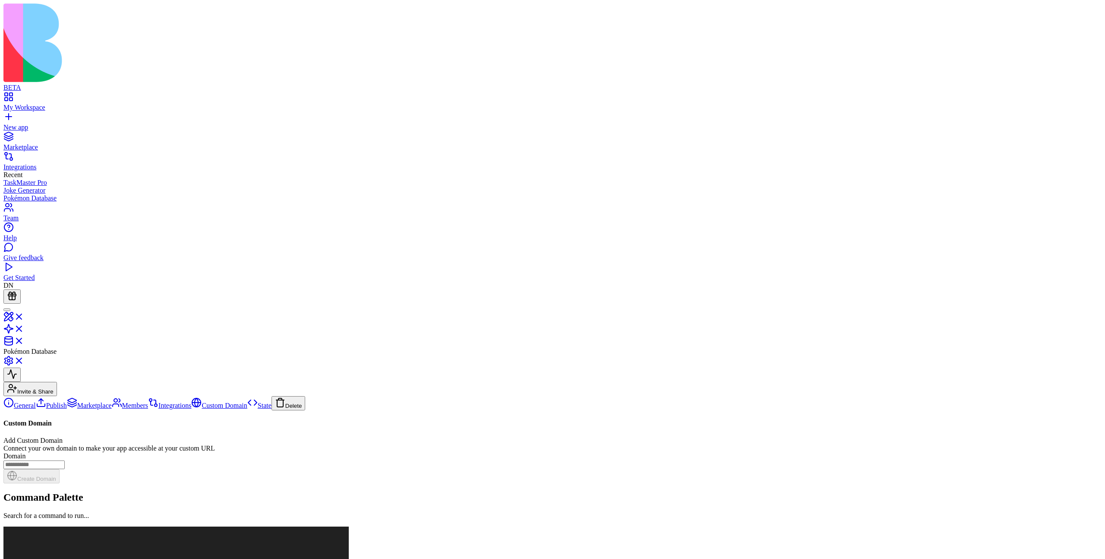
click at [247, 402] on link "State" at bounding box center [259, 405] width 24 height 7
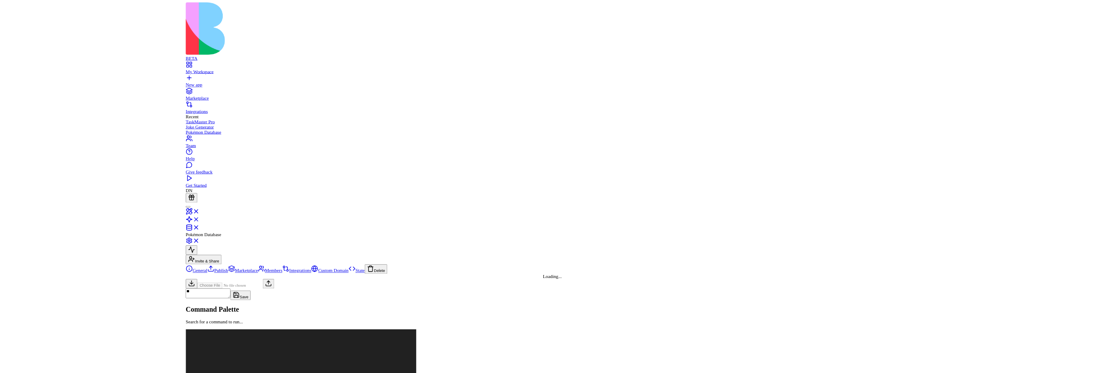
scroll to position [78, 0]
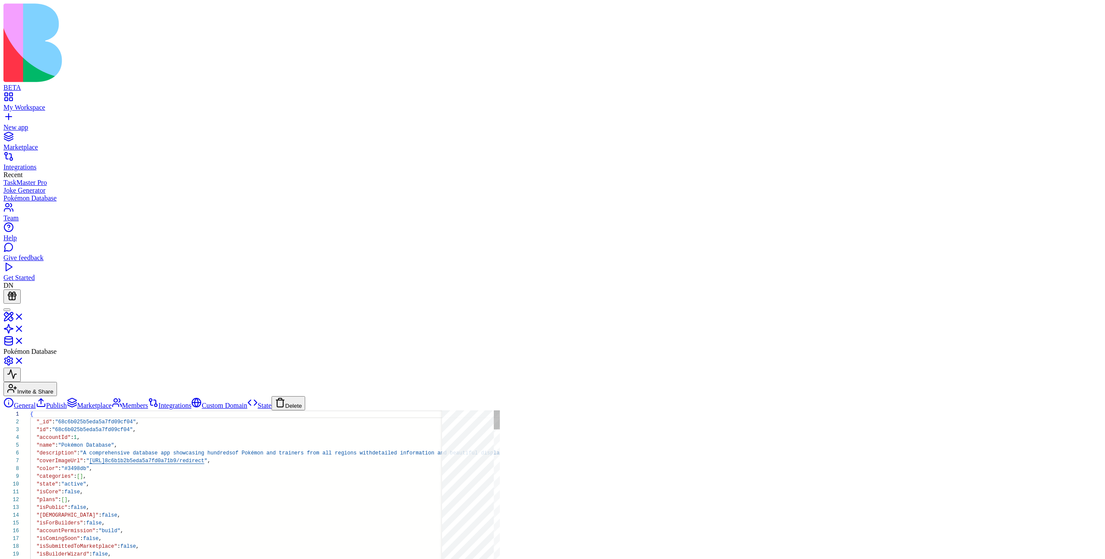
click at [272, 396] on button "Delete" at bounding box center [289, 403] width 34 height 14
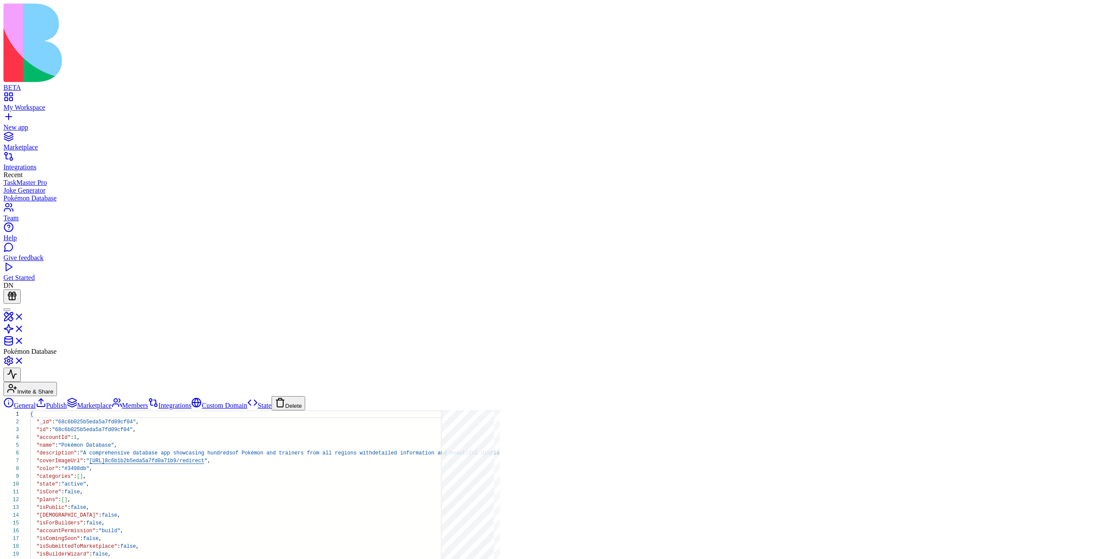
click at [36, 402] on link "General" at bounding box center [19, 405] width 32 height 7
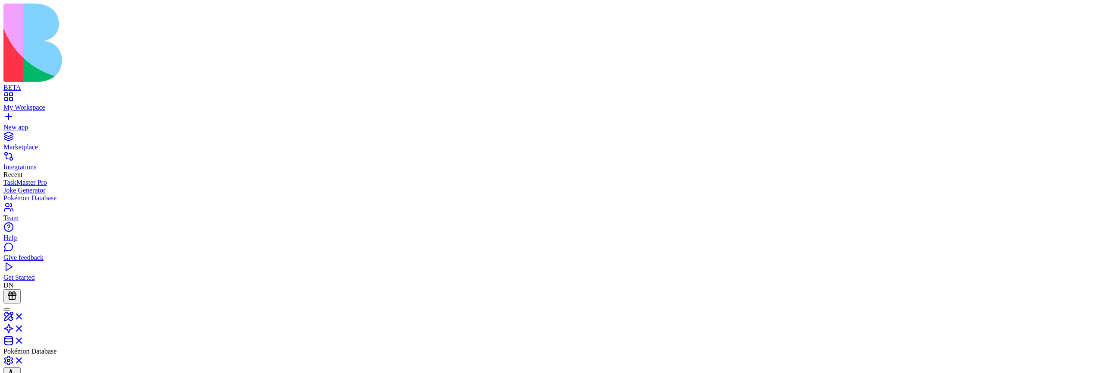
scroll to position [152, 0]
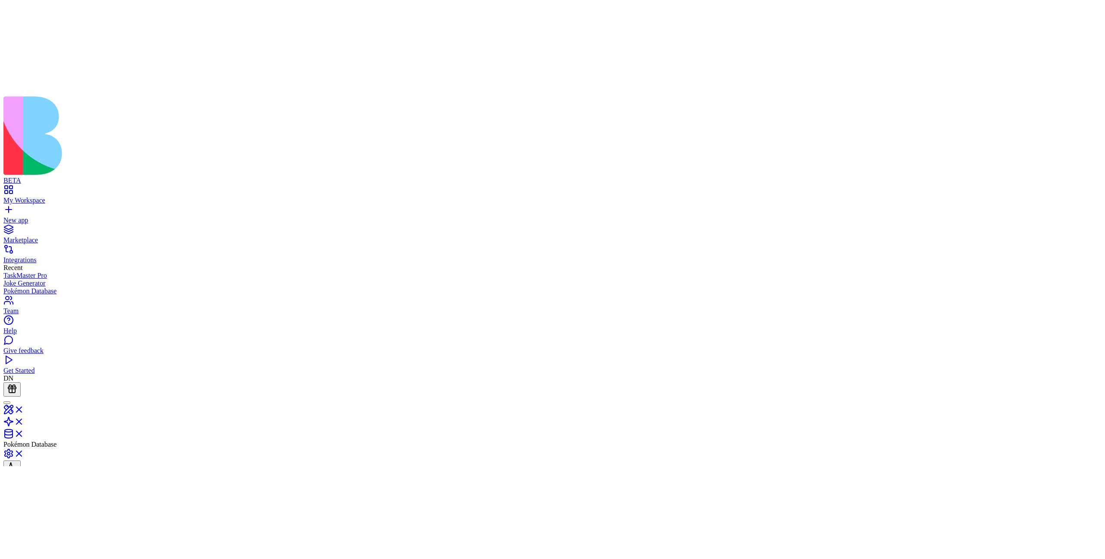
scroll to position [78, 0]
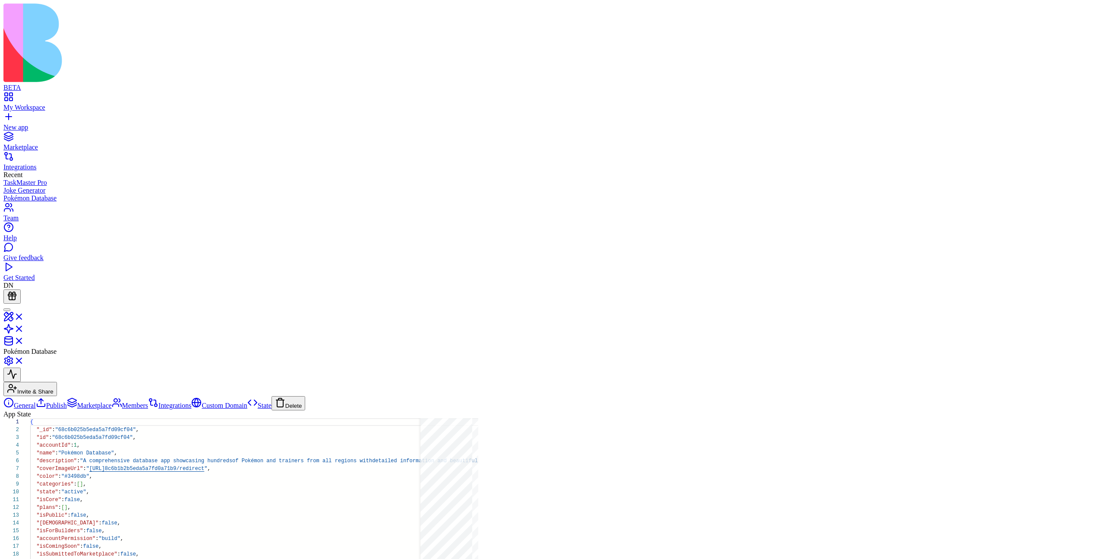
click at [36, 402] on link "General" at bounding box center [19, 405] width 32 height 7
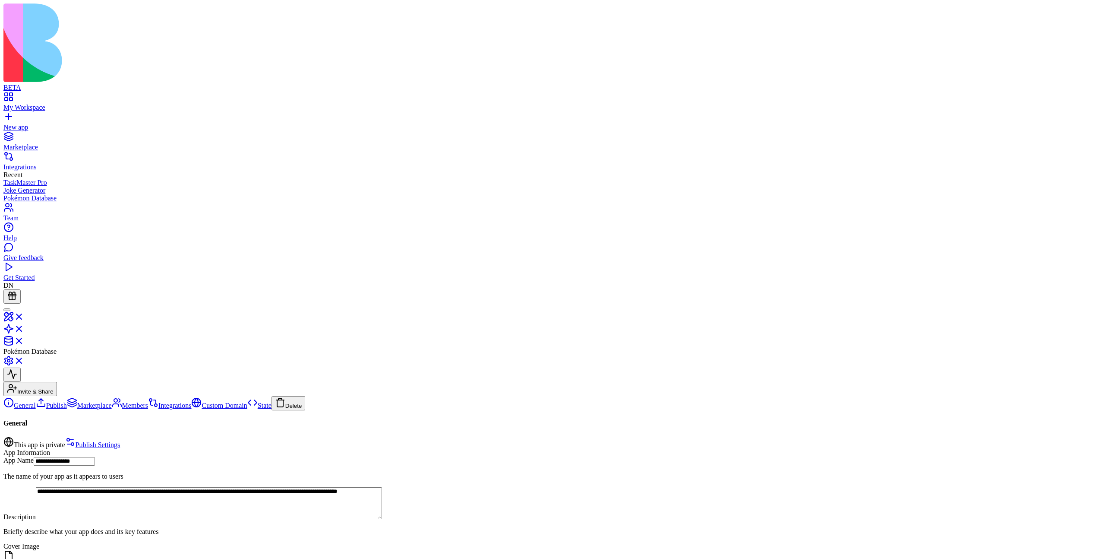
click at [247, 402] on link "State" at bounding box center [259, 405] width 24 height 7
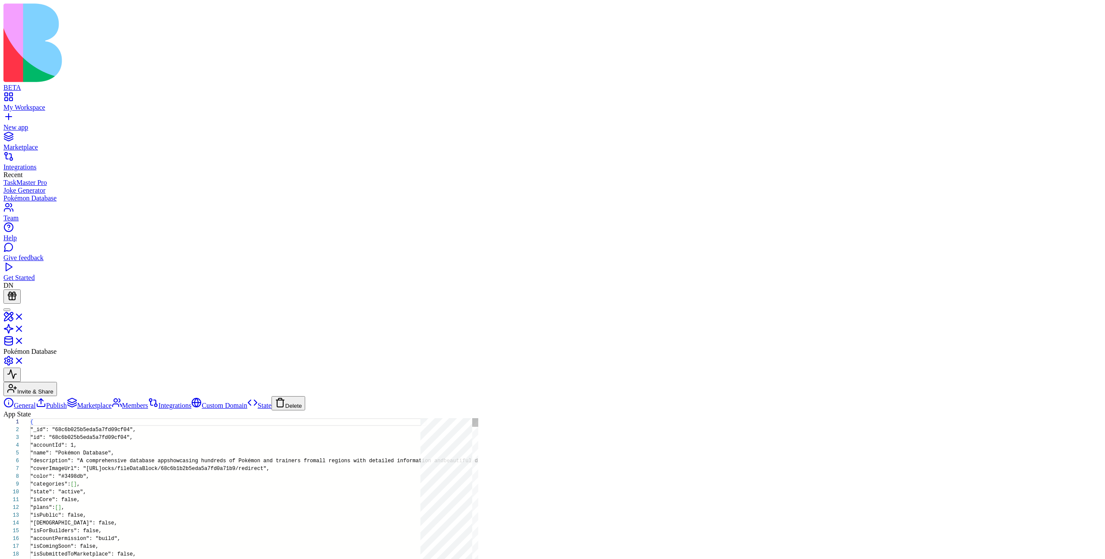
scroll to position [78, 0]
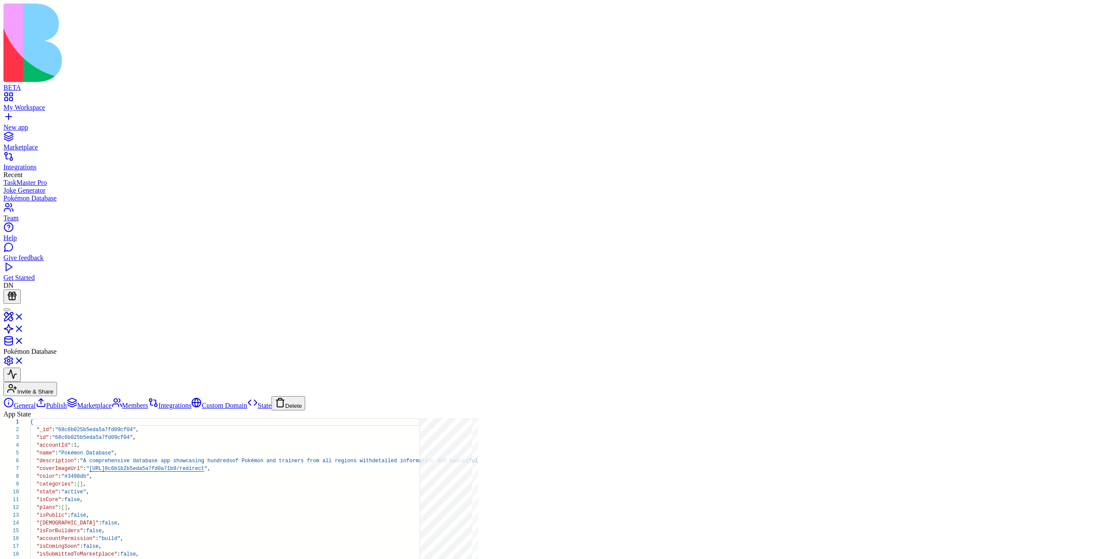
click at [36, 402] on link "General" at bounding box center [19, 405] width 32 height 7
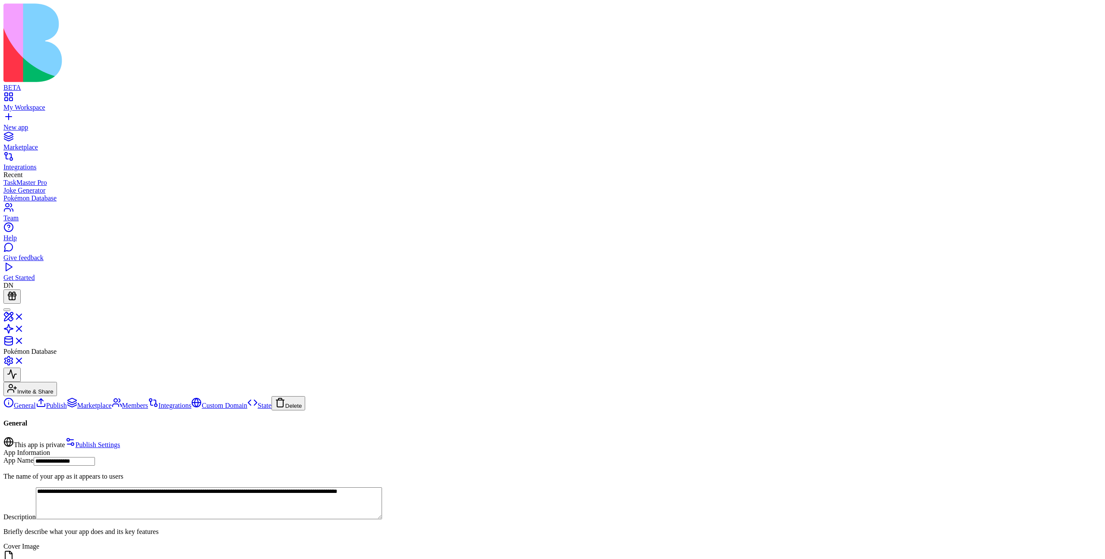
click at [247, 402] on link "State" at bounding box center [259, 405] width 24 height 7
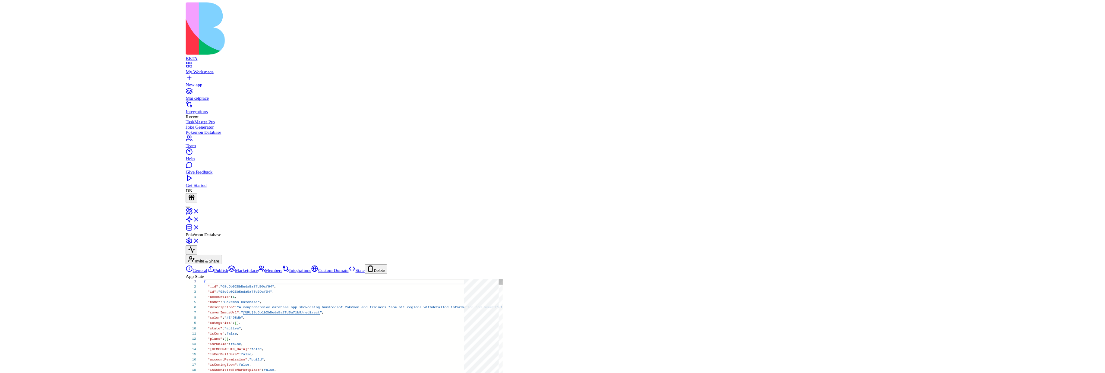
scroll to position [78, 0]
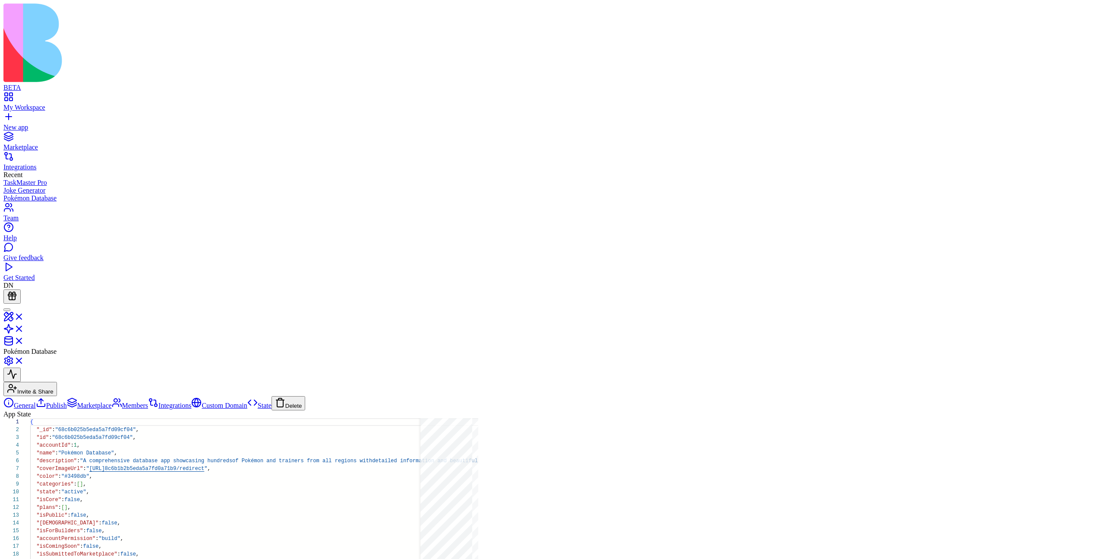
click at [67, 402] on link "Marketplace" at bounding box center [89, 405] width 45 height 7
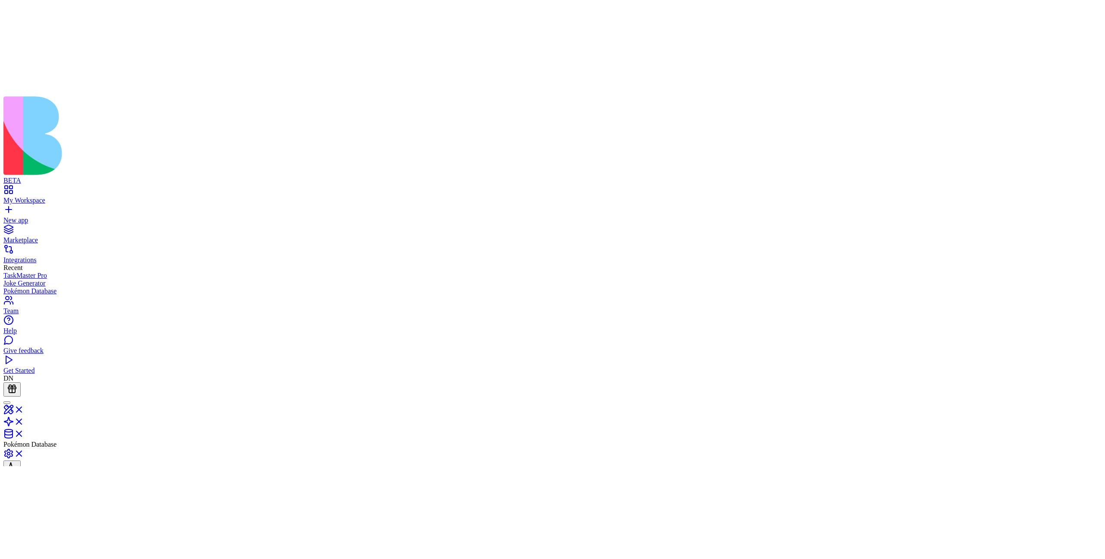
scroll to position [78, 0]
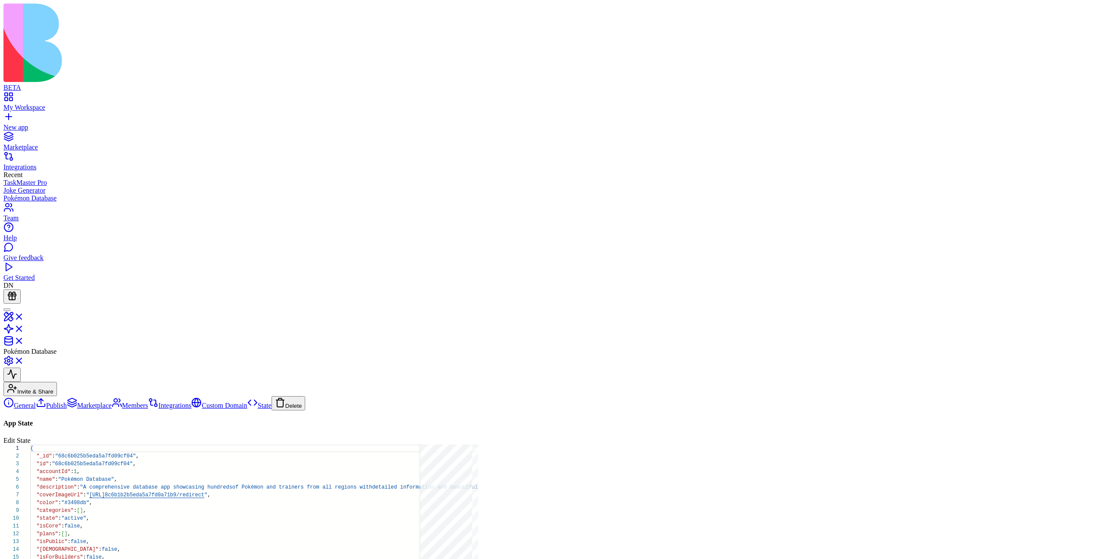
click at [36, 402] on link "General" at bounding box center [19, 405] width 32 height 7
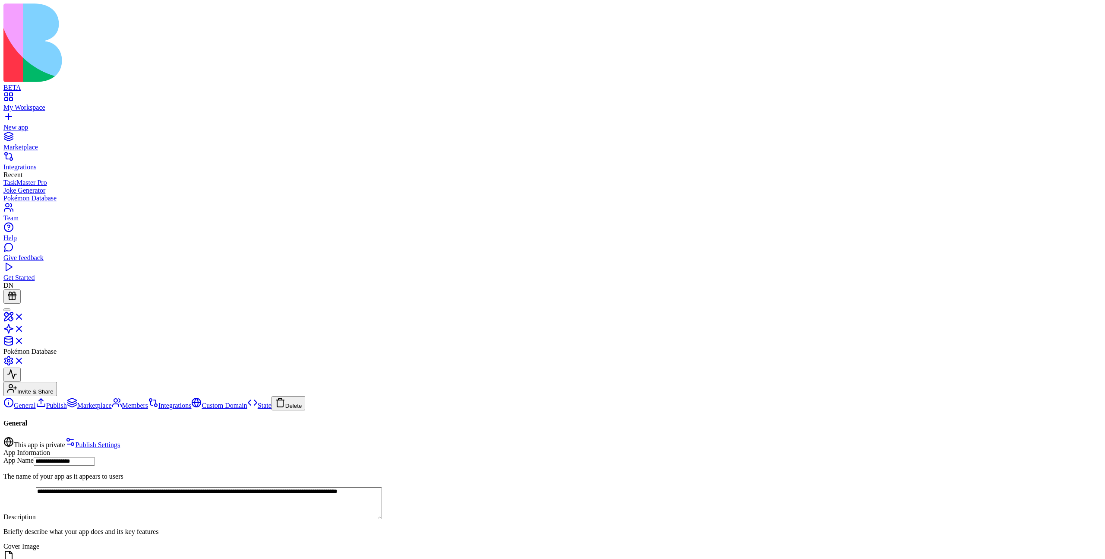
click at [247, 402] on link "State" at bounding box center [259, 405] width 24 height 7
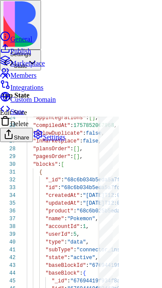
click at [50, 43] on div "General" at bounding box center [32, 37] width 65 height 12
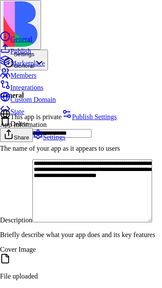
click at [49, 55] on div "Publish" at bounding box center [32, 49] width 65 height 12
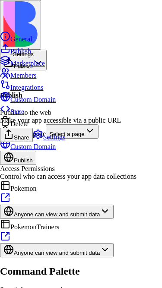
click at [45, 92] on div "Integrations" at bounding box center [32, 85] width 65 height 12
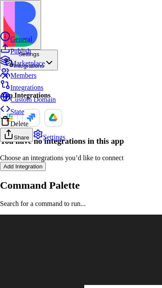
click at [47, 104] on div "Custom Domain" at bounding box center [32, 98] width 65 height 12
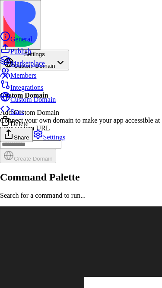
click at [42, 128] on div "Delete" at bounding box center [32, 122] width 65 height 12
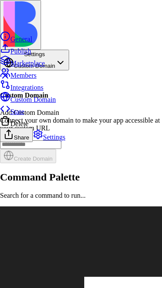
click at [58, 43] on div "General" at bounding box center [32, 37] width 65 height 12
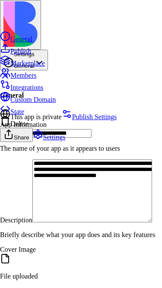
click at [32, 116] on div "State" at bounding box center [32, 110] width 65 height 12
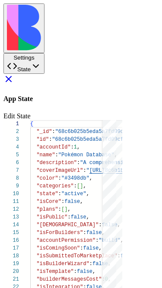
scroll to position [105, 0]
click at [14, 78] on link at bounding box center [8, 81] width 10 height 7
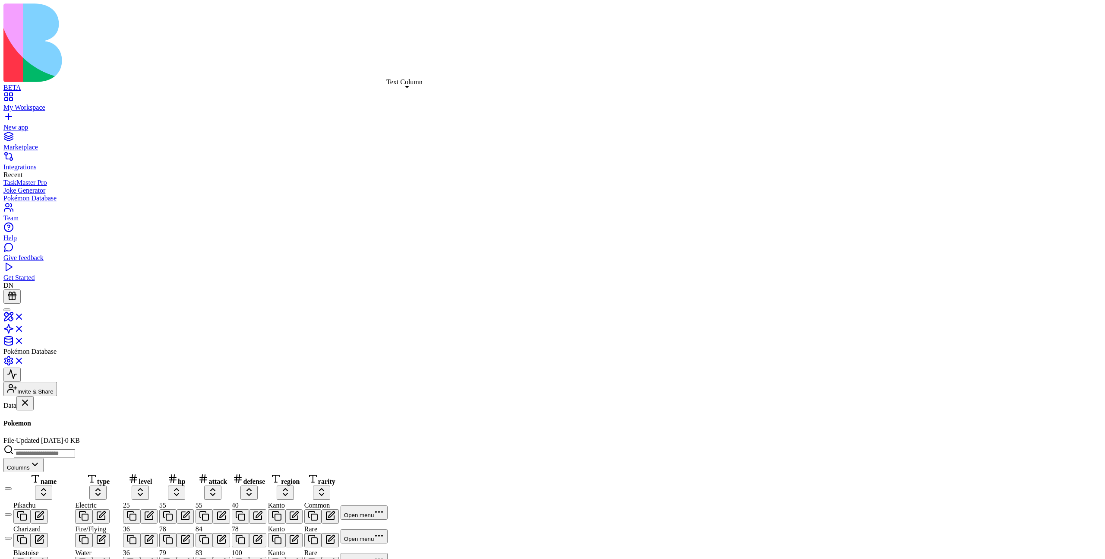
click at [75, 449] on input at bounding box center [44, 453] width 61 height 9
type input "**********"
click at [75, 449] on input at bounding box center [44, 453] width 61 height 9
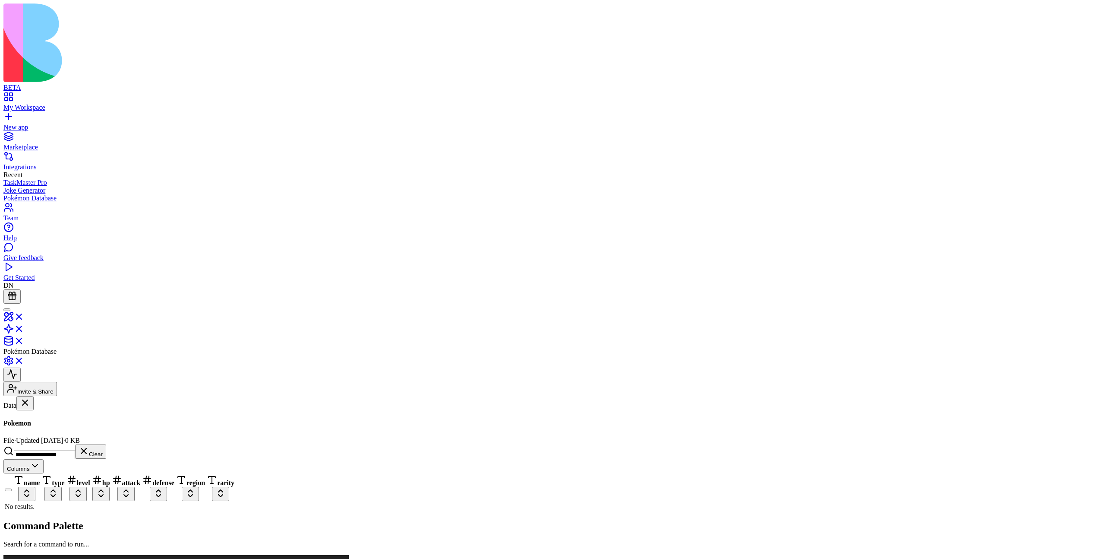
type input "**********"
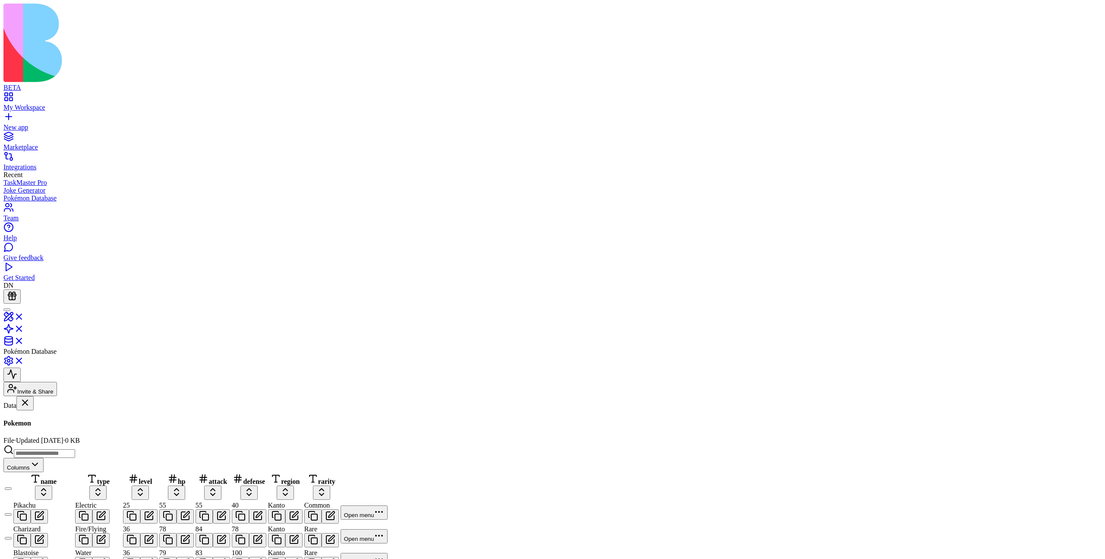
click at [75, 449] on input at bounding box center [44, 453] width 61 height 9
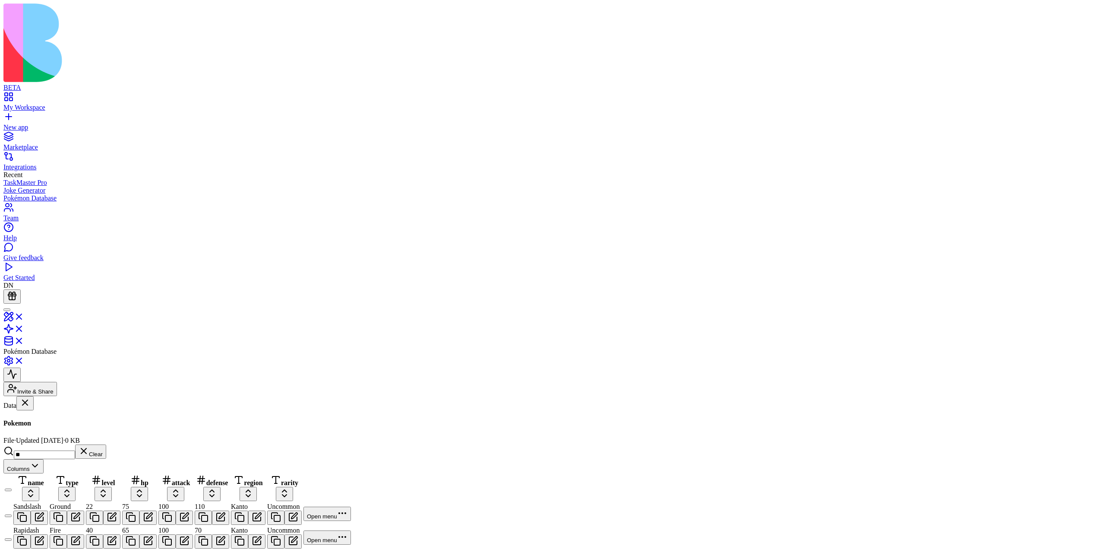
type input "***"
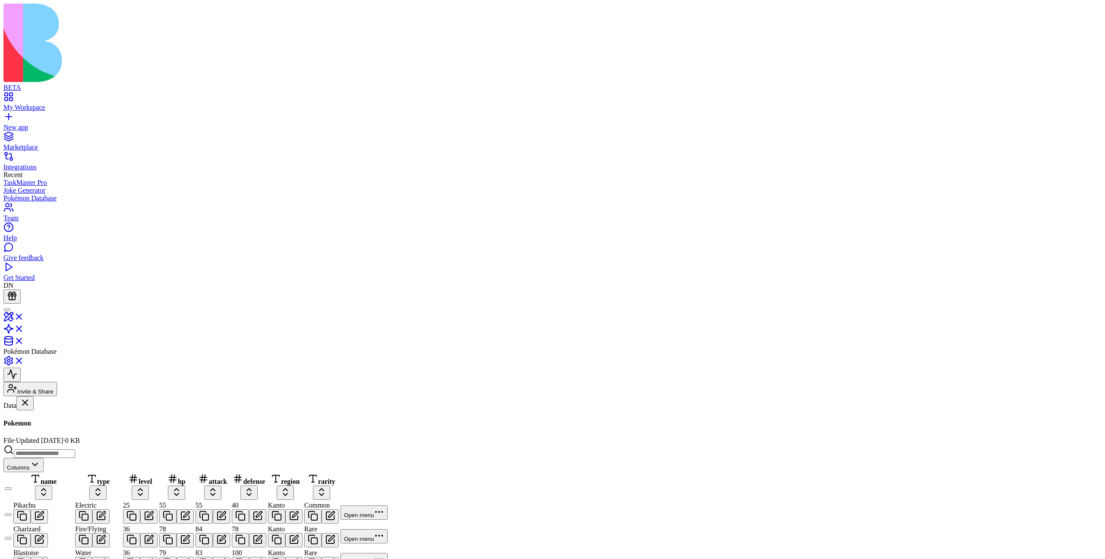
click at [82, 454] on div "PokemonTrainers" at bounding box center [52, 458] width 99 height 8
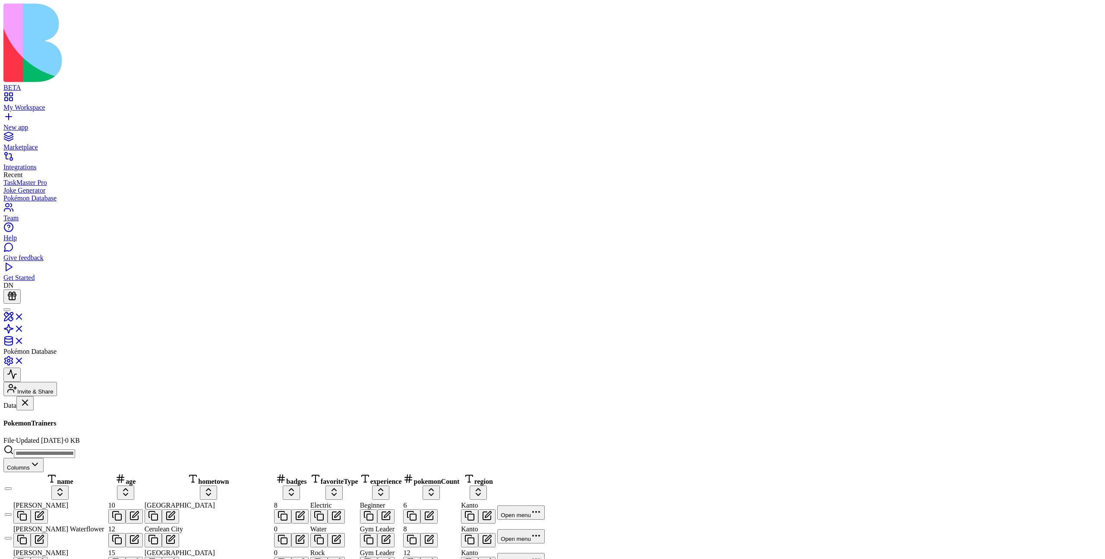
click at [62, 432] on div "Pokemon" at bounding box center [52, 436] width 99 height 8
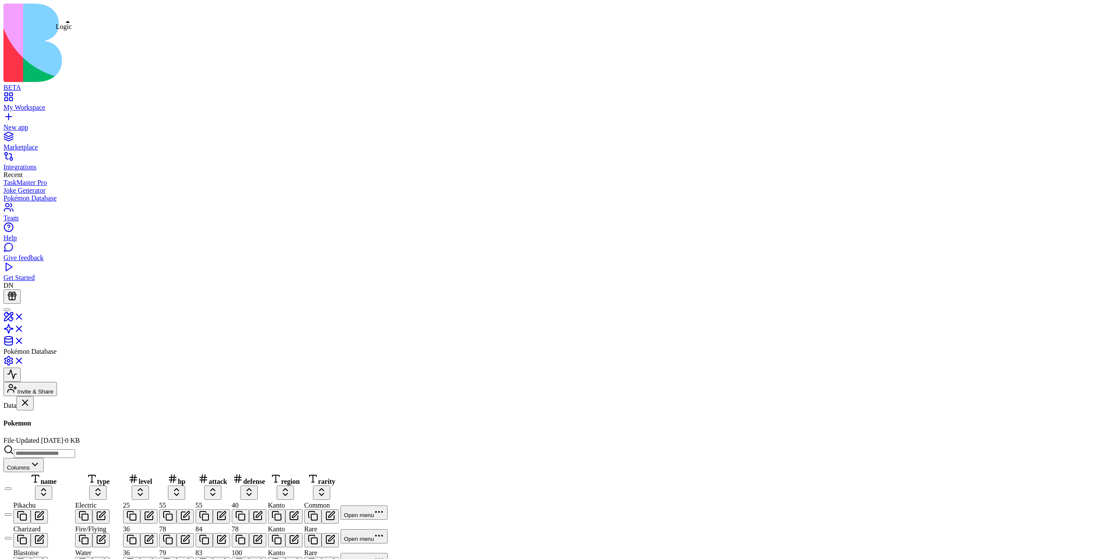
click at [24, 328] on link at bounding box center [13, 331] width 21 height 7
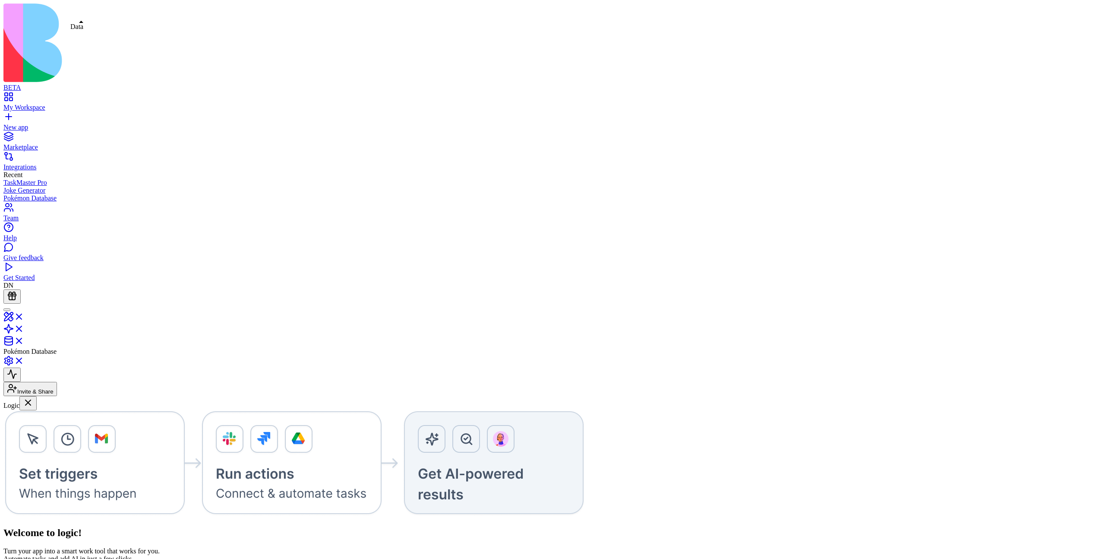
click at [24, 340] on link at bounding box center [13, 343] width 21 height 7
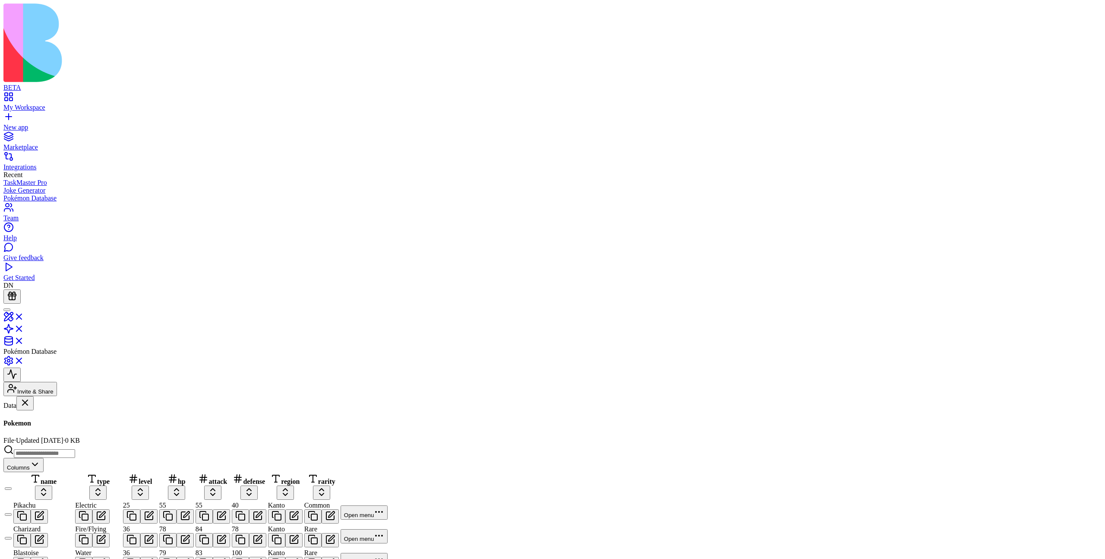
click at [12, 537] on button "Select row" at bounding box center [8, 538] width 7 height 3
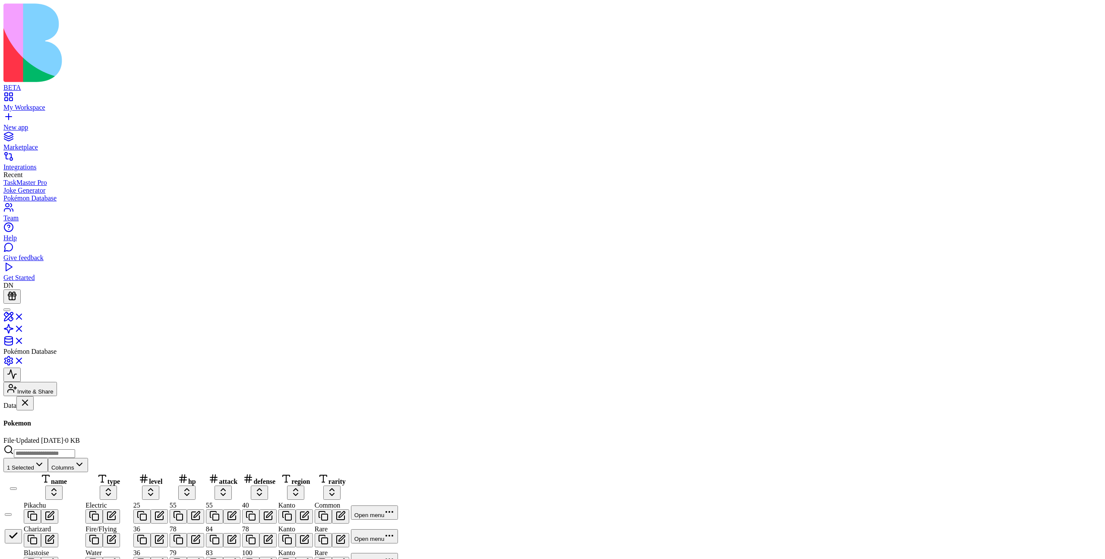
click at [12, 558] on button "Select row" at bounding box center [8, 561] width 7 height 3
type button "on"
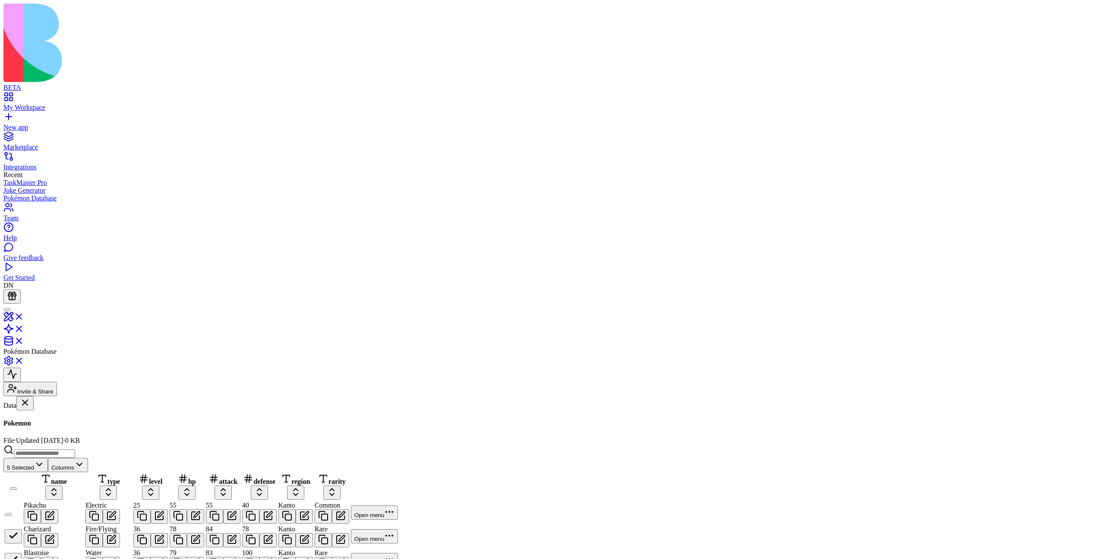
type button "on"
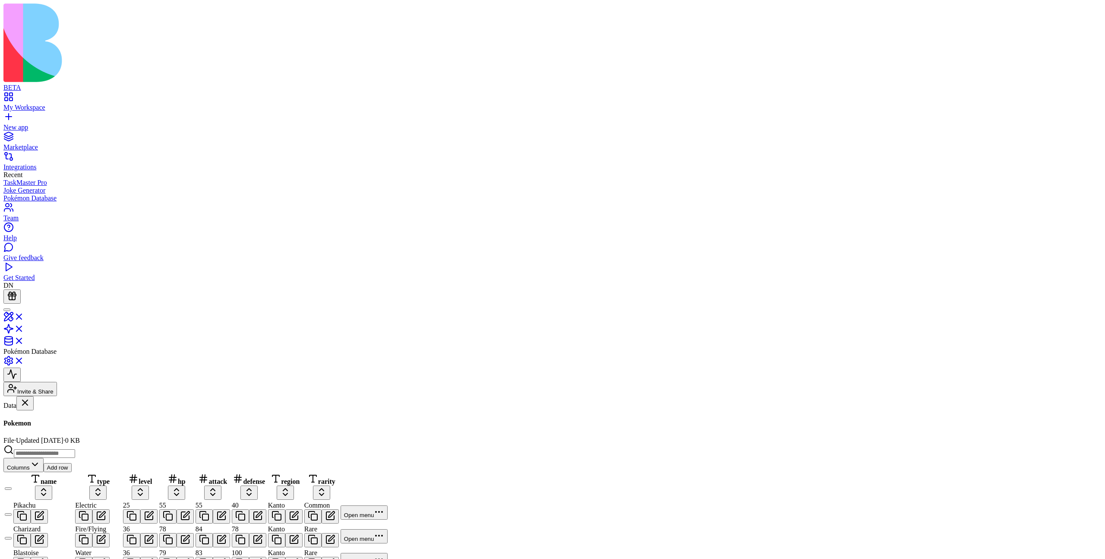
click at [72, 463] on button "Add row" at bounding box center [58, 467] width 28 height 9
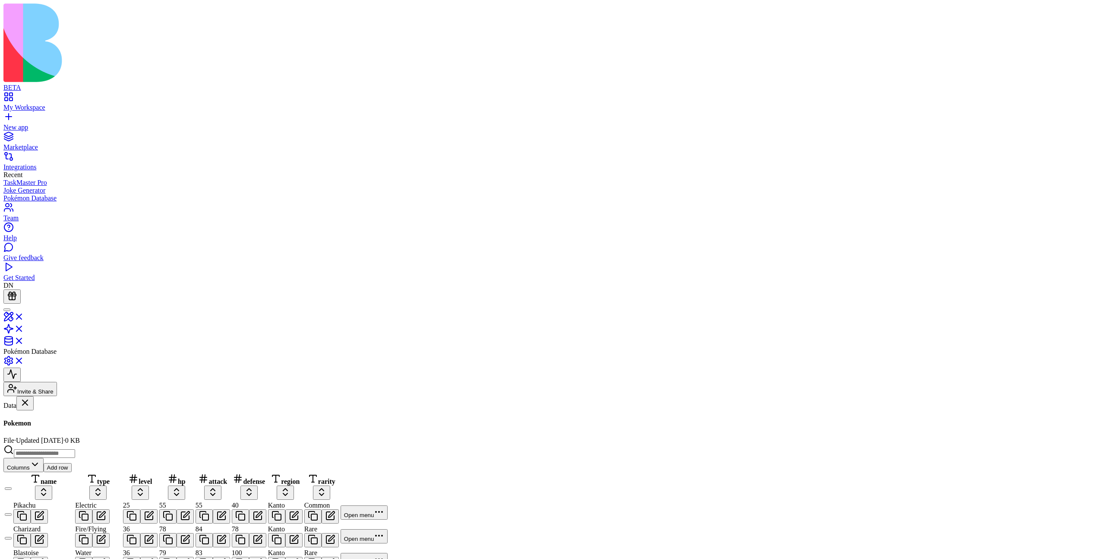
click at [72, 463] on button "Add row" at bounding box center [58, 467] width 28 height 9
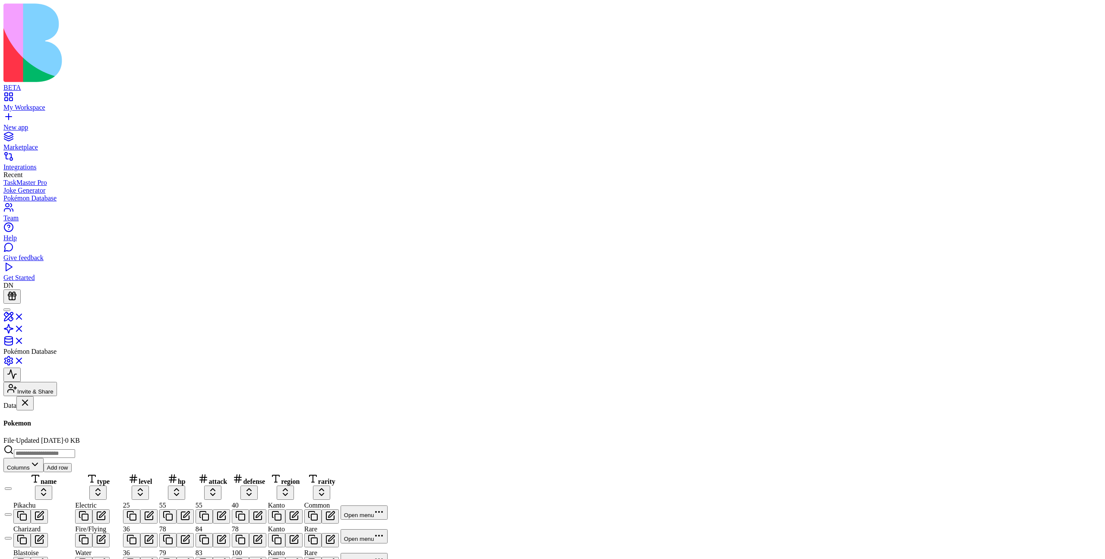
click at [72, 463] on button "Add row" at bounding box center [58, 467] width 28 height 9
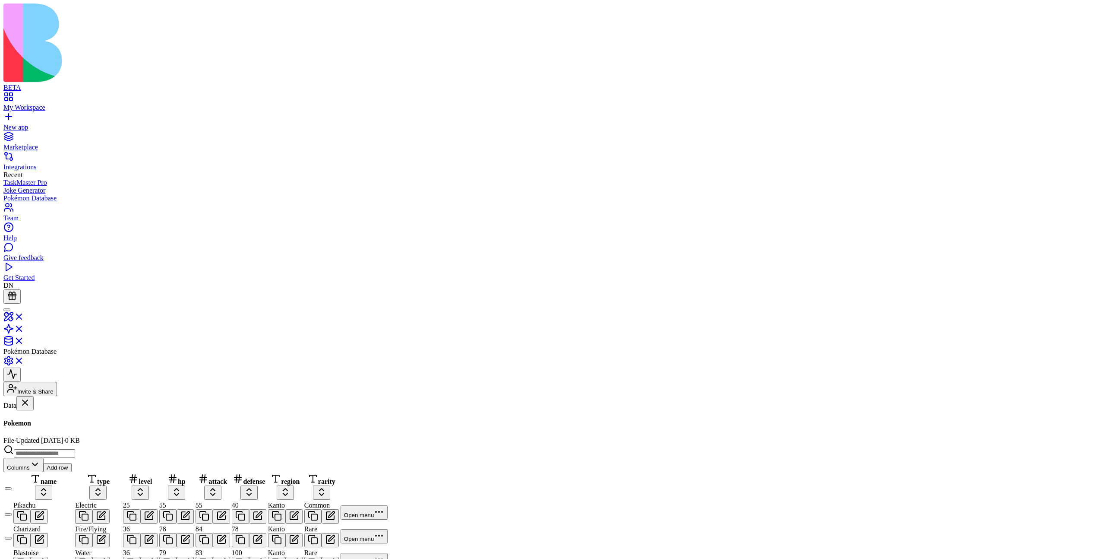
click at [48, 509] on button at bounding box center [39, 516] width 17 height 14
click at [72, 463] on button "Add row" at bounding box center [58, 467] width 28 height 9
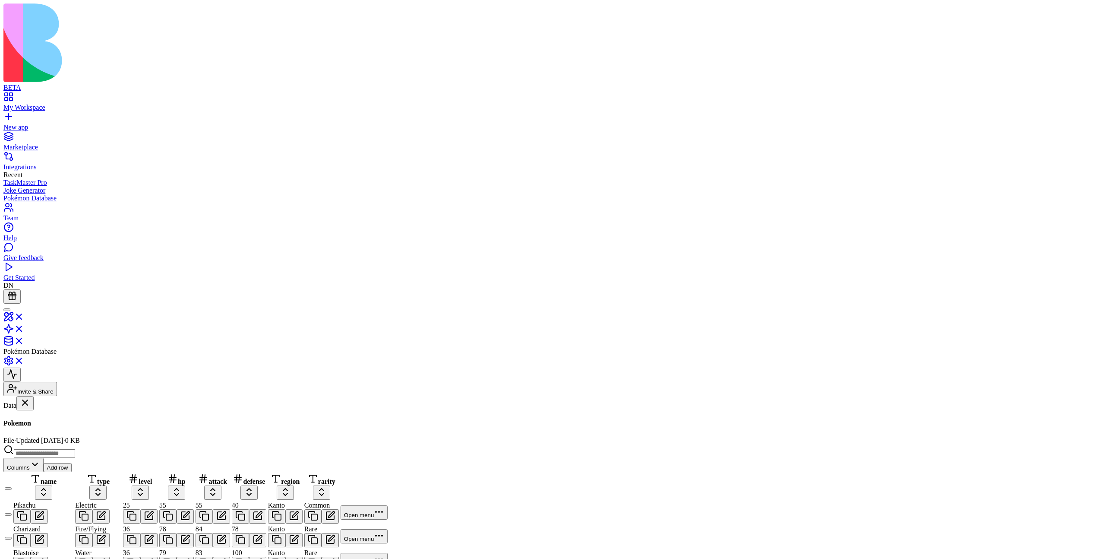
click at [72, 463] on button "Add row" at bounding box center [58, 467] width 28 height 9
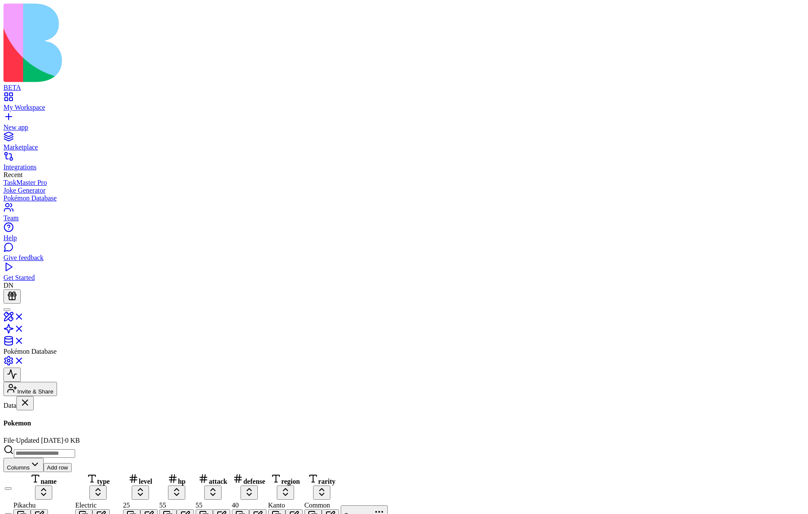
click at [48, 509] on button at bounding box center [39, 516] width 17 height 14
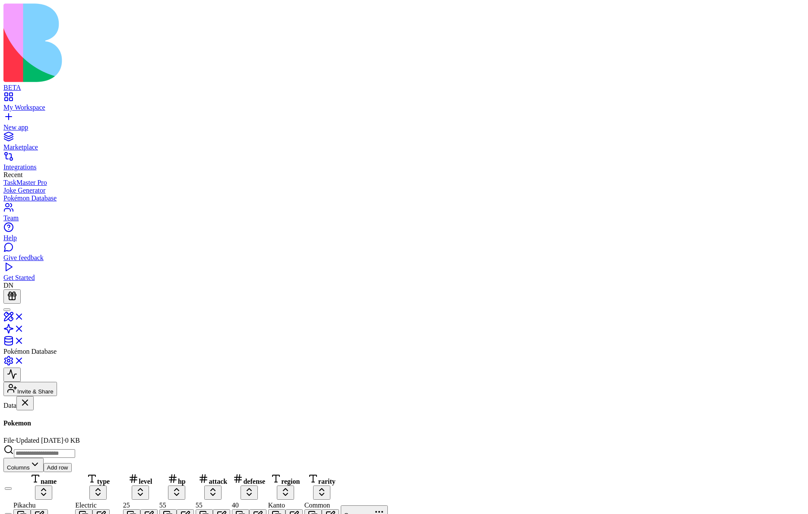
click at [72, 463] on button "Add row" at bounding box center [58, 467] width 28 height 9
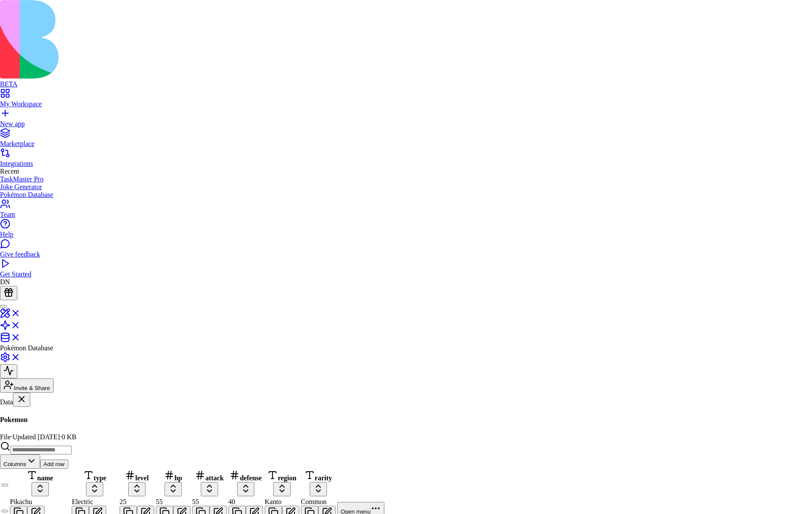
type input "*"
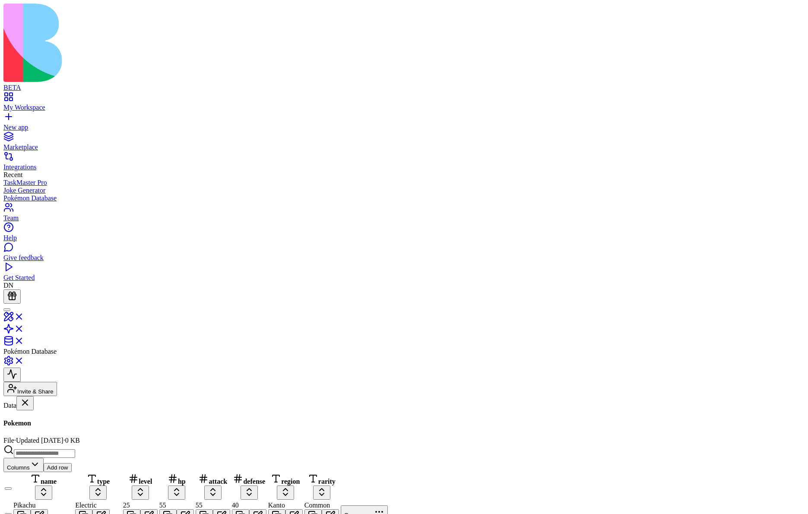
scroll to position [2619, 0]
click at [72, 463] on button "Add row" at bounding box center [58, 467] width 28 height 9
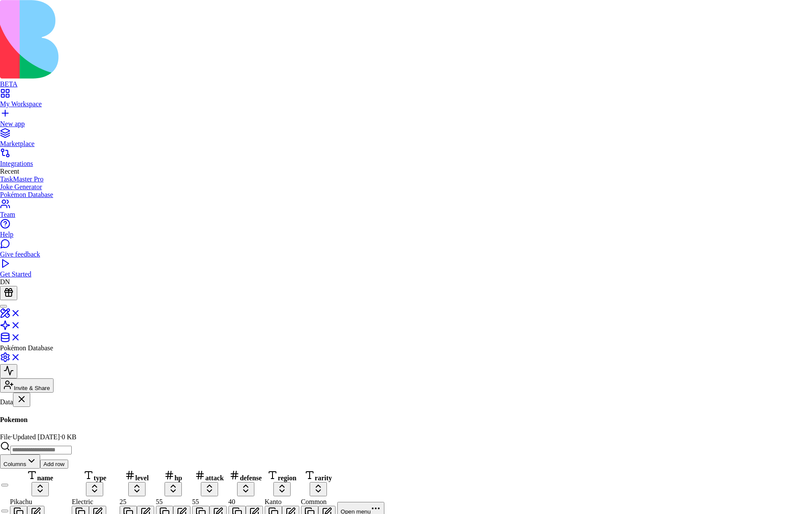
copy p "********"
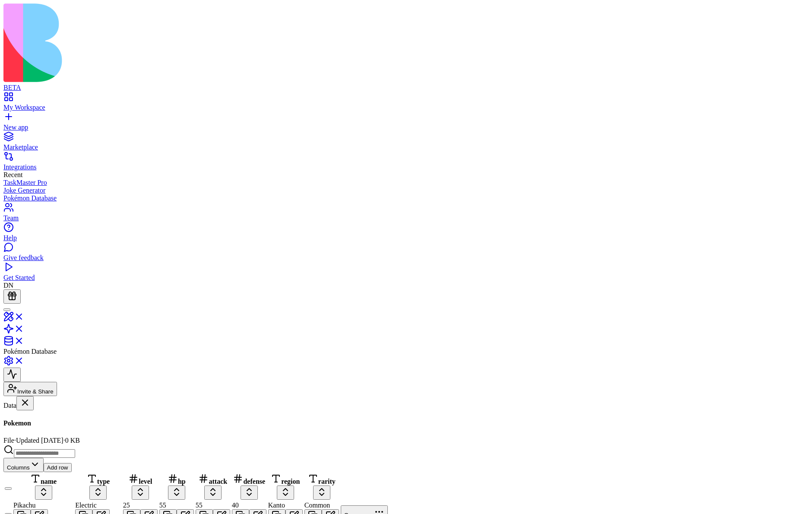
click at [72, 463] on button "Add row" at bounding box center [58, 467] width 28 height 9
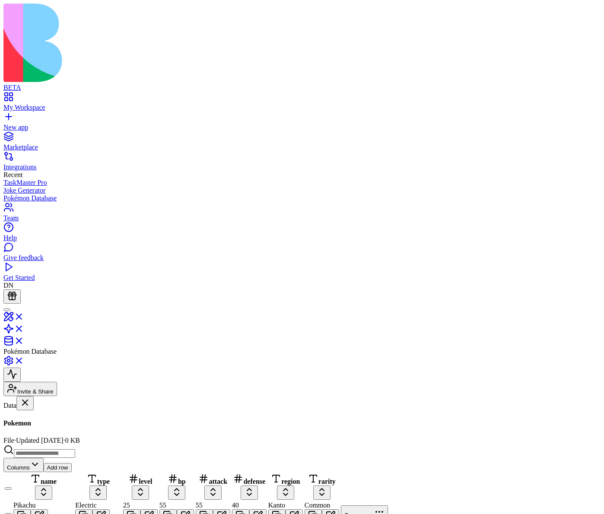
scroll to position [5731, 0]
click at [72, 463] on button "Add row" at bounding box center [58, 467] width 28 height 9
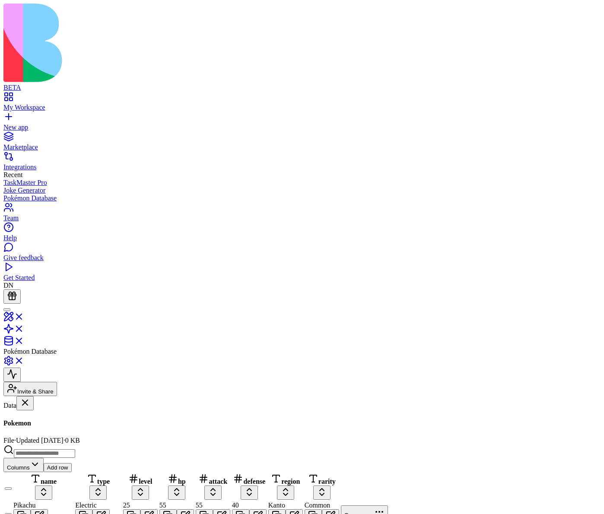
scroll to position [5759, 0]
